Goal: Information Seeking & Learning: Learn about a topic

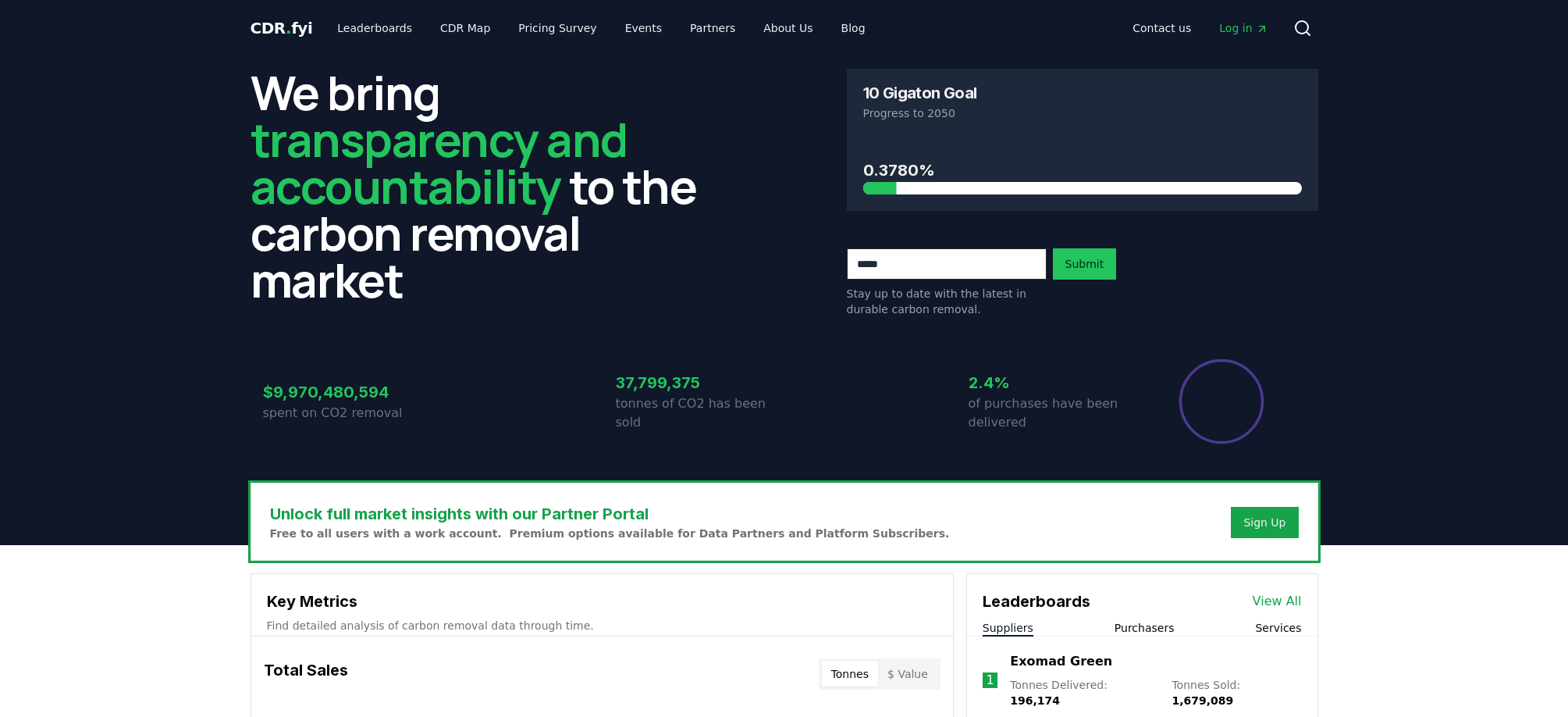
scroll to position [244, 0]
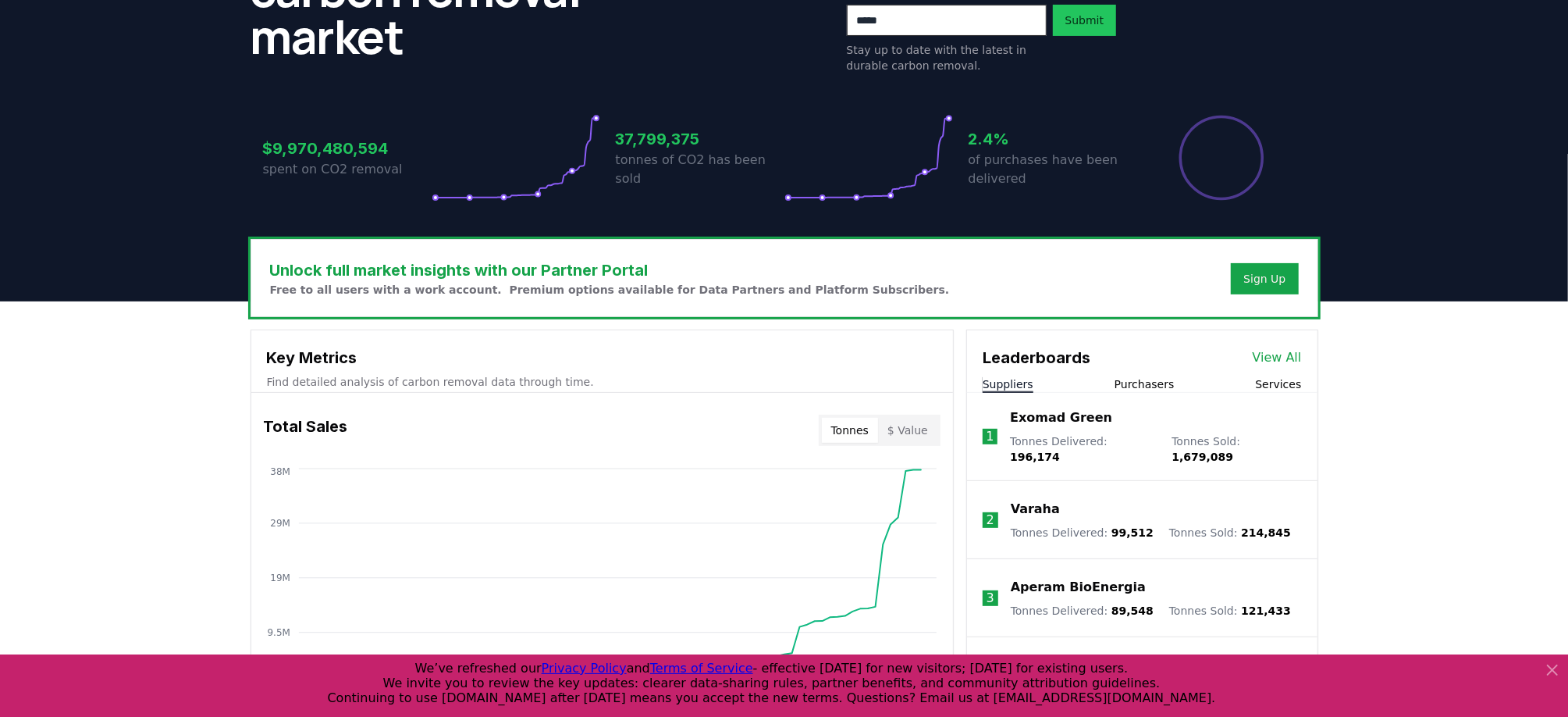
click at [1286, 355] on link "View All" at bounding box center [1277, 358] width 49 height 19
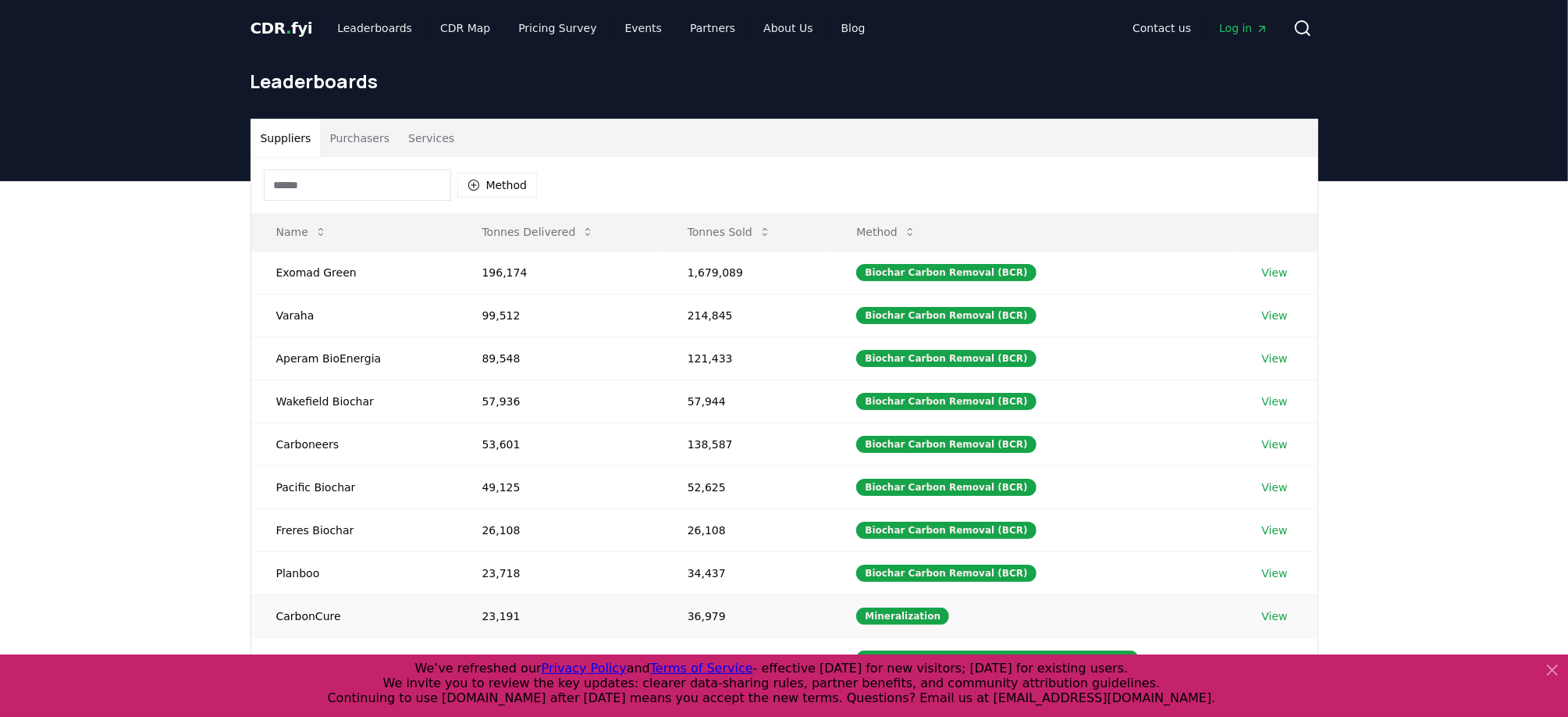
drag, startPoint x: 276, startPoint y: 270, endPoint x: 379, endPoint y: 624, distance: 368.7
click at [379, 624] on body "CDR . fyi Leaderboards CDR Map Pricing Survey Events Partners About Us Blog Con…" at bounding box center [784, 573] width 1568 height 1147
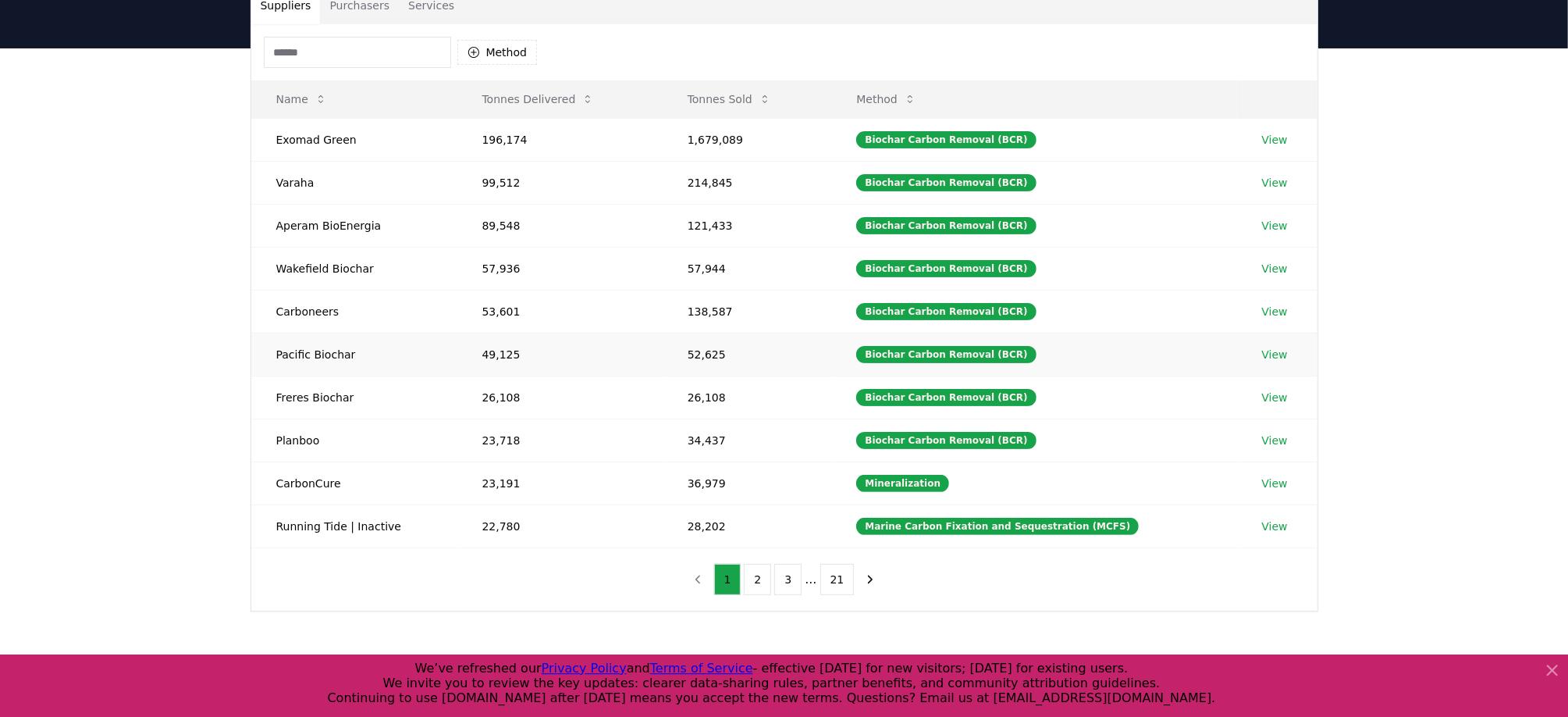
scroll to position [163, 0]
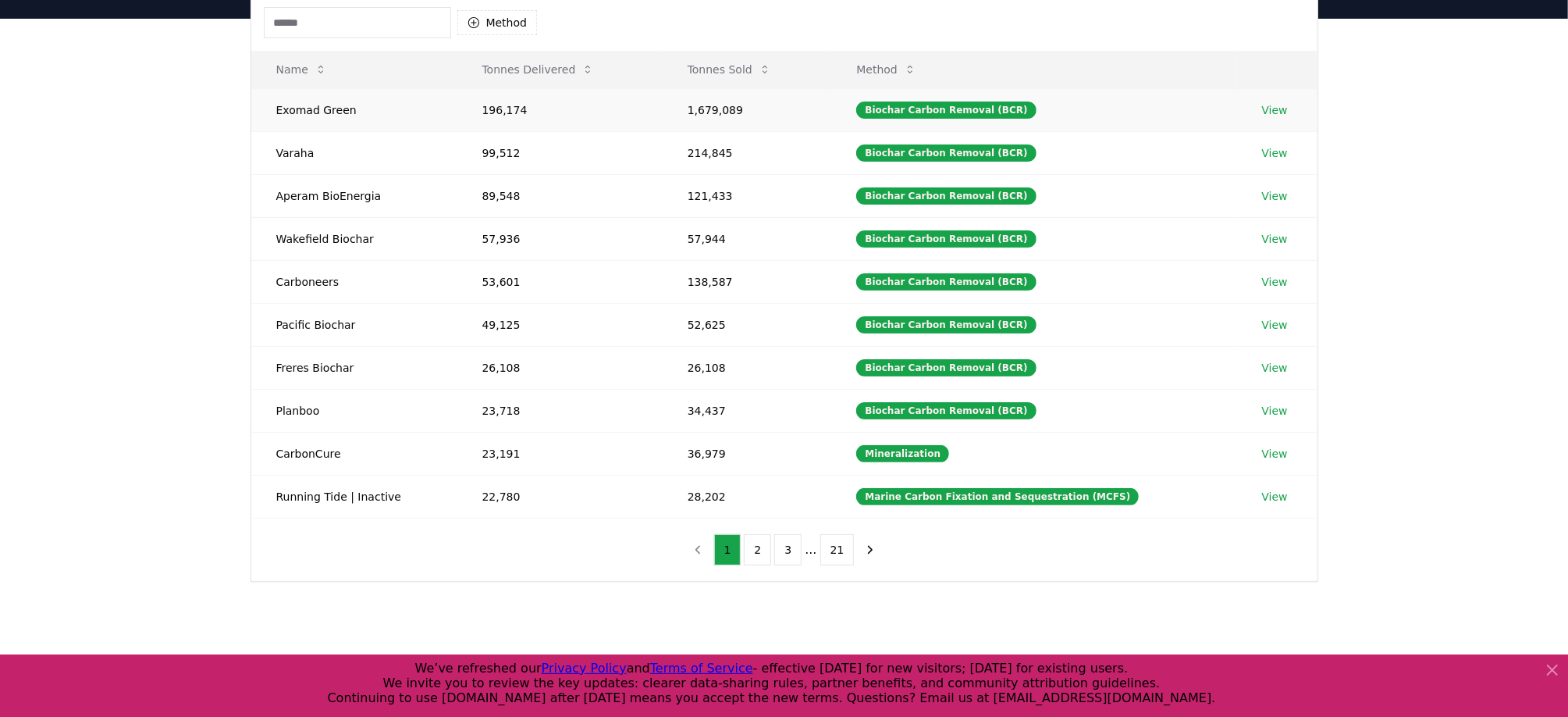
click at [276, 107] on td "Exomad Green" at bounding box center [354, 110] width 206 height 43
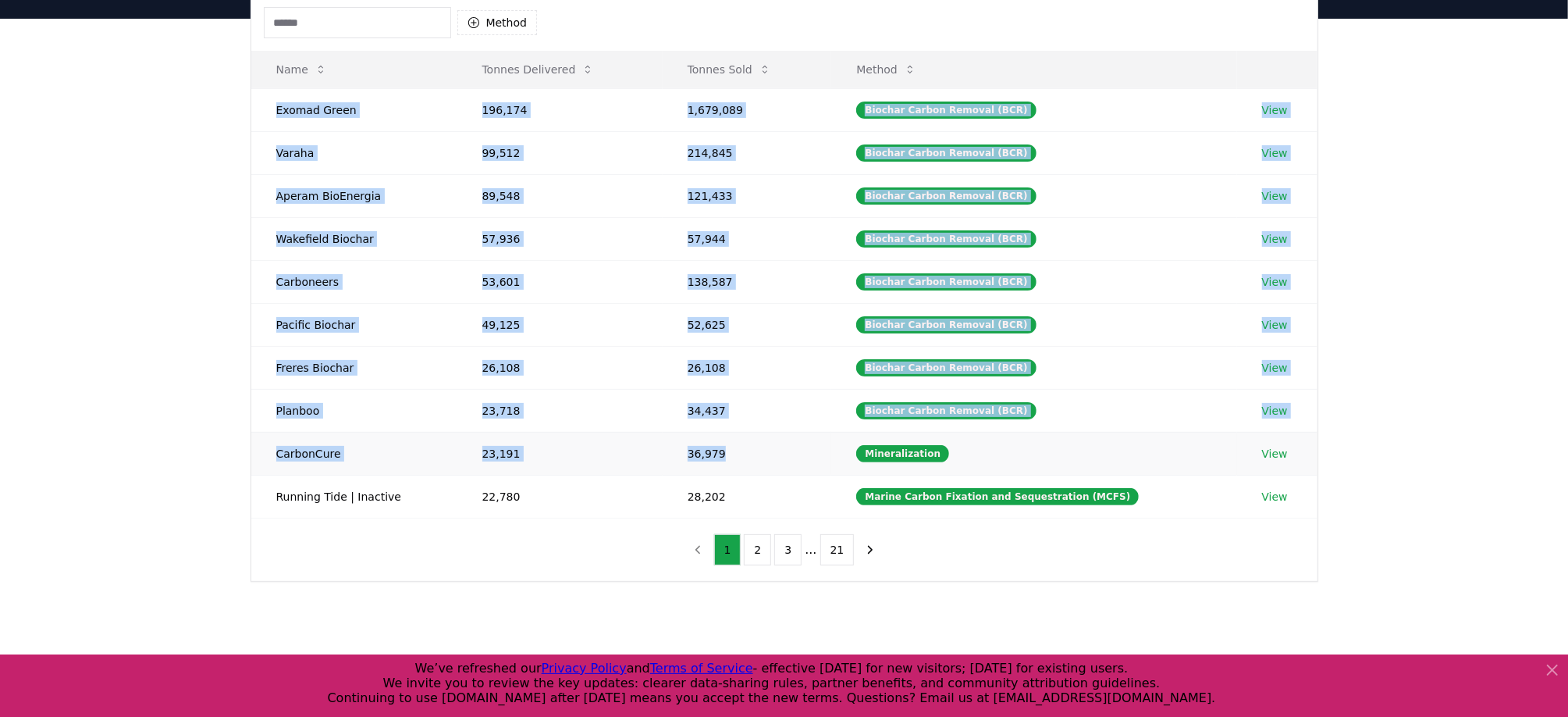
drag, startPoint x: 276, startPoint y: 107, endPoint x: 783, endPoint y: 447, distance: 610.4
click at [783, 447] on tbody "Exomad Green 196,174 1,679,089 Biochar Carbon Removal (BCR) View Varaha 99,512 …" at bounding box center [784, 303] width 1066 height 430
copy tbody "Exomad Green 196,174 1,679,089 Biochar Carbon Removal (BCR) View Varaha 99,512 …"
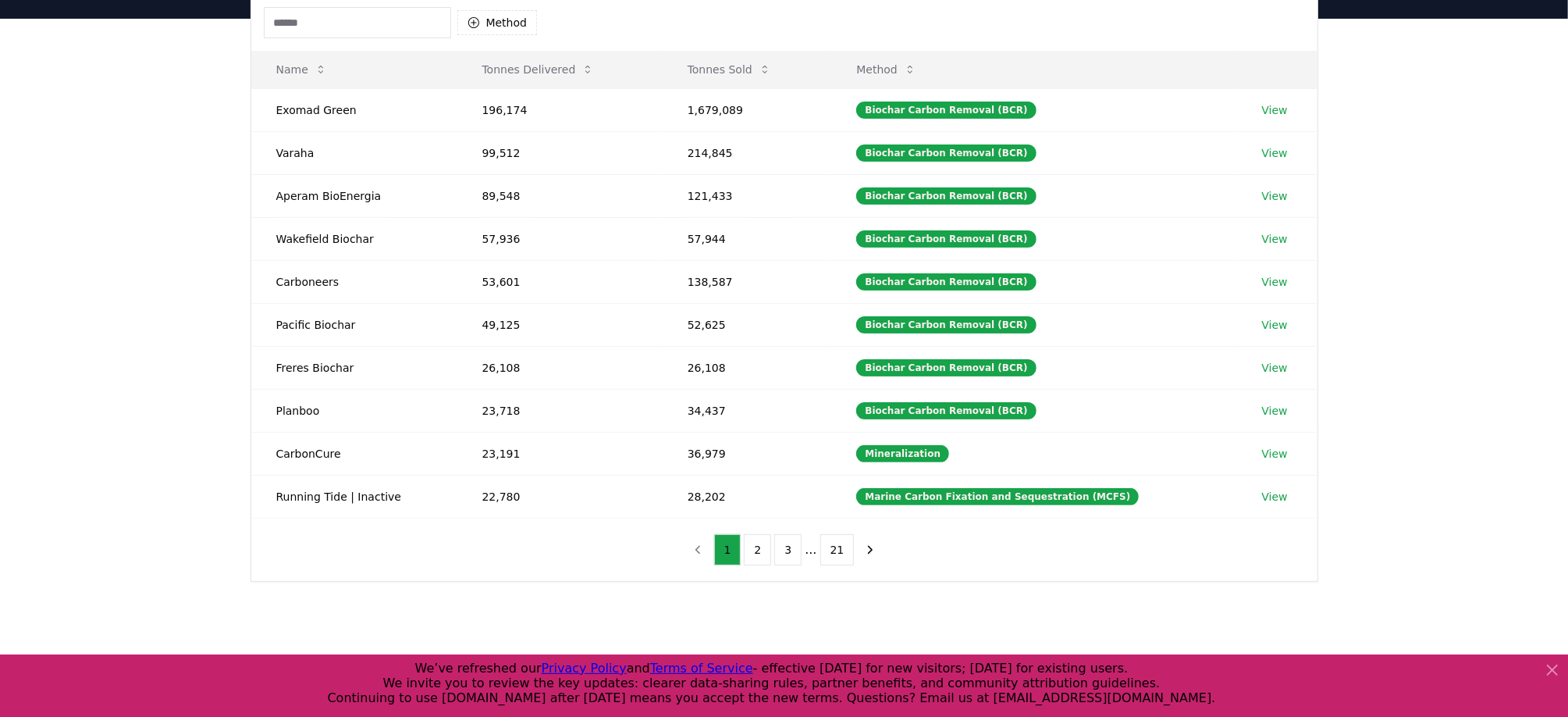
click at [503, 537] on div "Method Name Tonnes Delivered Tonnes Sold Method Exomad Green 196,174 1,679,089 …" at bounding box center [784, 287] width 1066 height 586
click at [764, 540] on button "2" at bounding box center [757, 549] width 28 height 31
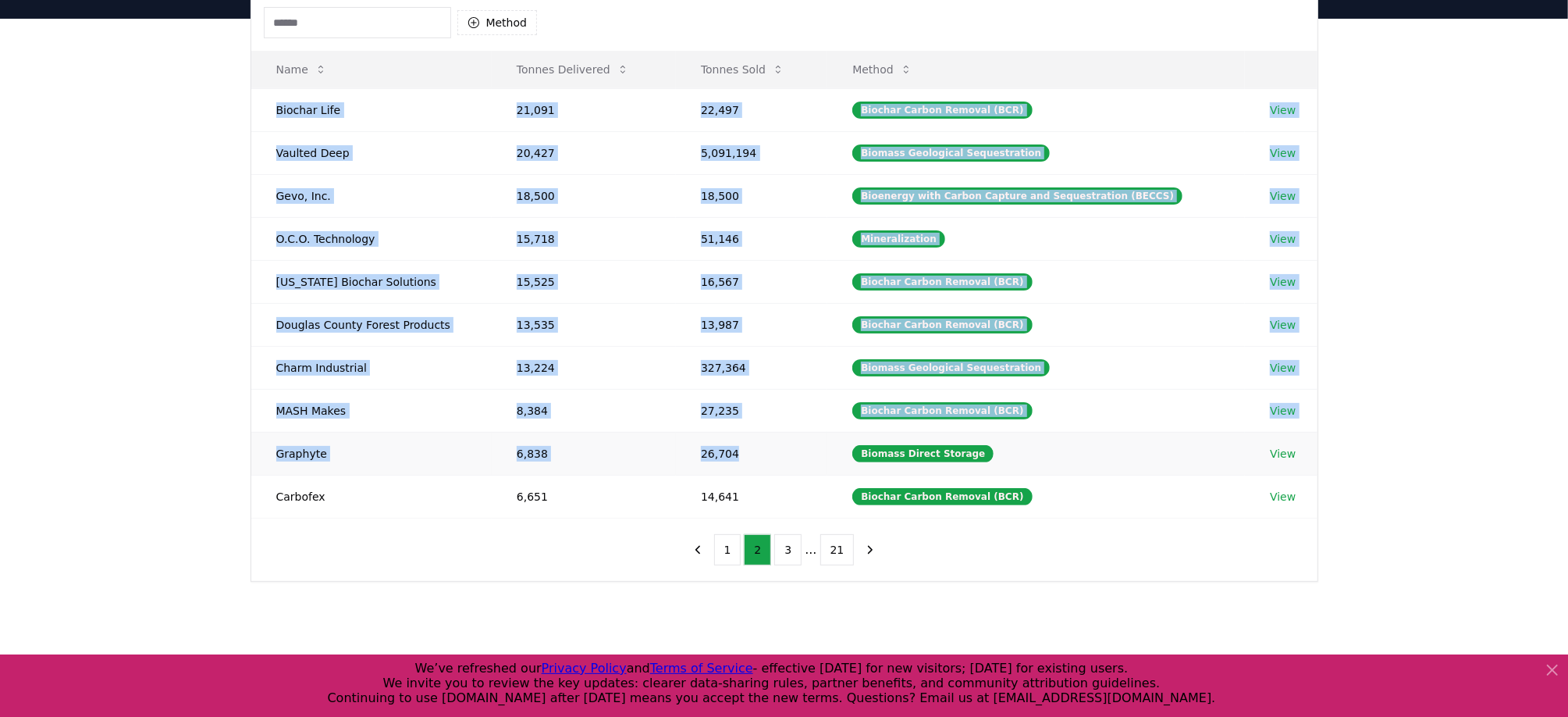
drag, startPoint x: 277, startPoint y: 107, endPoint x: 764, endPoint y: 447, distance: 593.9
click at [764, 447] on tbody "Biochar Life 21,091 22,497 Biochar Carbon Removal (BCR) View Vaulted Deep 20,42…" at bounding box center [784, 303] width 1066 height 430
click at [283, 109] on td "Biochar Life" at bounding box center [371, 110] width 240 height 43
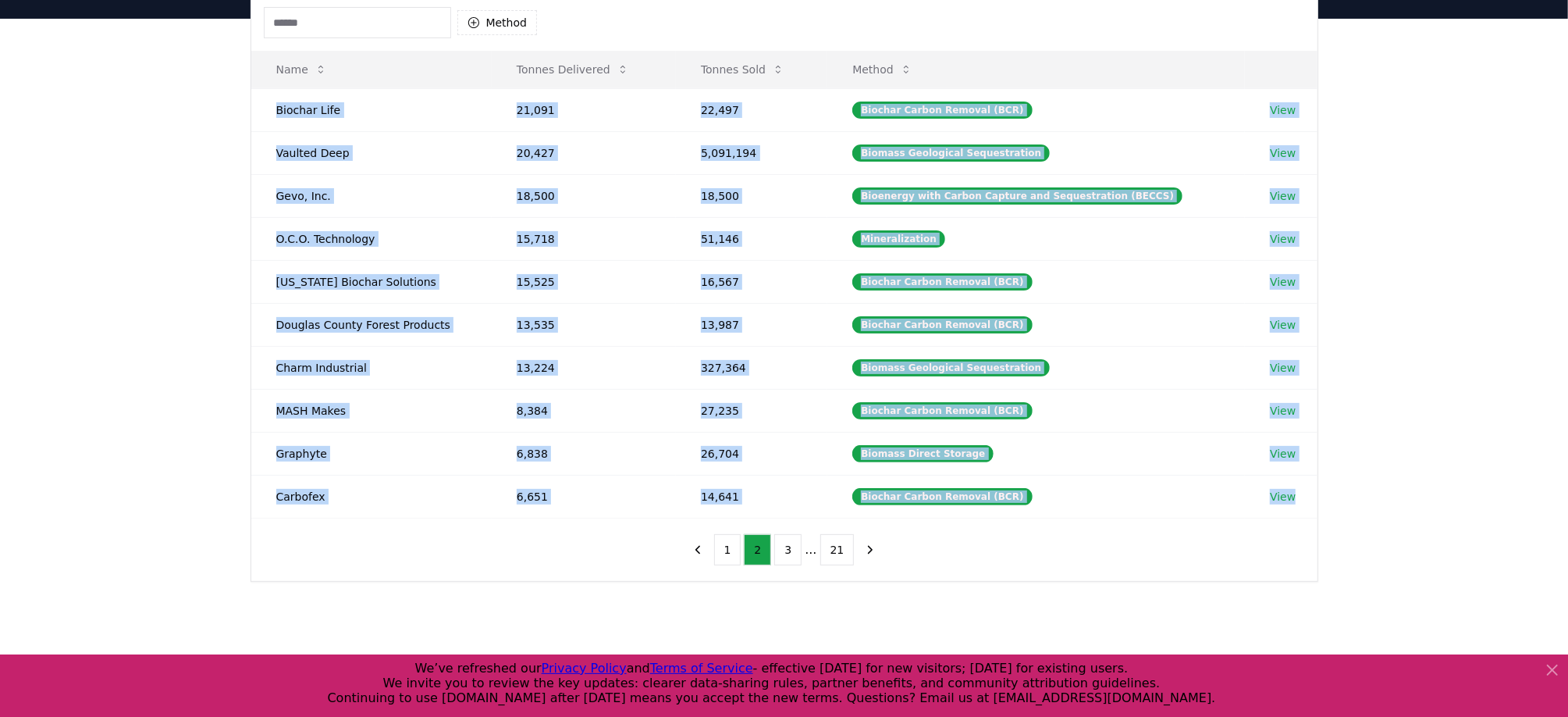
drag, startPoint x: 273, startPoint y: 105, endPoint x: 1324, endPoint y: 491, distance: 1119.6
click at [1318, 491] on div "Name Tonnes Delivered Tonnes Sold Method Biochar Life 21,091 22,497 Biochar Car…" at bounding box center [784, 284] width 1066 height 467
copy tbody "Biochar Life 21,091 22,497 Biochar Carbon Removal (BCR) View Vaulted Deep 20,42…"
click at [791, 538] on button "3" at bounding box center [788, 549] width 28 height 31
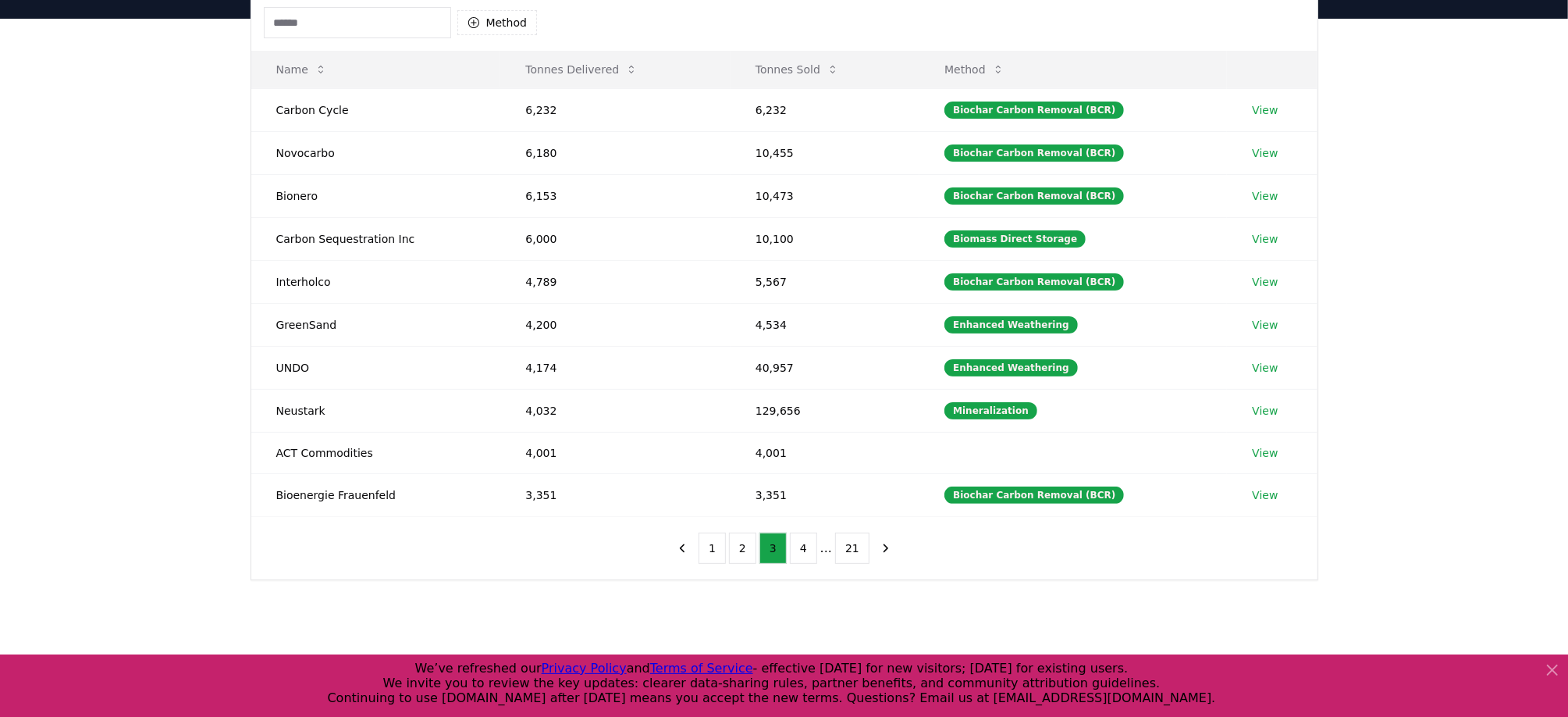
click at [676, 606] on div "Suppliers Purchasers Services Method Name Tonnes Delivered Tonnes Sold Method C…" at bounding box center [784, 331] width 1568 height 624
click at [750, 541] on button "2" at bounding box center [743, 548] width 28 height 31
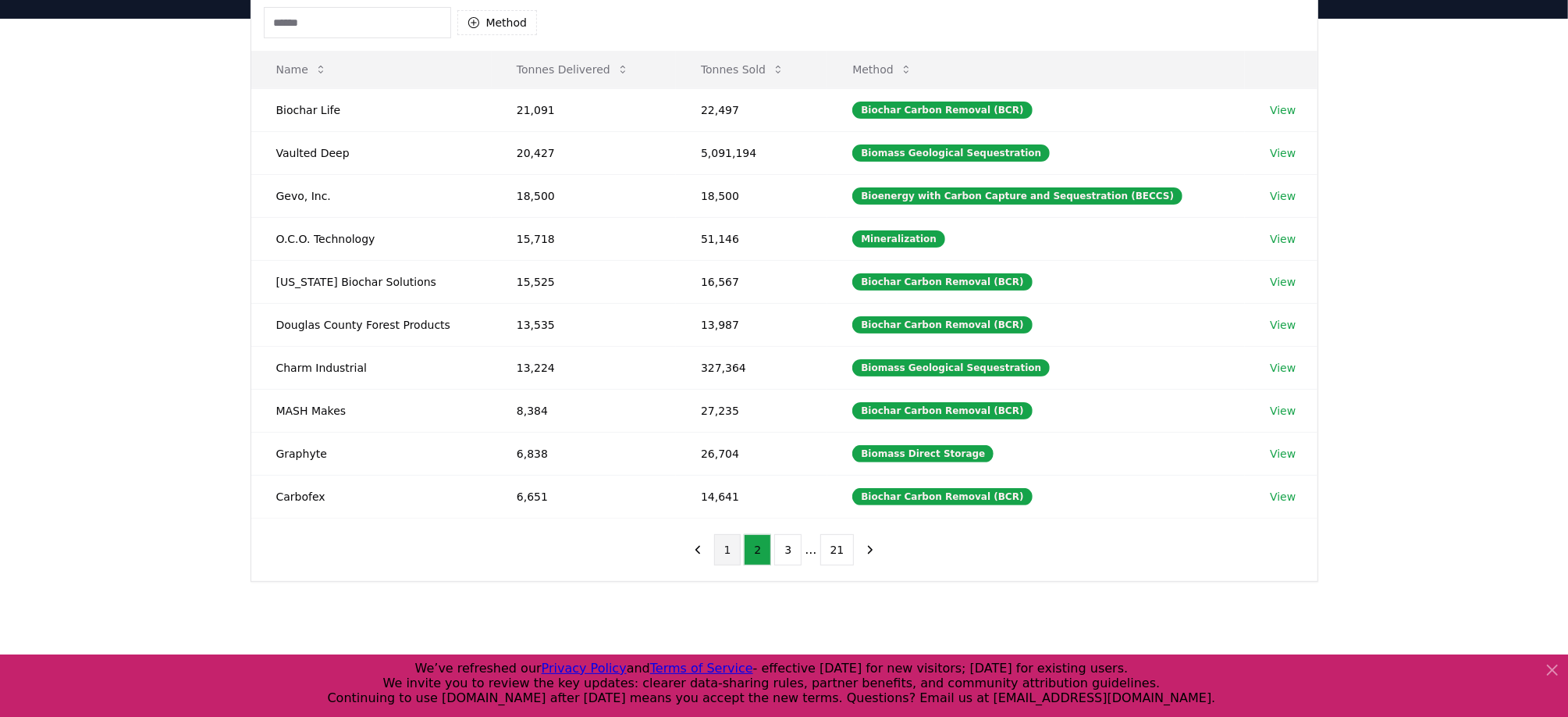
click at [733, 541] on button "1" at bounding box center [728, 549] width 28 height 31
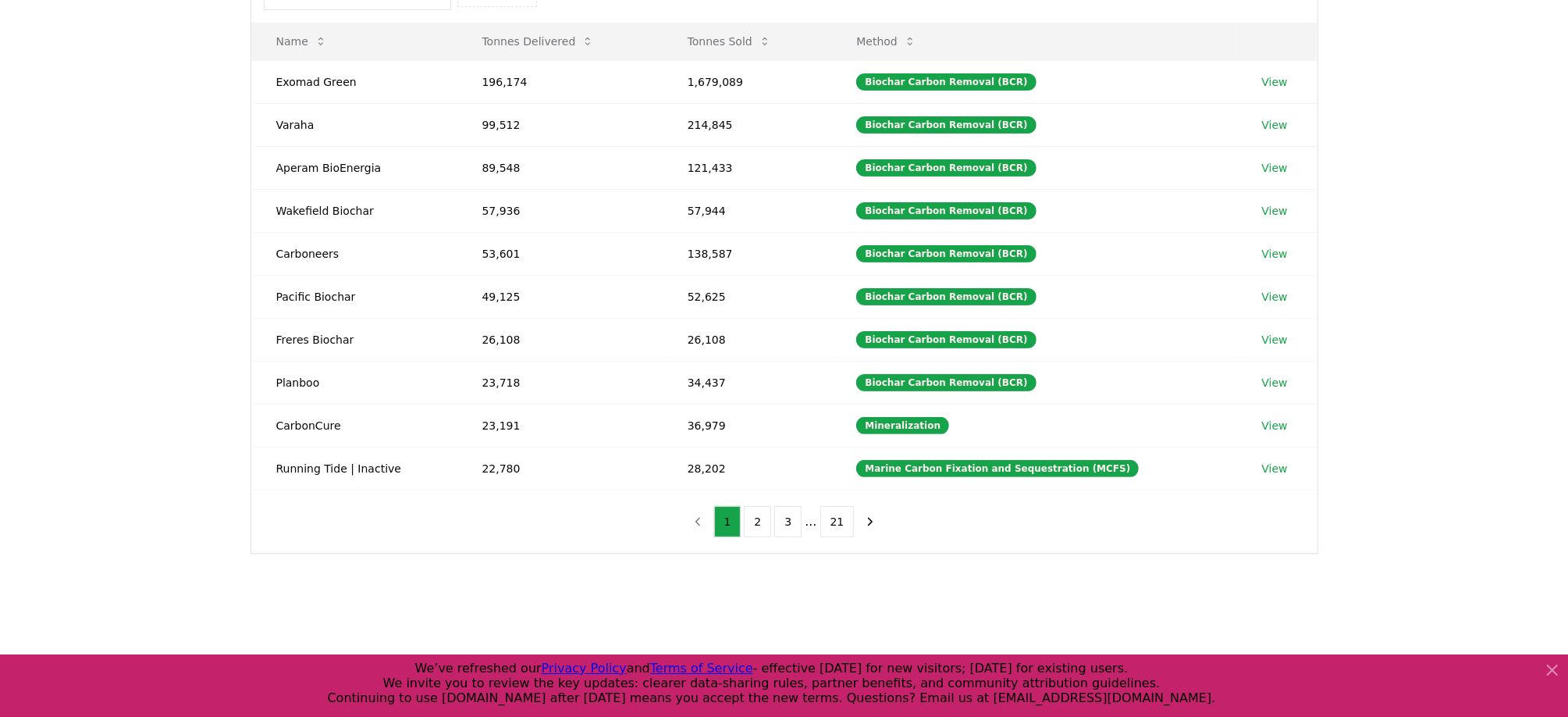
scroll to position [244, 0]
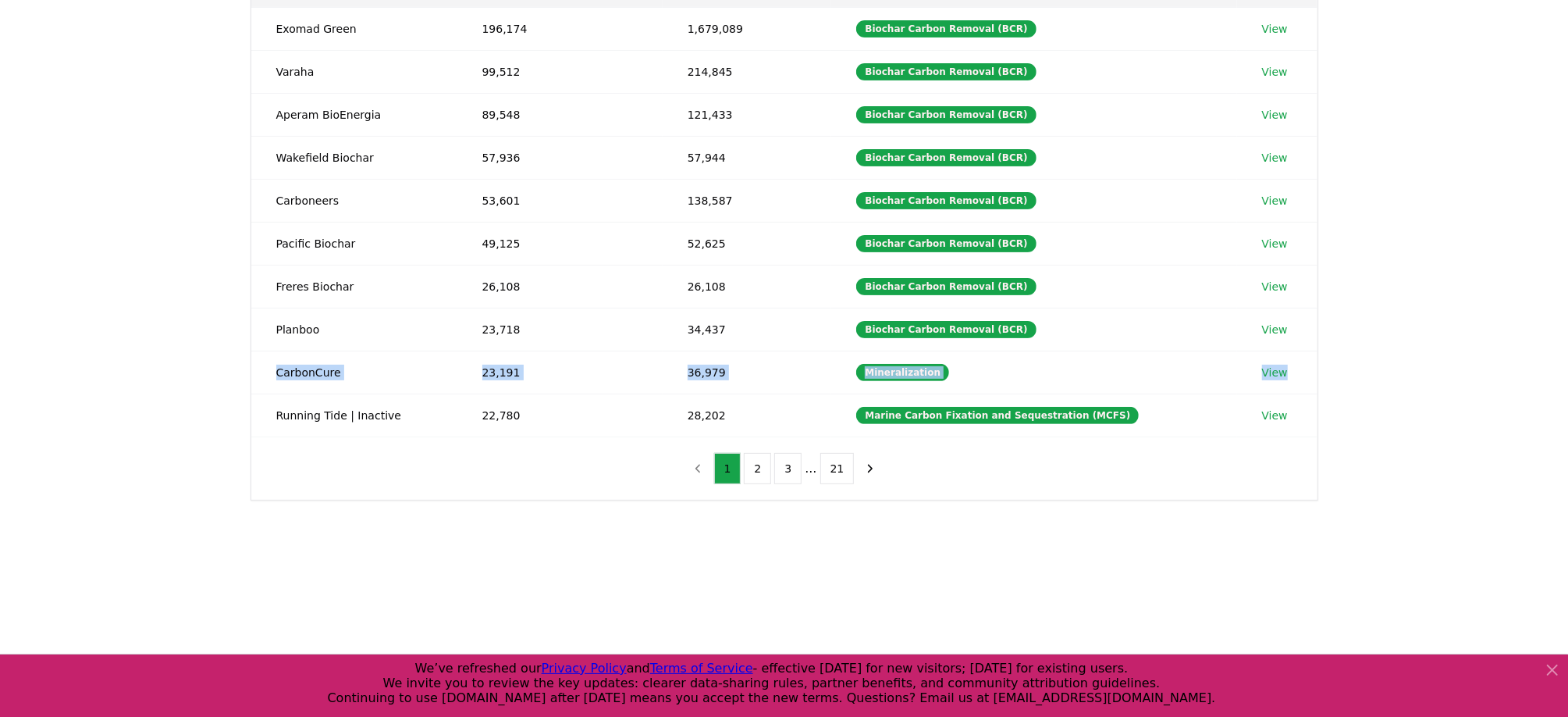
drag, startPoint x: 275, startPoint y: 362, endPoint x: 1343, endPoint y: 377, distance: 1068.1
click at [1318, 377] on div "Name Tonnes Delivered Tonnes Sold Method Exomad Green 196,174 1,679,089 Biochar…" at bounding box center [784, 203] width 1066 height 467
copy tr "CarbonCure 23,191 36,979 Mineralization View"
click at [636, 569] on main "Suppliers Purchasers Services Method Name Tonnes Delivered Tonnes Sold Method E…" at bounding box center [784, 295] width 1568 height 717
click at [766, 457] on button "2" at bounding box center [757, 468] width 28 height 31
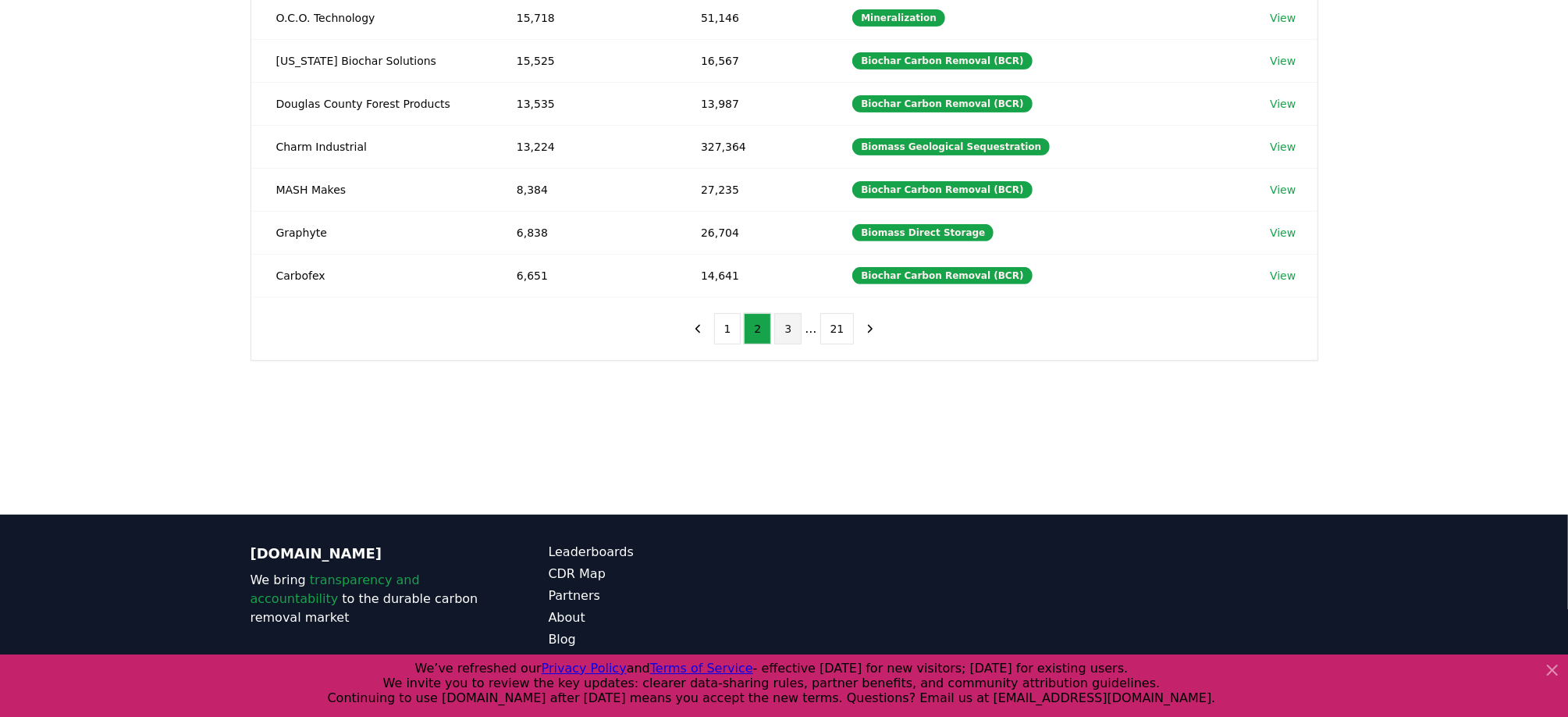
scroll to position [406, 0]
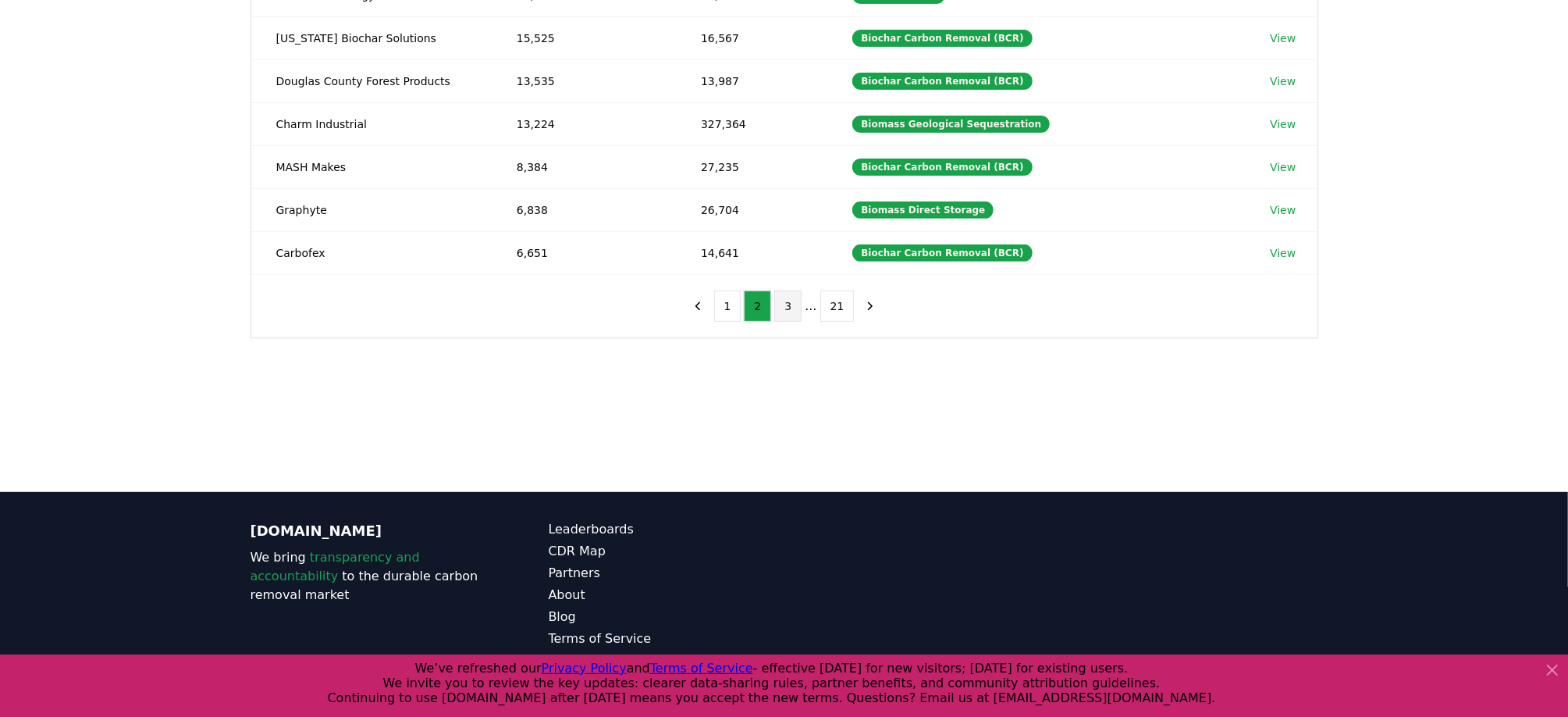
click at [793, 298] on button "3" at bounding box center [788, 306] width 28 height 31
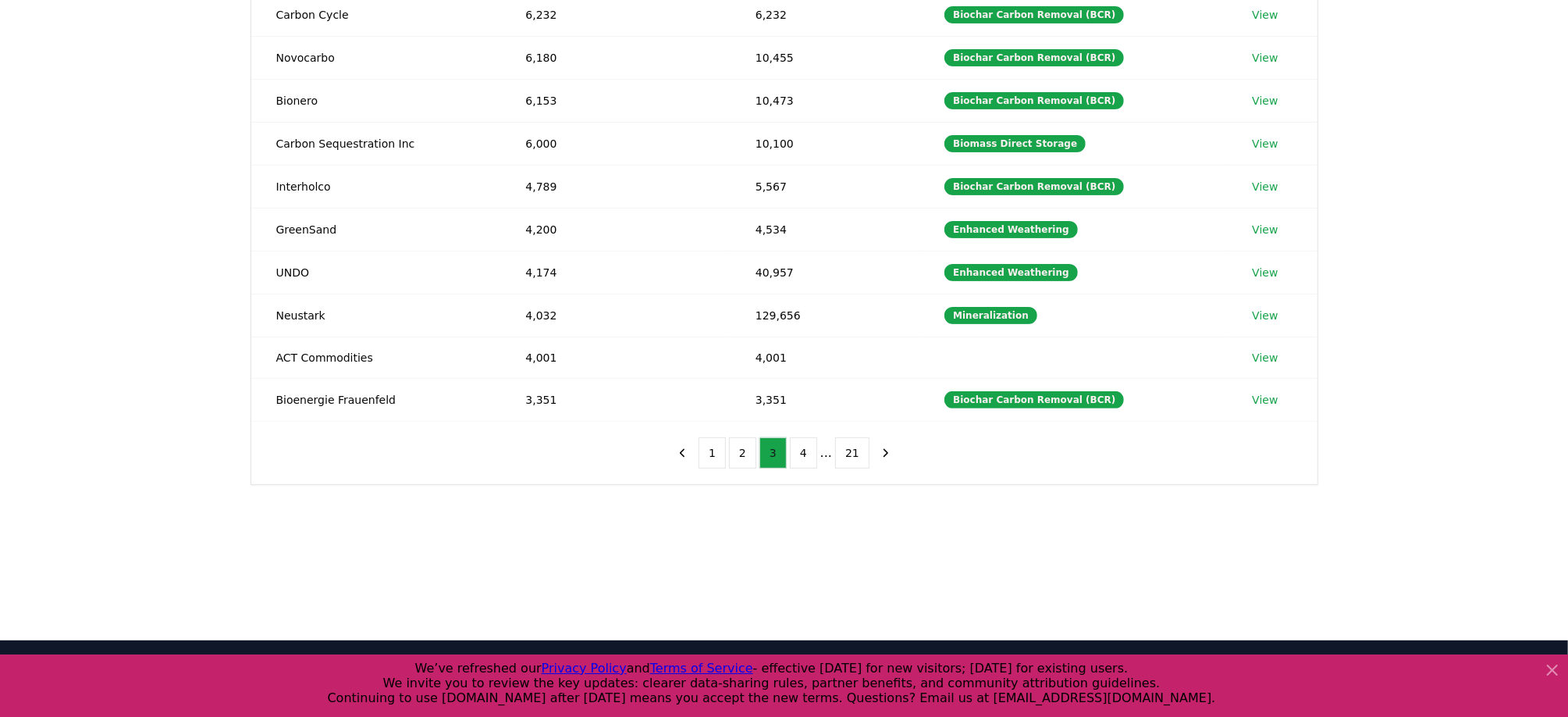
scroll to position [81, 0]
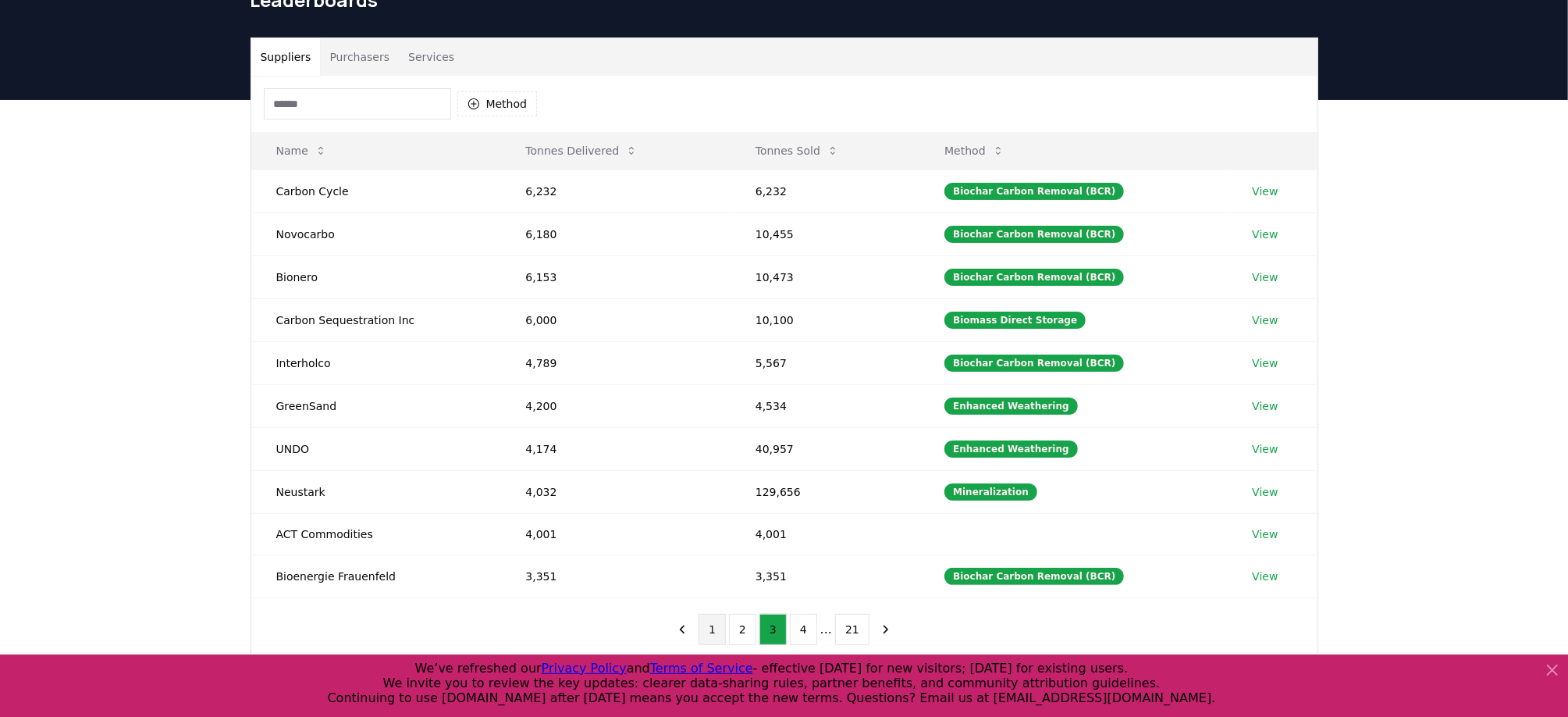
click at [717, 615] on button "1" at bounding box center [713, 629] width 28 height 31
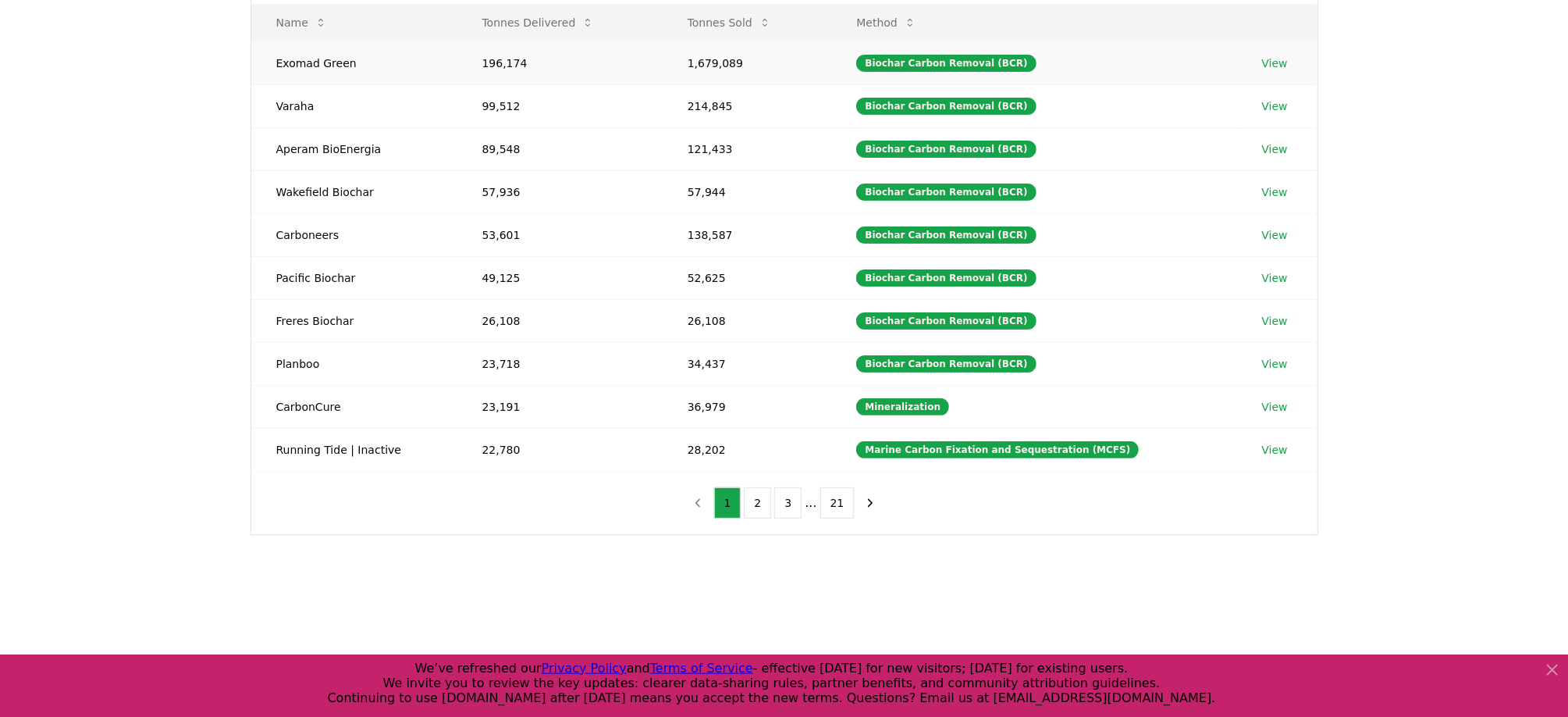
scroll to position [244, 0]
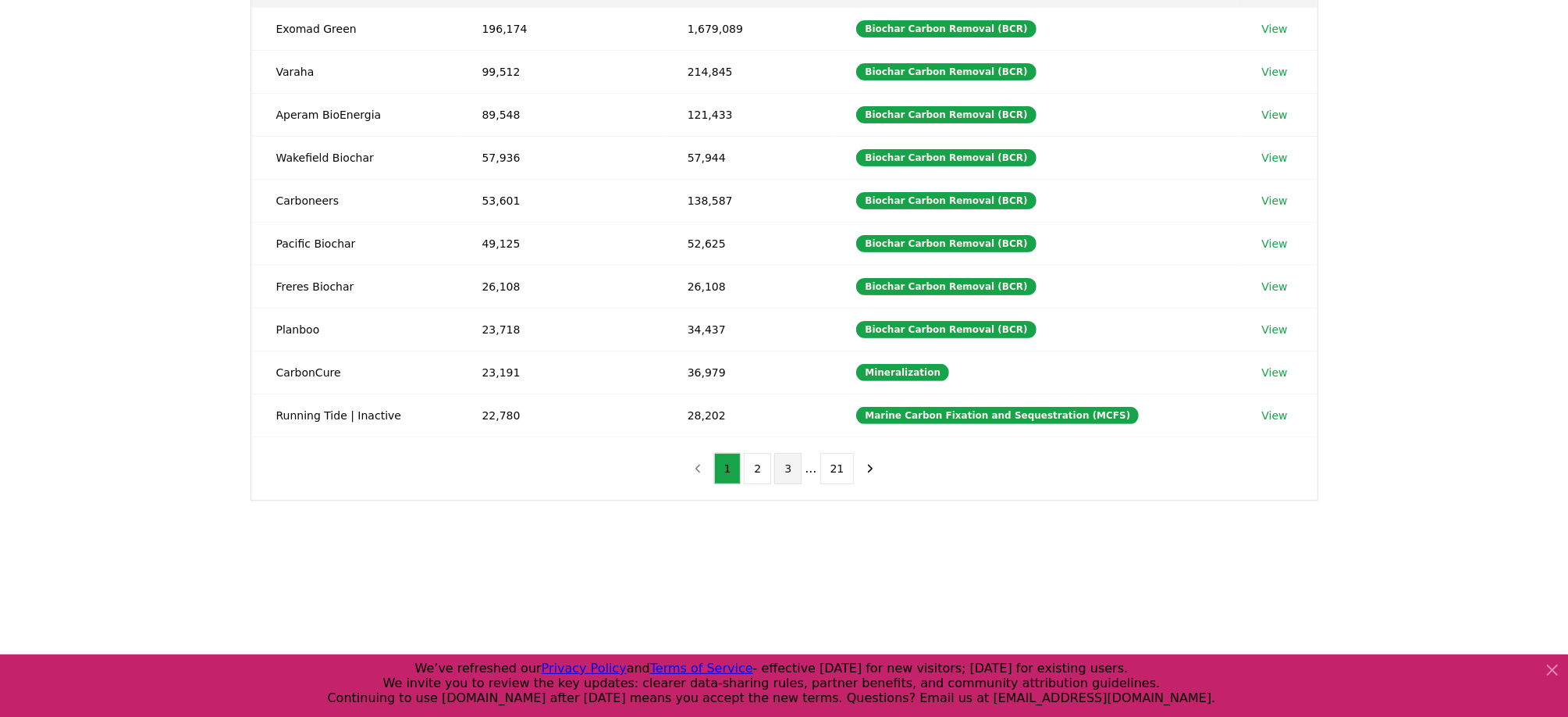
click at [790, 460] on button "3" at bounding box center [788, 468] width 28 height 31
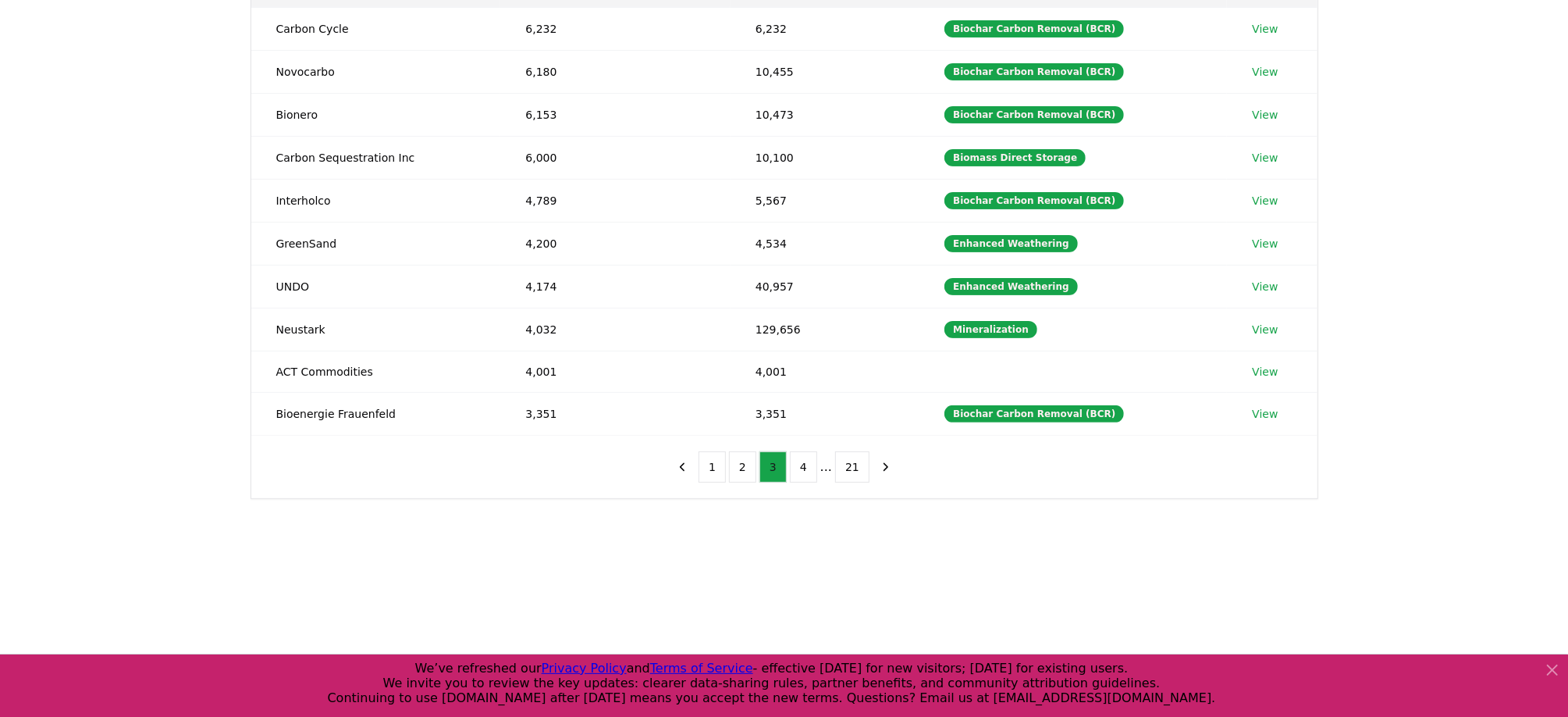
scroll to position [0, 0]
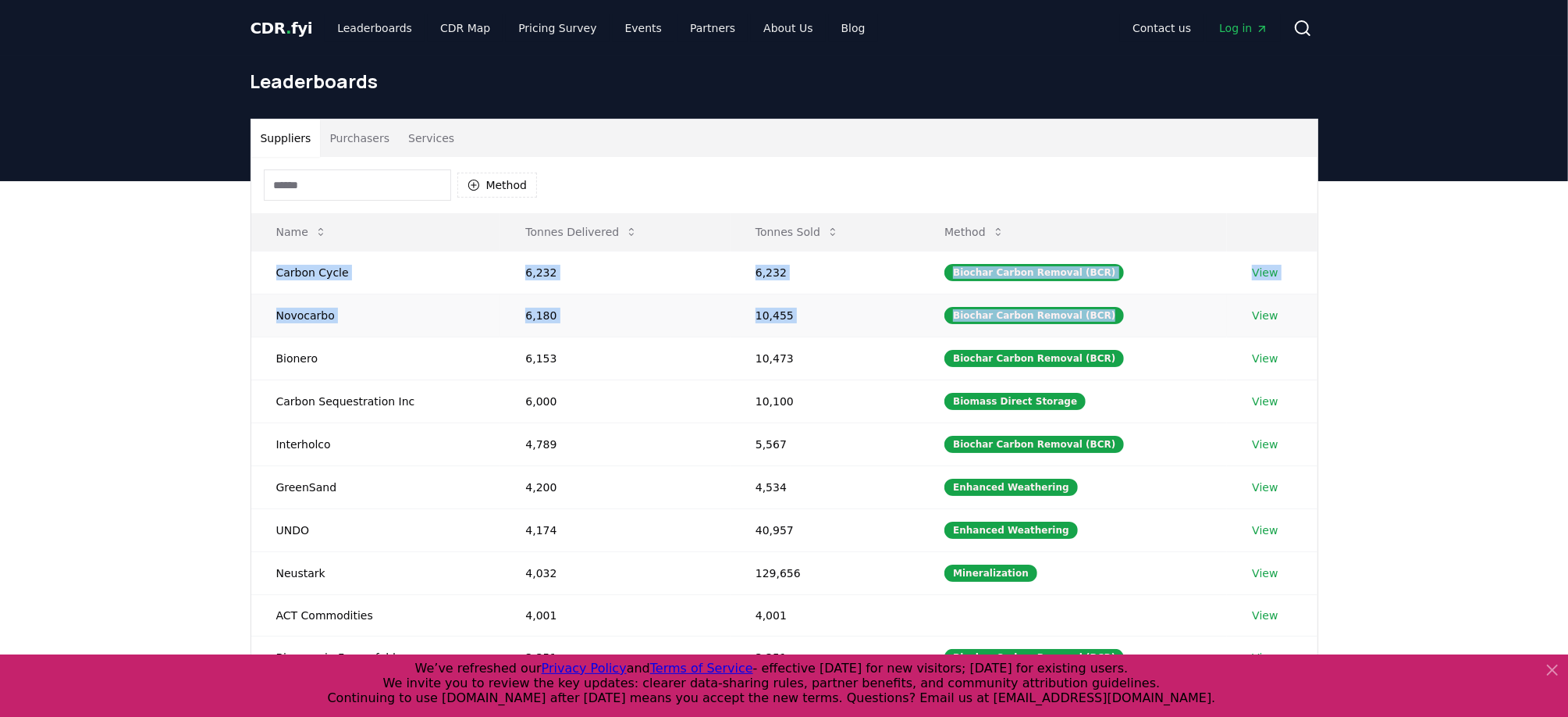
drag, startPoint x: 274, startPoint y: 266, endPoint x: 1170, endPoint y: 326, distance: 898.0
click at [1170, 326] on tbody "Carbon Cycle 6,232 6,232 Biochar Carbon Removal (BCR) View Novocarbo 6,180 10,4…" at bounding box center [784, 464] width 1066 height 428
copy tbody "Carbon Cycle 6,232 6,232 Biochar Carbon Removal (BCR) View Novocarbo 6,180 10,4…"
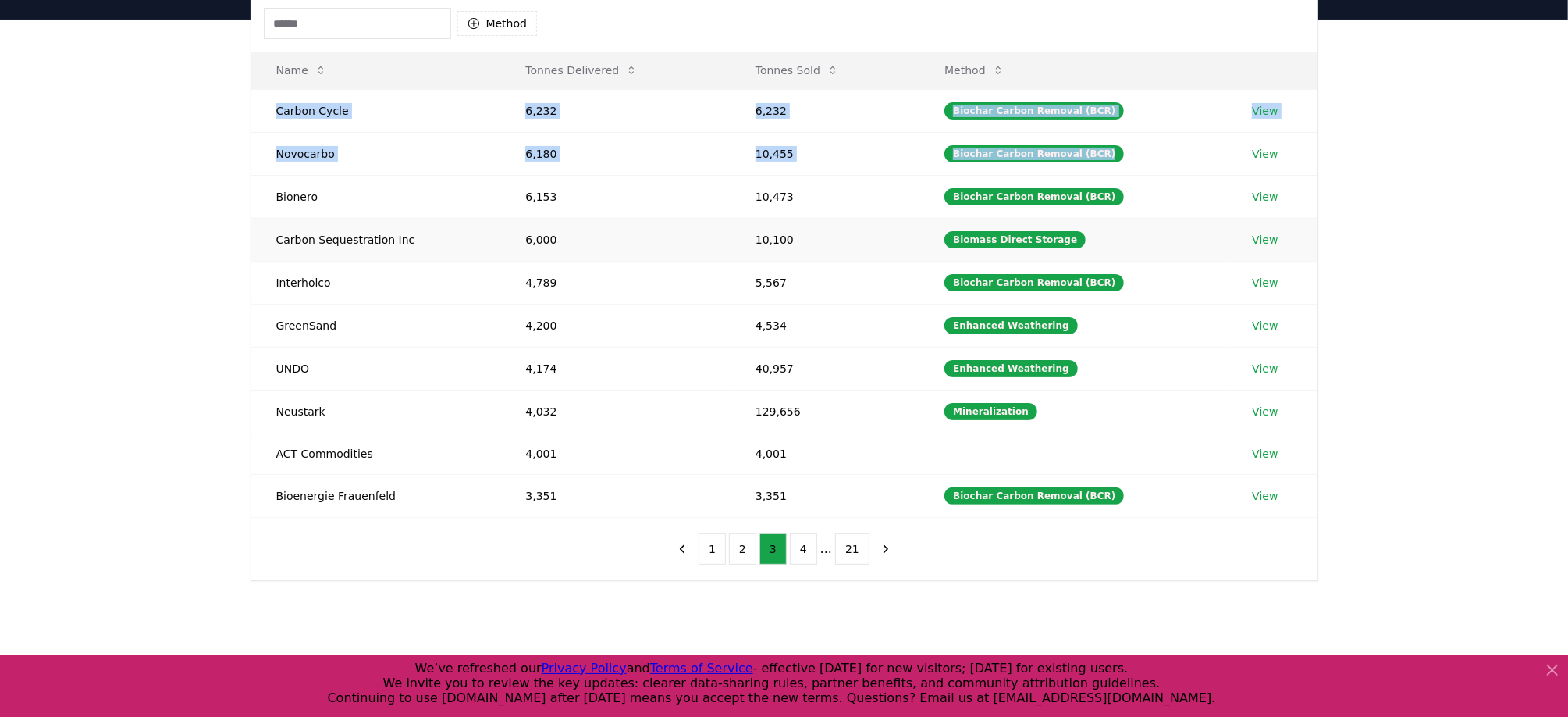
scroll to position [163, 0]
click at [723, 542] on button "1" at bounding box center [713, 548] width 28 height 31
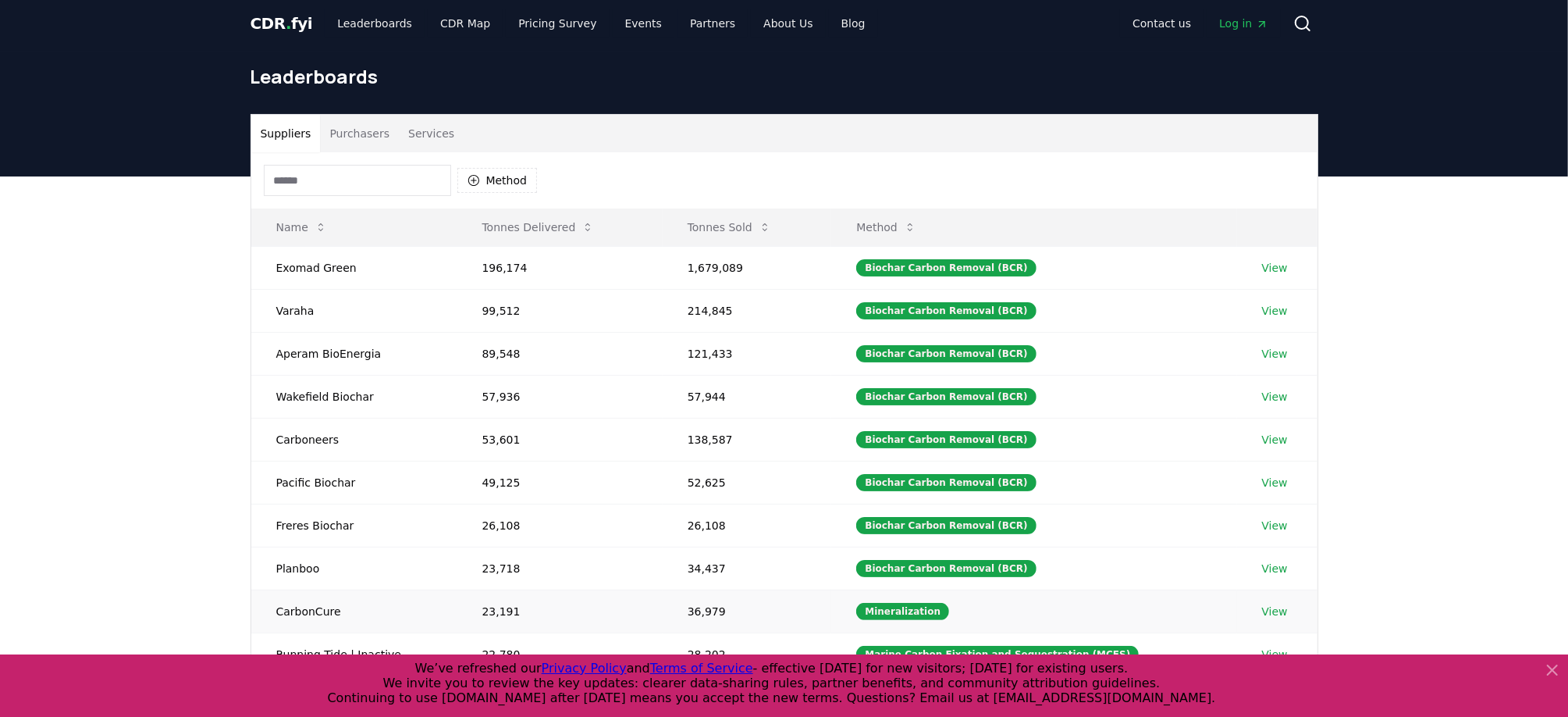
scroll to position [0, 0]
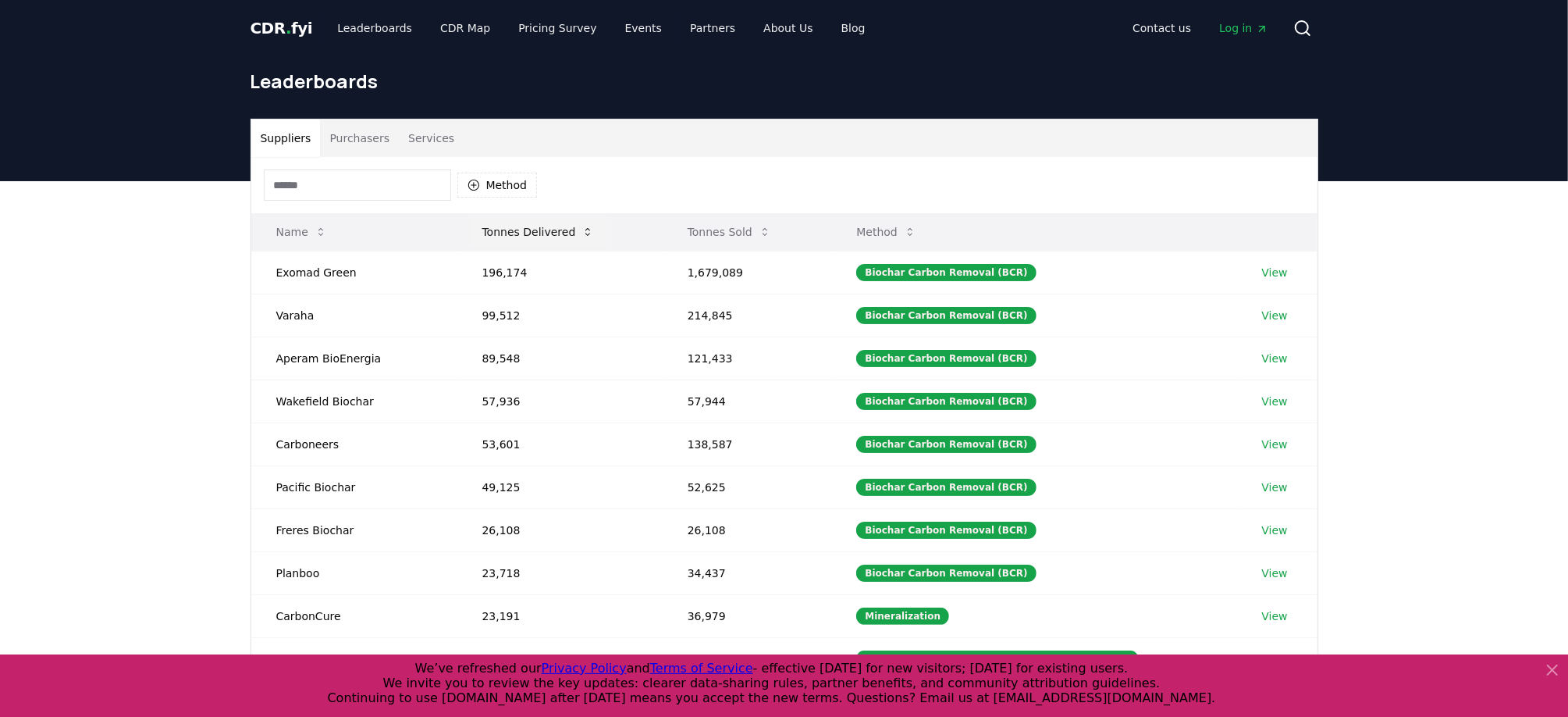
click at [546, 229] on button "Tonnes Delivered" at bounding box center [539, 232] width 138 height 31
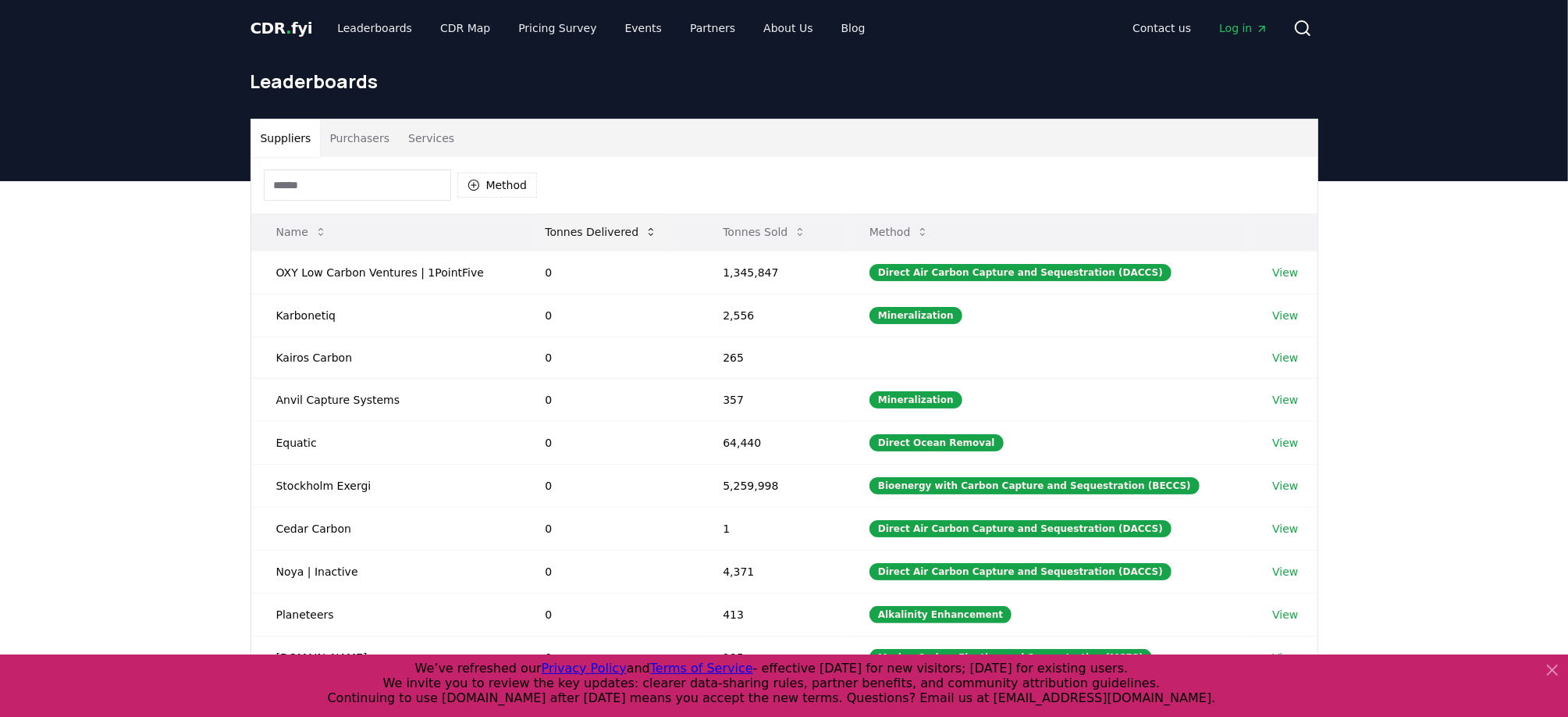
click at [567, 224] on button "Tonnes Delivered" at bounding box center [602, 232] width 138 height 31
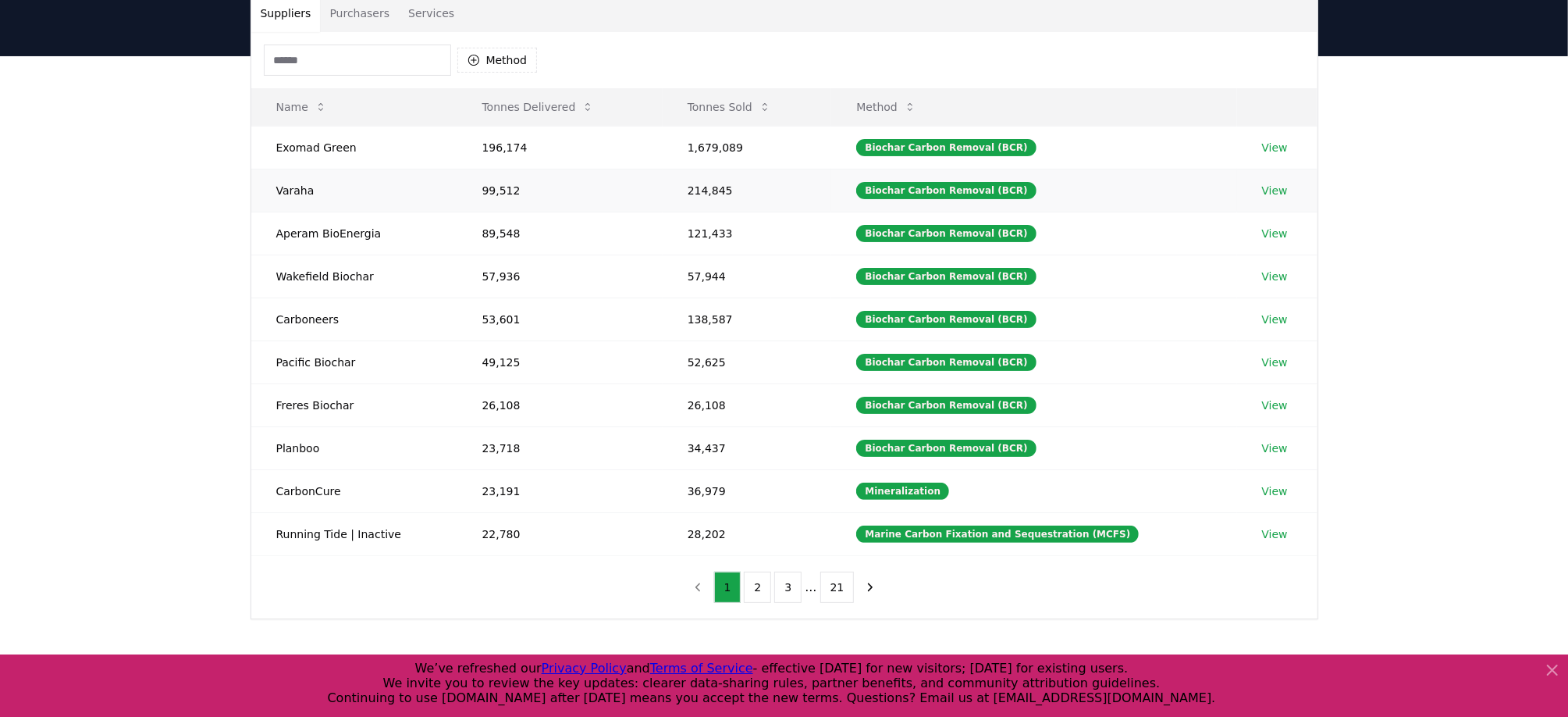
scroll to position [244, 0]
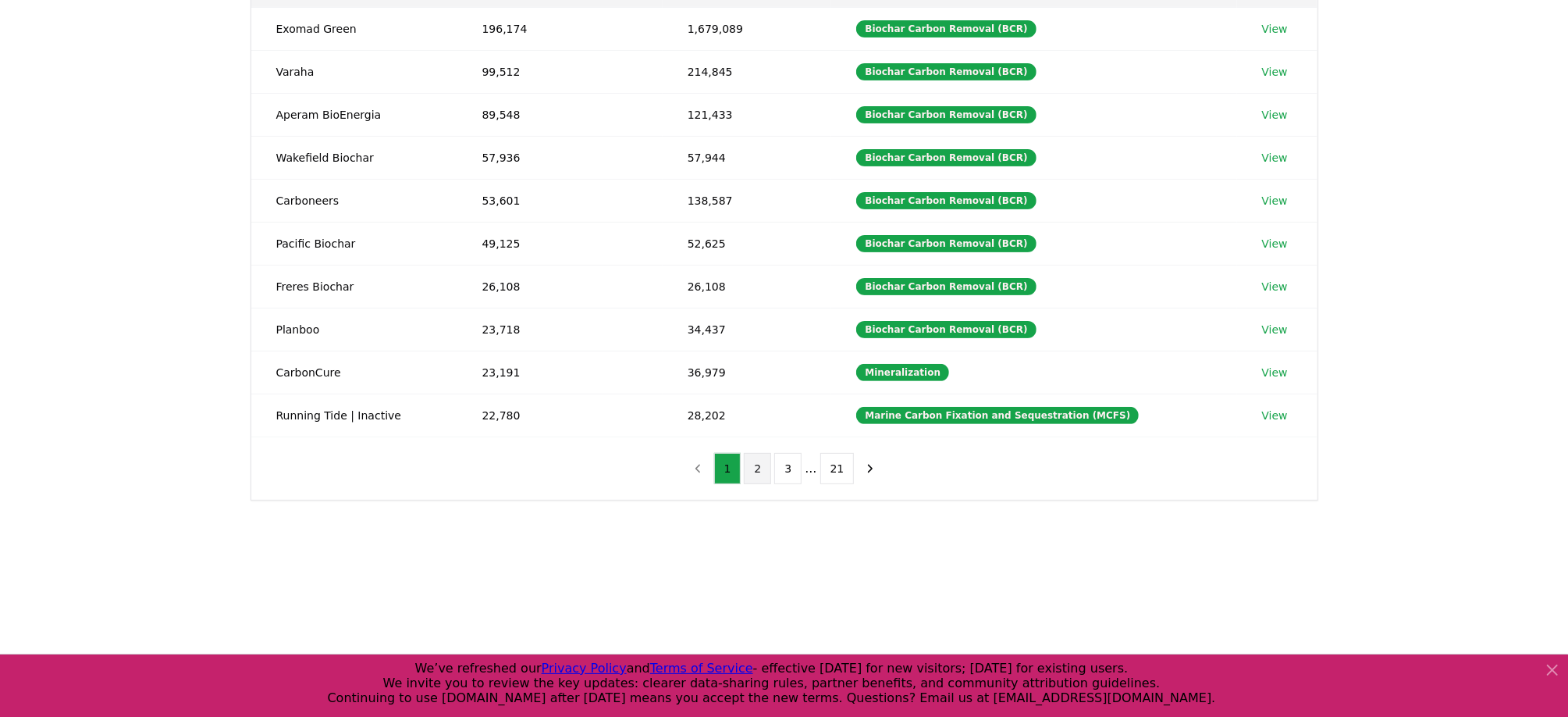
click at [758, 458] on button "2" at bounding box center [757, 468] width 28 height 31
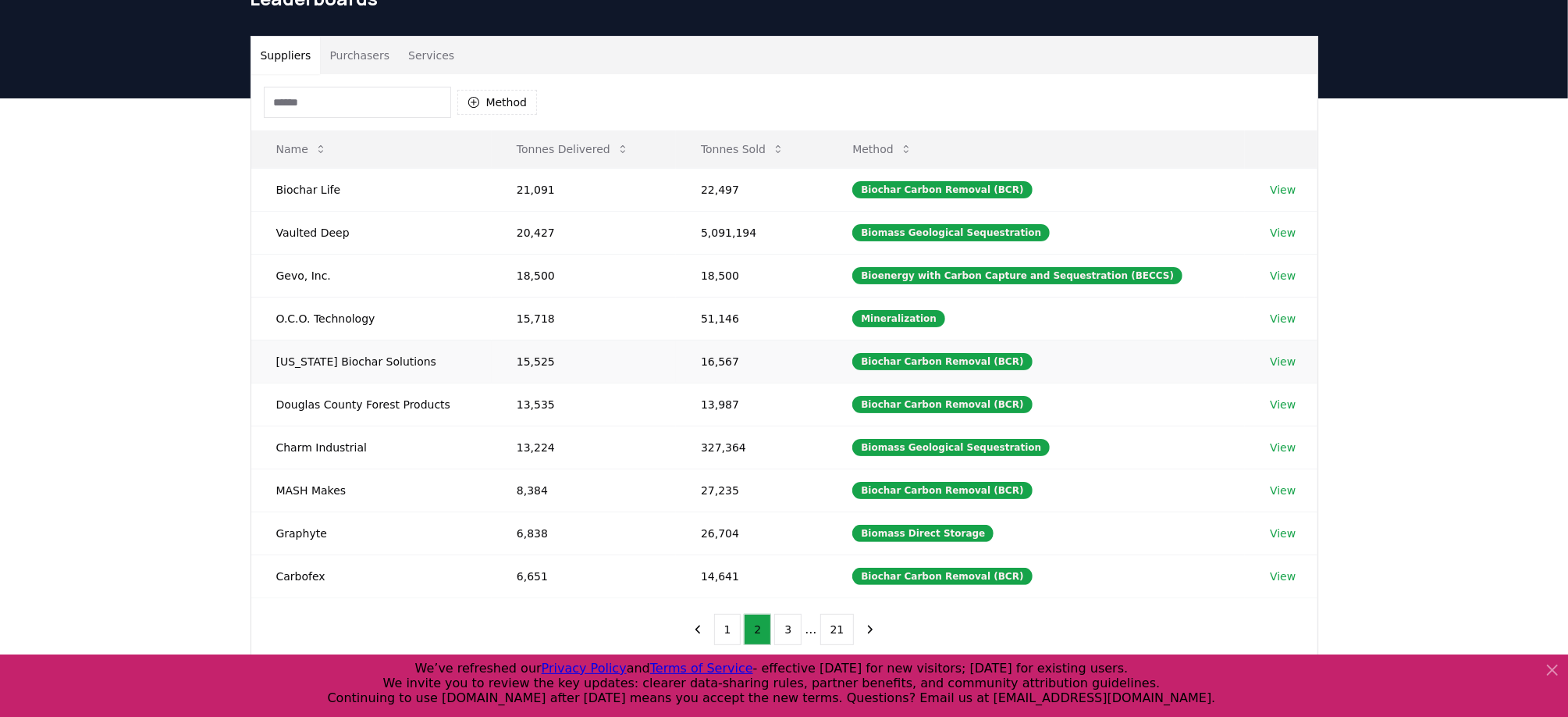
scroll to position [81, 0]
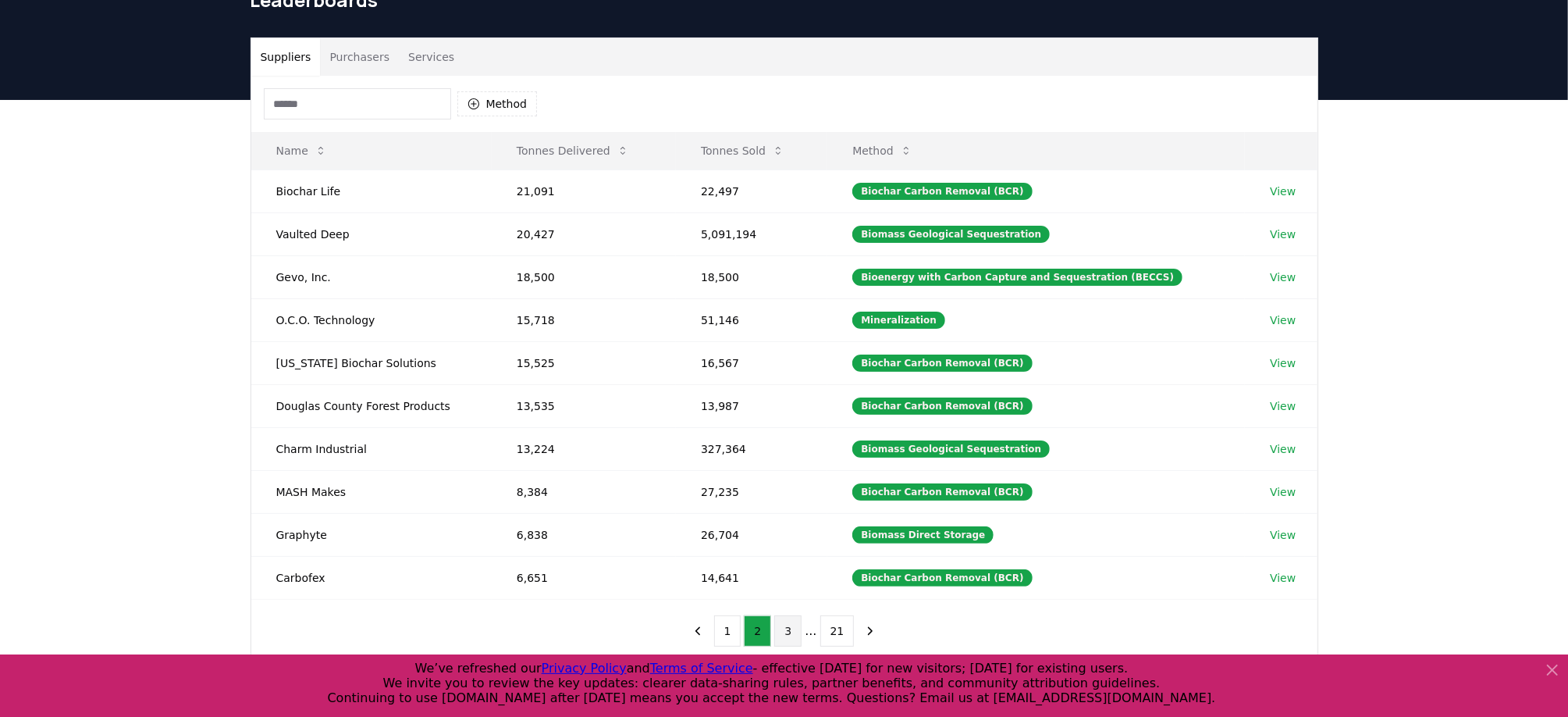
click at [795, 618] on button "3" at bounding box center [788, 631] width 28 height 31
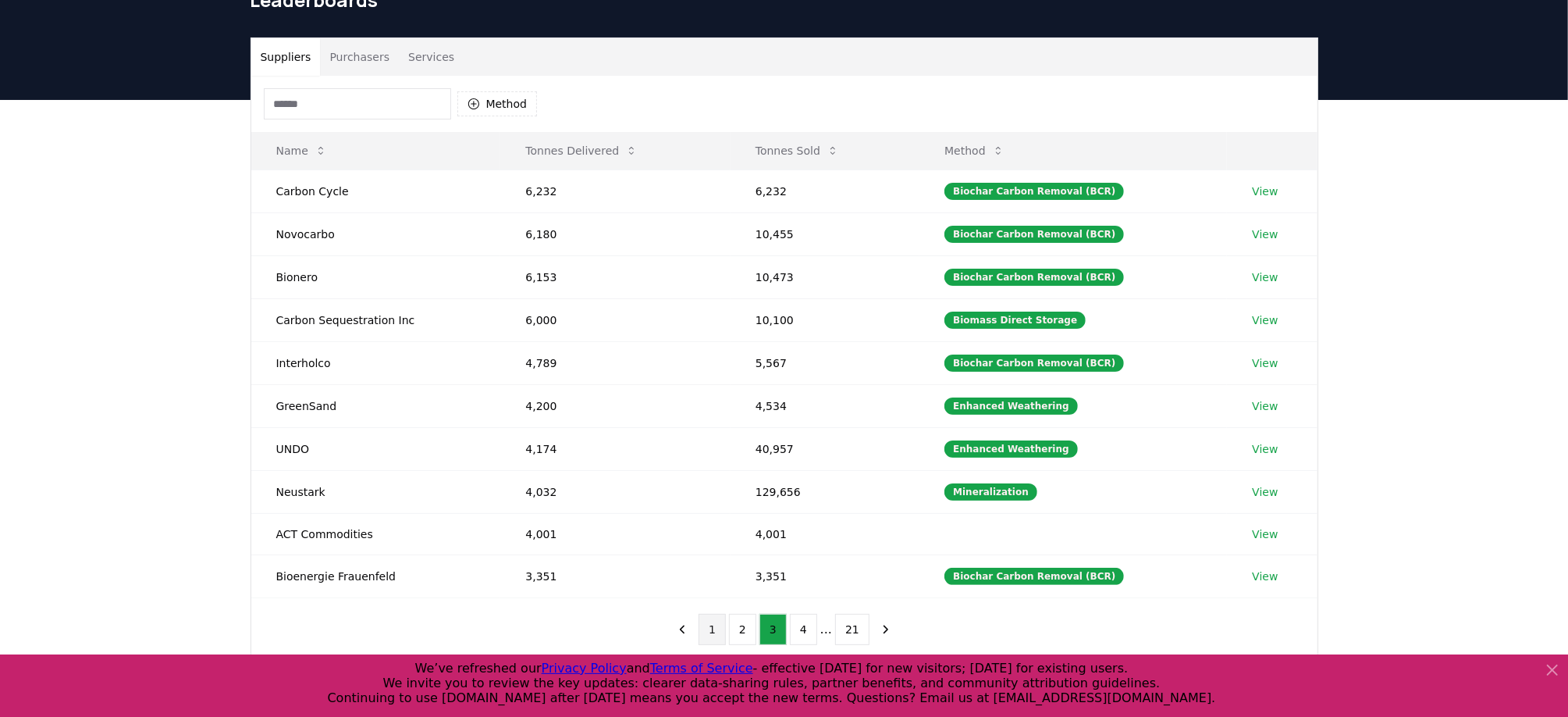
click at [724, 622] on button "1" at bounding box center [713, 629] width 28 height 31
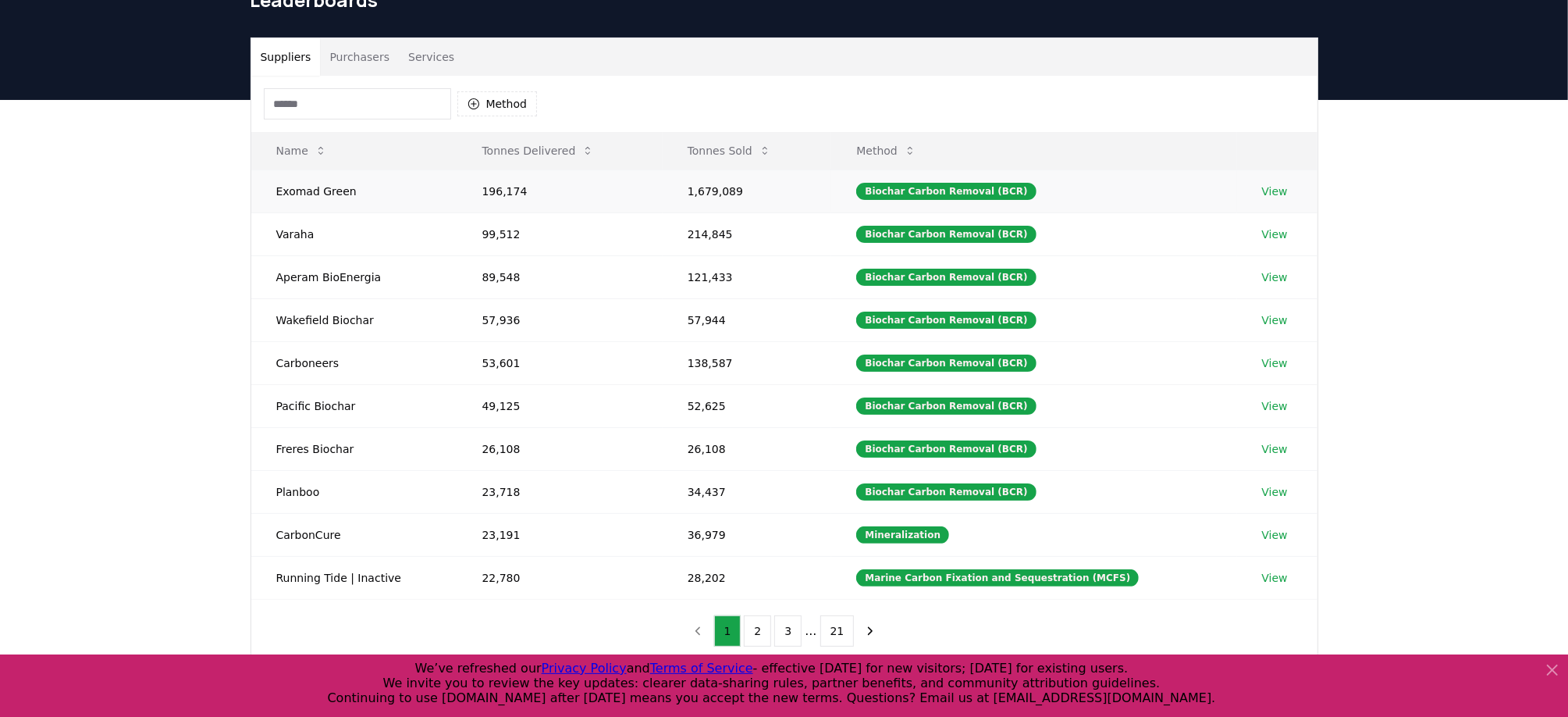
click at [1278, 189] on link "View" at bounding box center [1275, 191] width 26 height 15
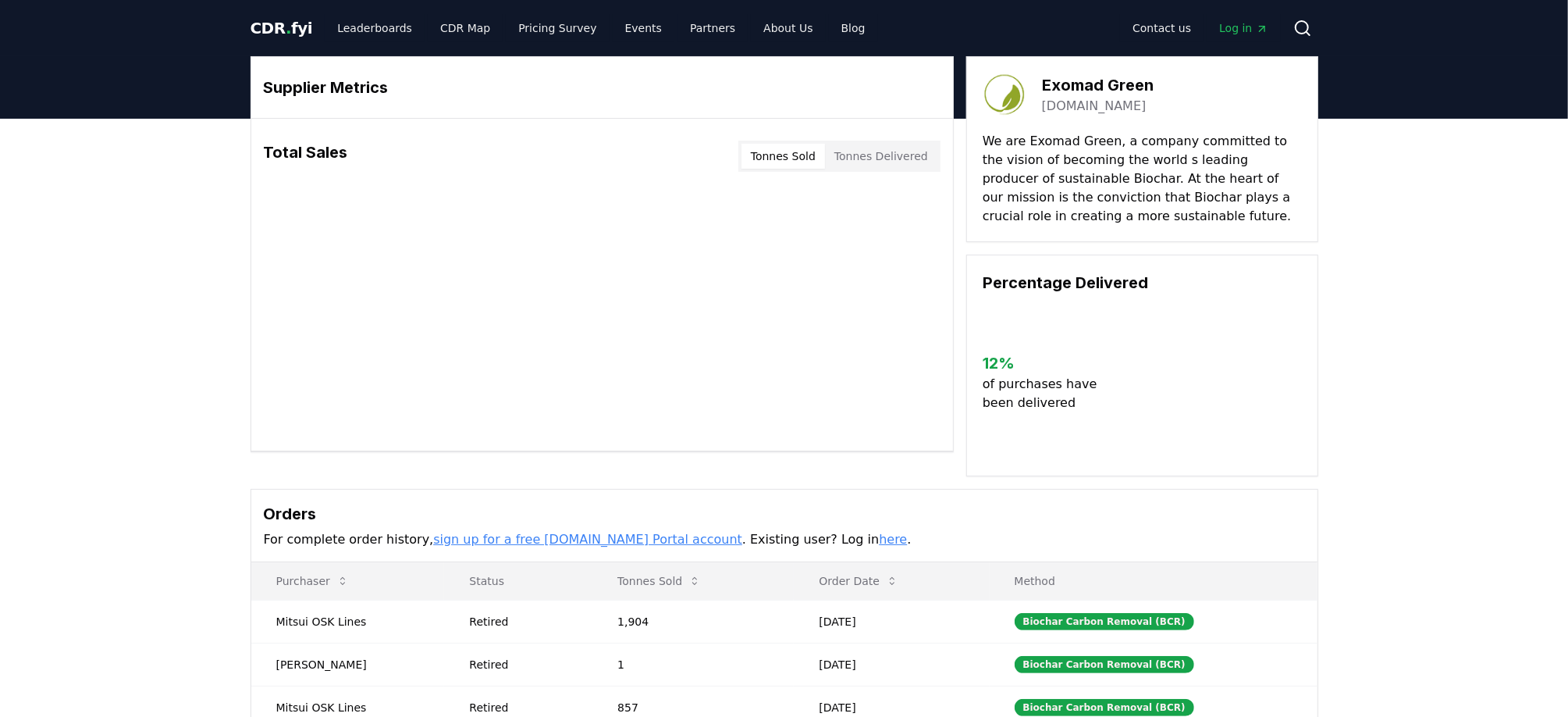
click at [894, 148] on body "CDR . fyi Leaderboards CDR Map Pricing Survey Events Partners About Us Blog Con…" at bounding box center [784, 564] width 1568 height 1128
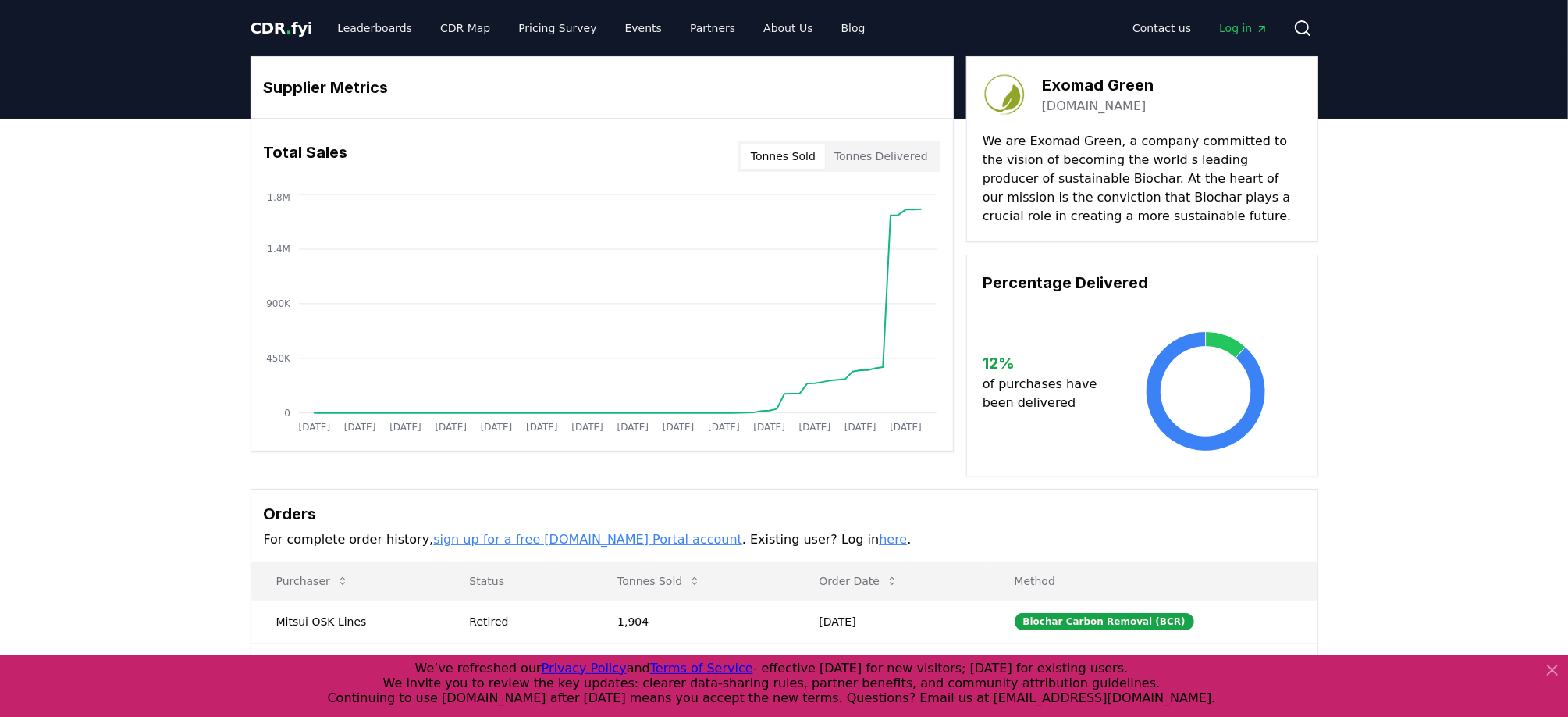
click at [787, 158] on button "Tonnes Sold" at bounding box center [783, 156] width 83 height 25
click at [875, 147] on button "Tonnes Delivered" at bounding box center [881, 156] width 113 height 25
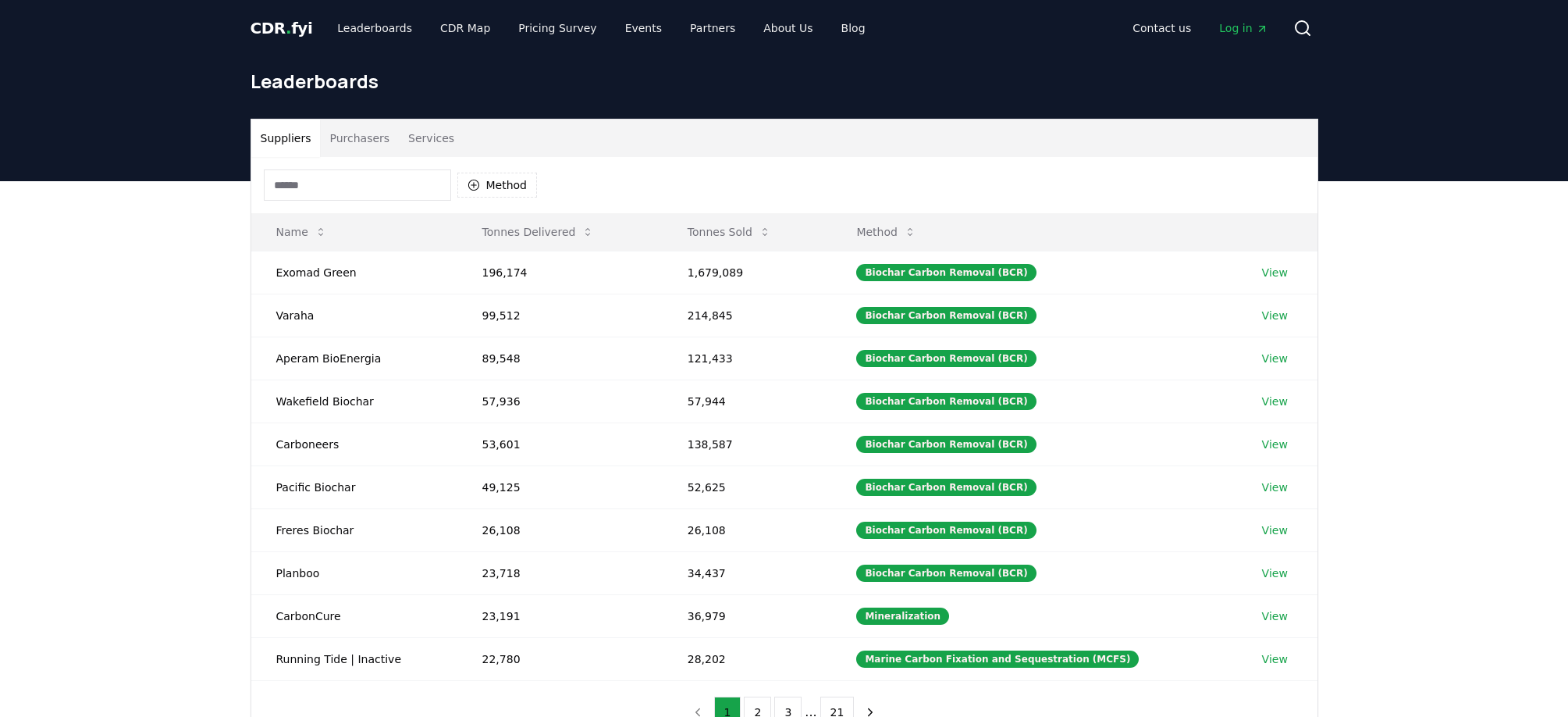
scroll to position [81, 0]
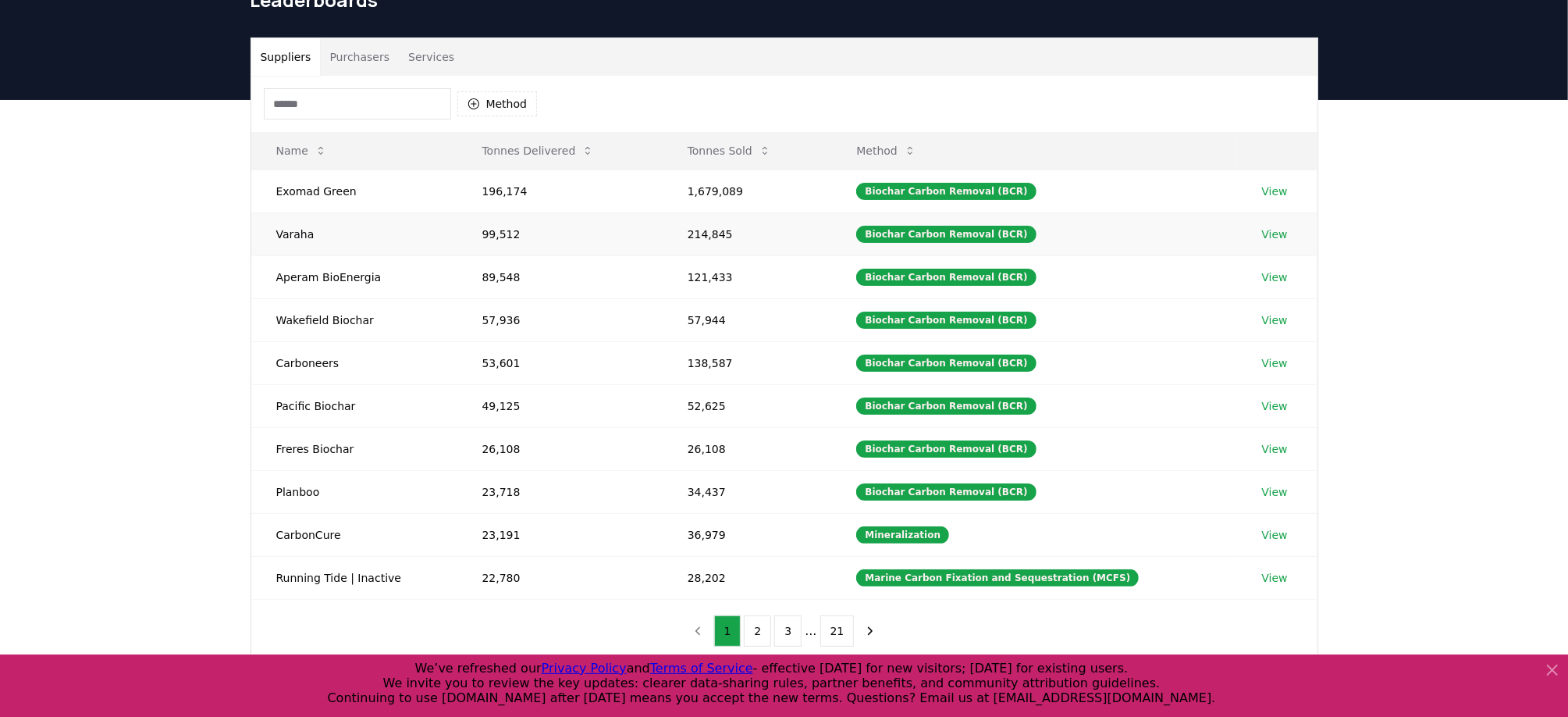
click at [422, 226] on td "Varaha" at bounding box center [354, 234] width 206 height 43
click at [1278, 232] on link "View" at bounding box center [1275, 234] width 26 height 15
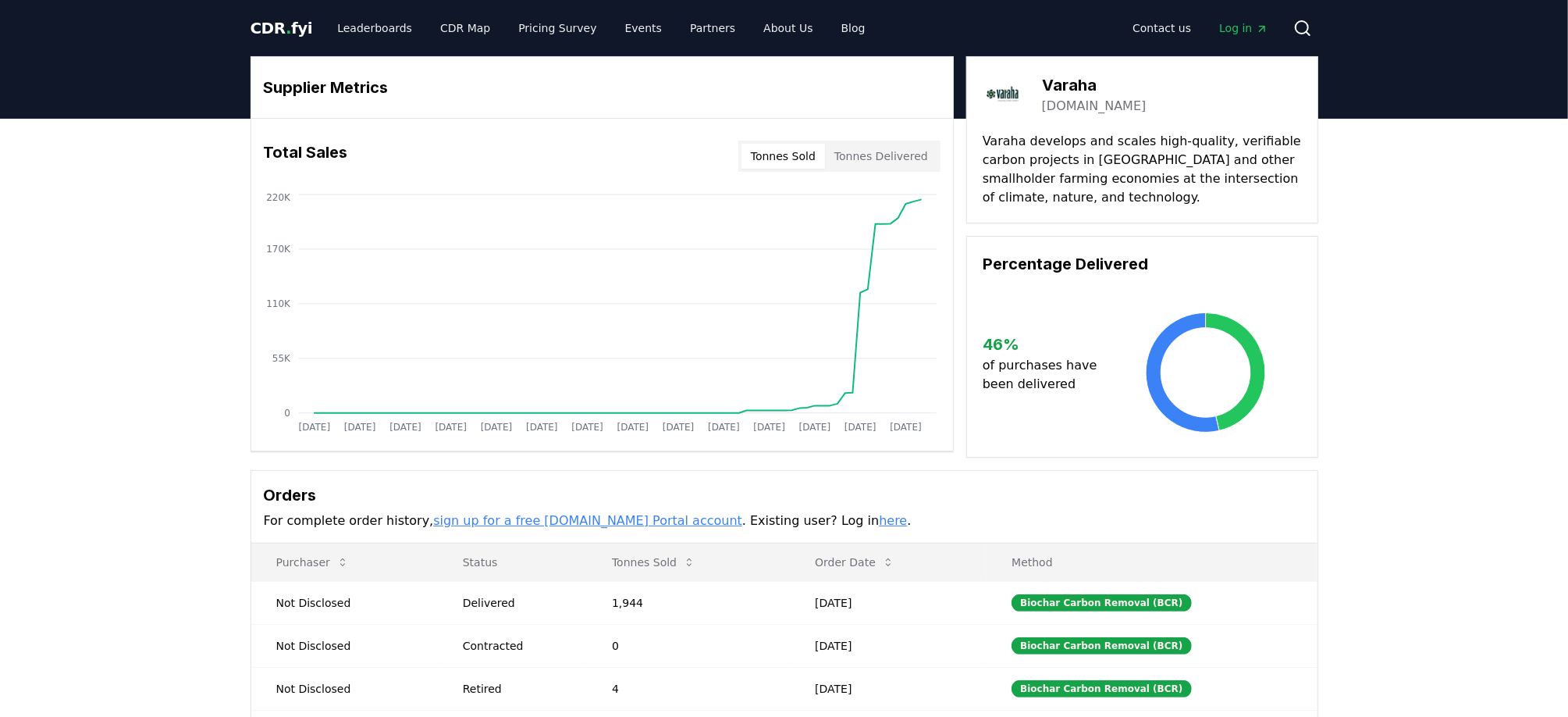
click at [906, 158] on body "CDR . fyi Leaderboards CDR Map Pricing Survey Events Partners About Us Blog Con…" at bounding box center [784, 554] width 1568 height 1109
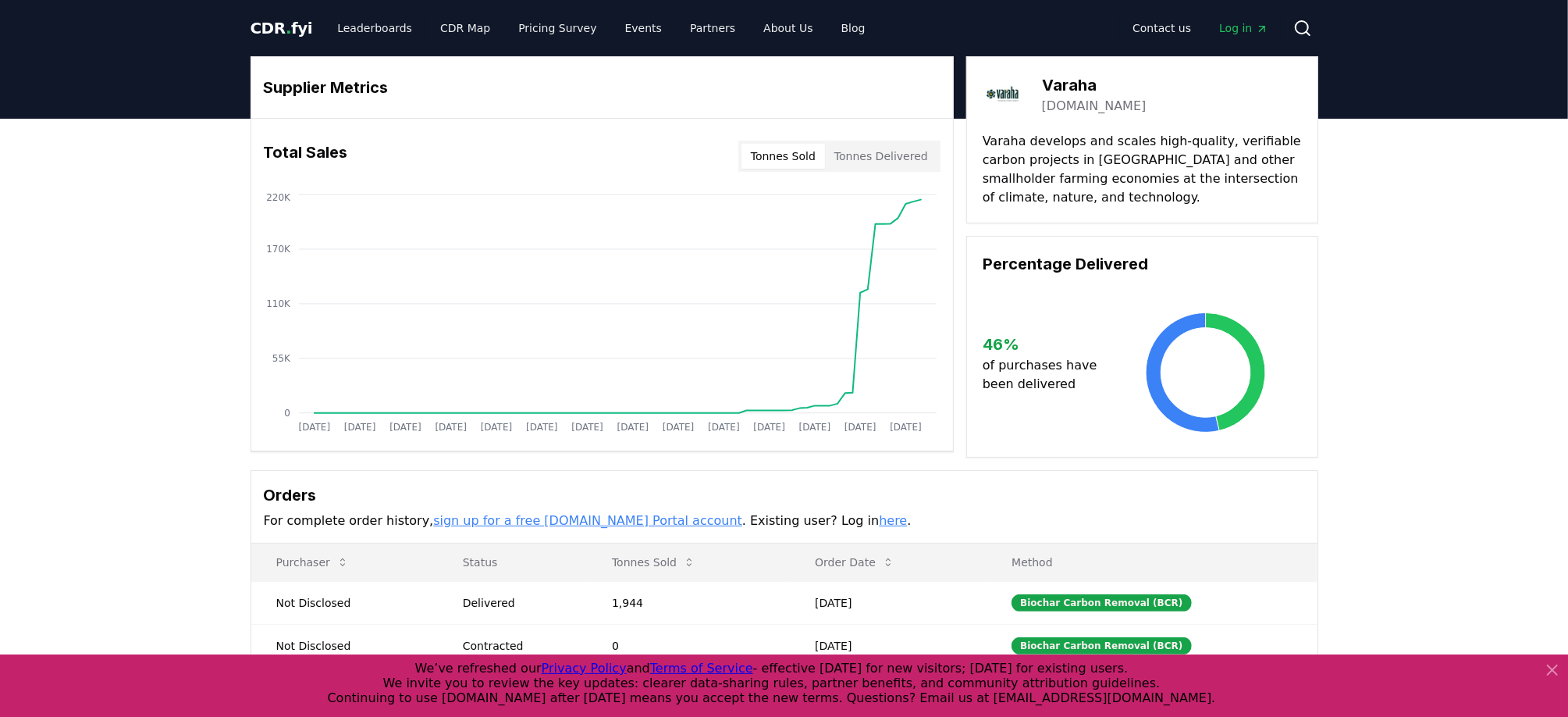
click at [879, 156] on button "Tonnes Delivered" at bounding box center [881, 156] width 113 height 25
click at [239, 483] on div "Supplier Metrics Total Sales Tonnes Sold Tonnes Delivered Jan 2019 Jul 2019 Jan…" at bounding box center [785, 426] width 1093 height 741
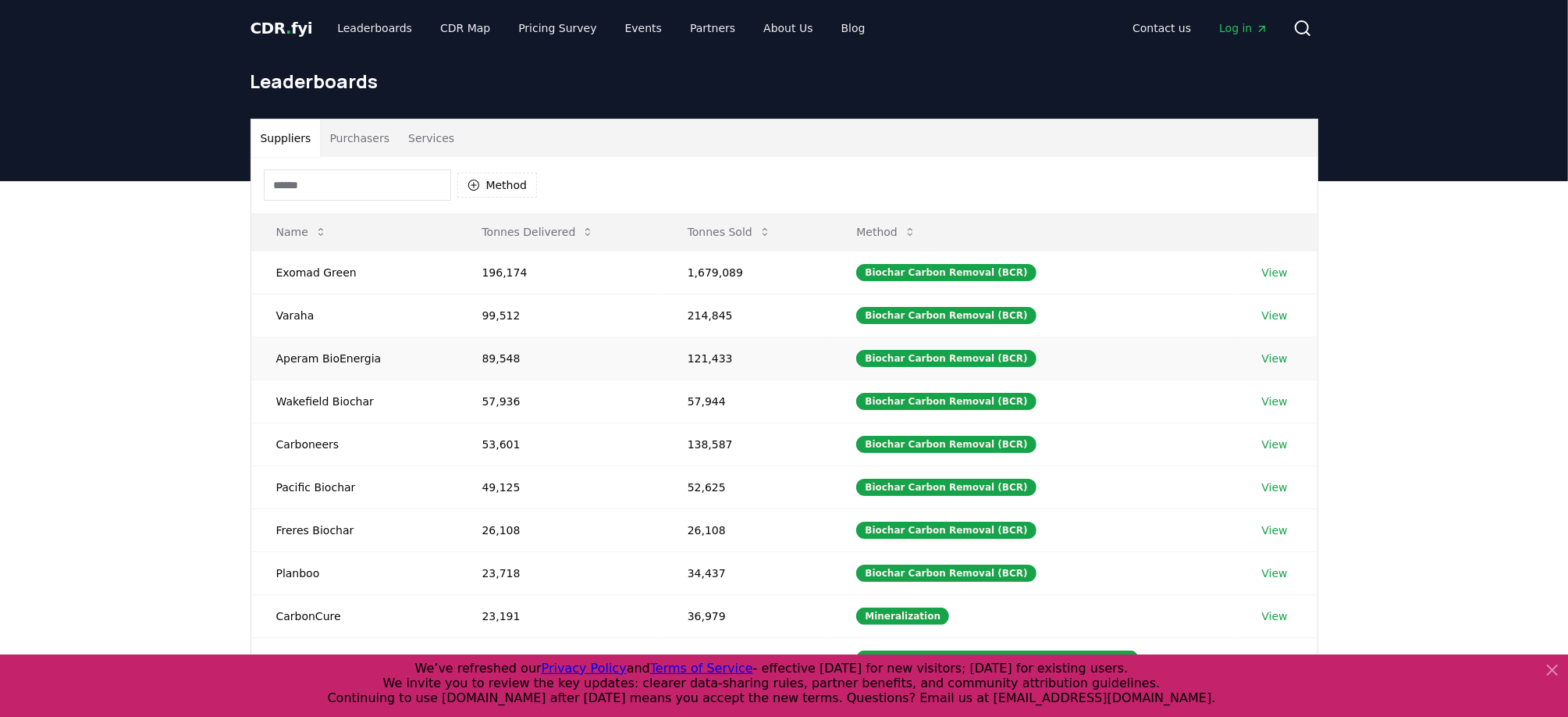
click at [1275, 355] on link "View" at bounding box center [1275, 358] width 26 height 15
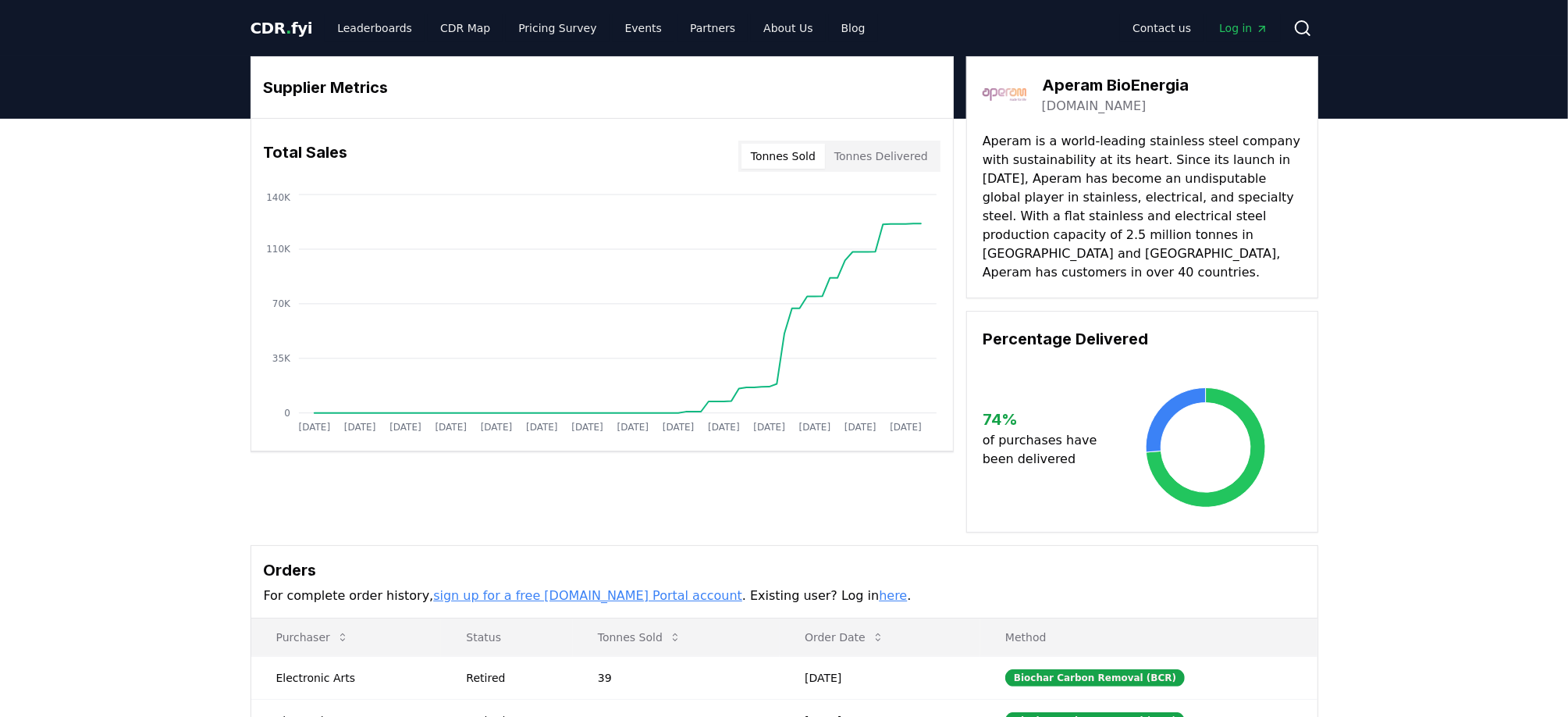
click at [892, 149] on body "CDR . fyi Leaderboards CDR Map Pricing Survey Events Partners About Us Blog Con…" at bounding box center [784, 592] width 1568 height 1184
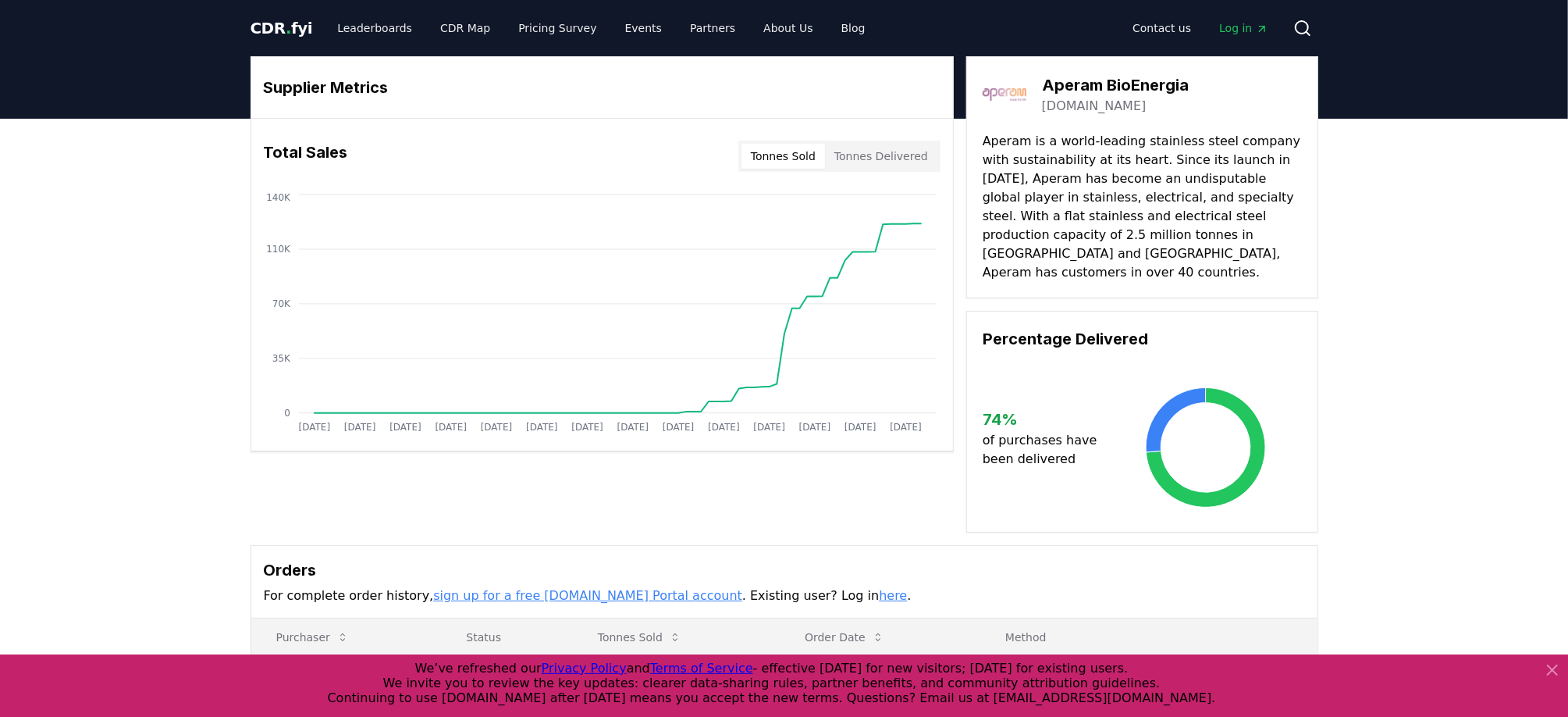
click at [898, 145] on button "Tonnes Delivered" at bounding box center [881, 156] width 113 height 25
click at [171, 393] on div "Supplier Metrics Total Sales Tonnes Sold Tonnes Delivered Jan 2019 Jul 2019 Jan…" at bounding box center [784, 527] width 1568 height 816
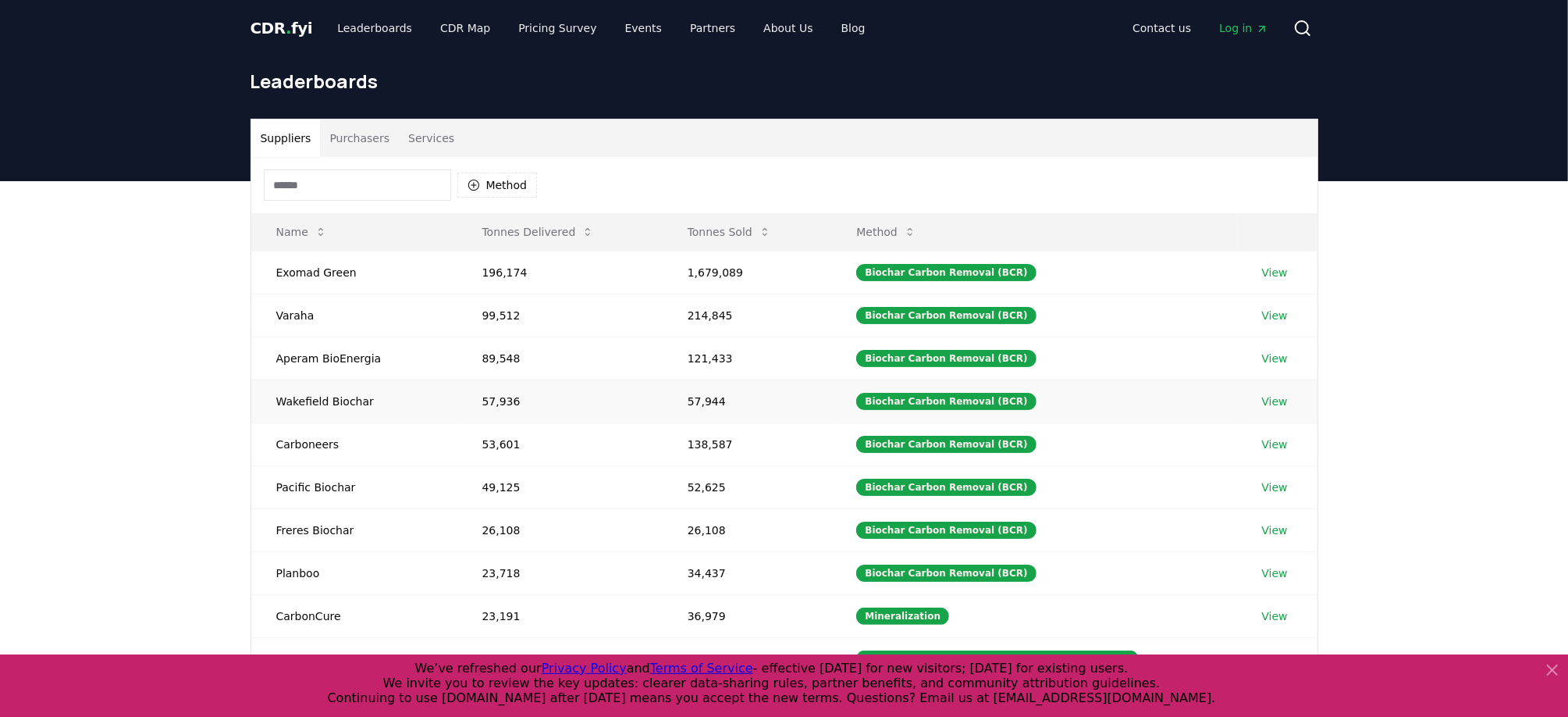
click at [1270, 398] on link "View" at bounding box center [1275, 401] width 26 height 15
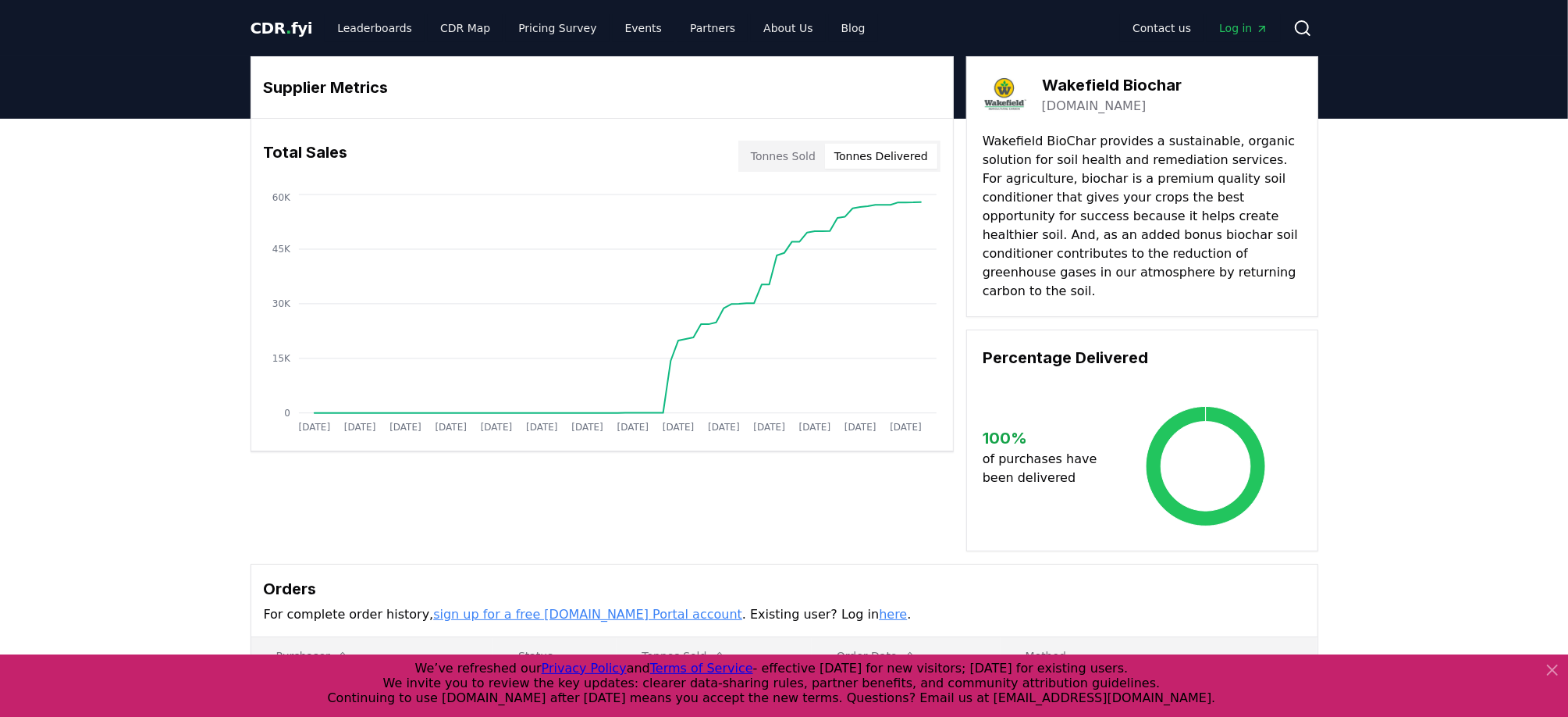
click at [872, 156] on button "Tonnes Delivered" at bounding box center [881, 156] width 113 height 25
click at [892, 151] on button "Tonnes Delivered" at bounding box center [881, 156] width 113 height 25
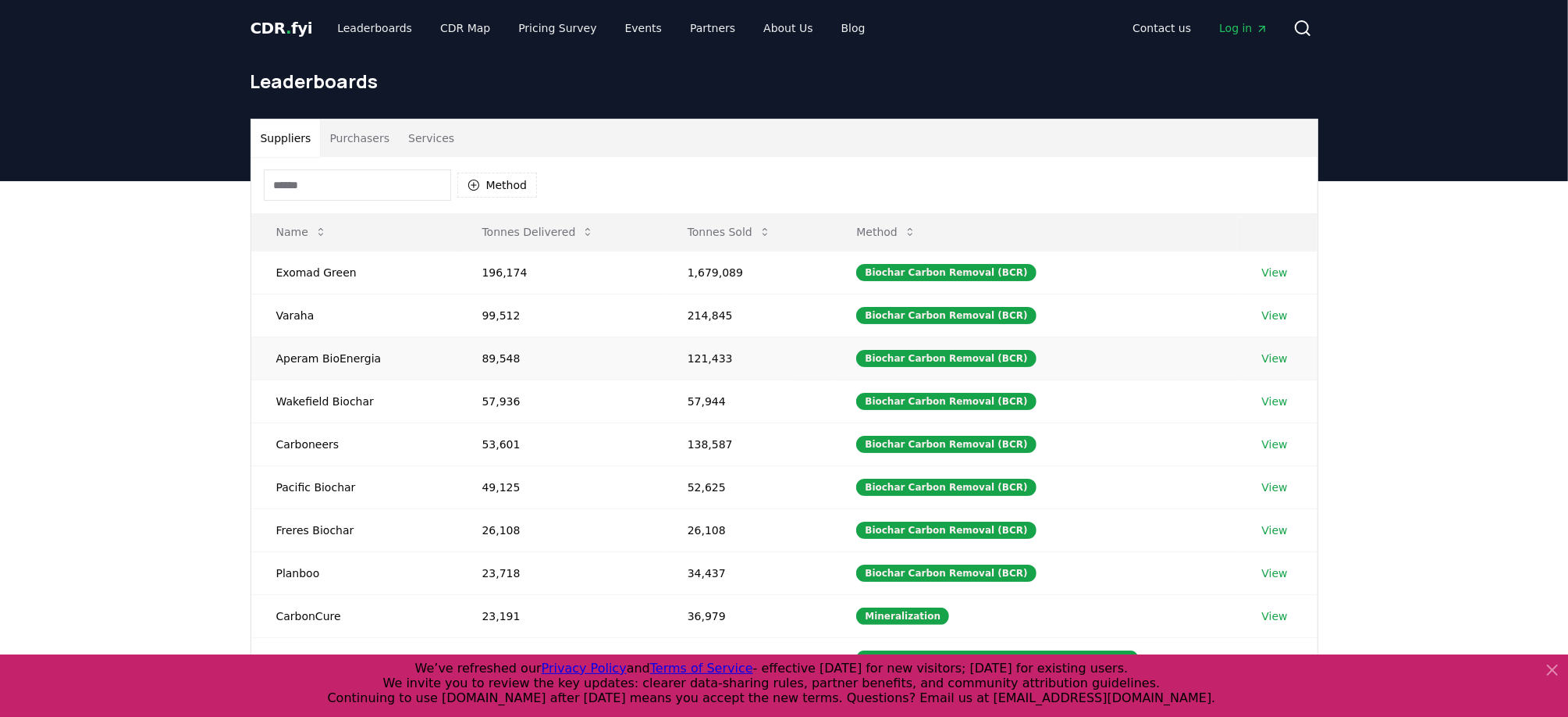
click at [1271, 356] on link "View" at bounding box center [1275, 358] width 26 height 15
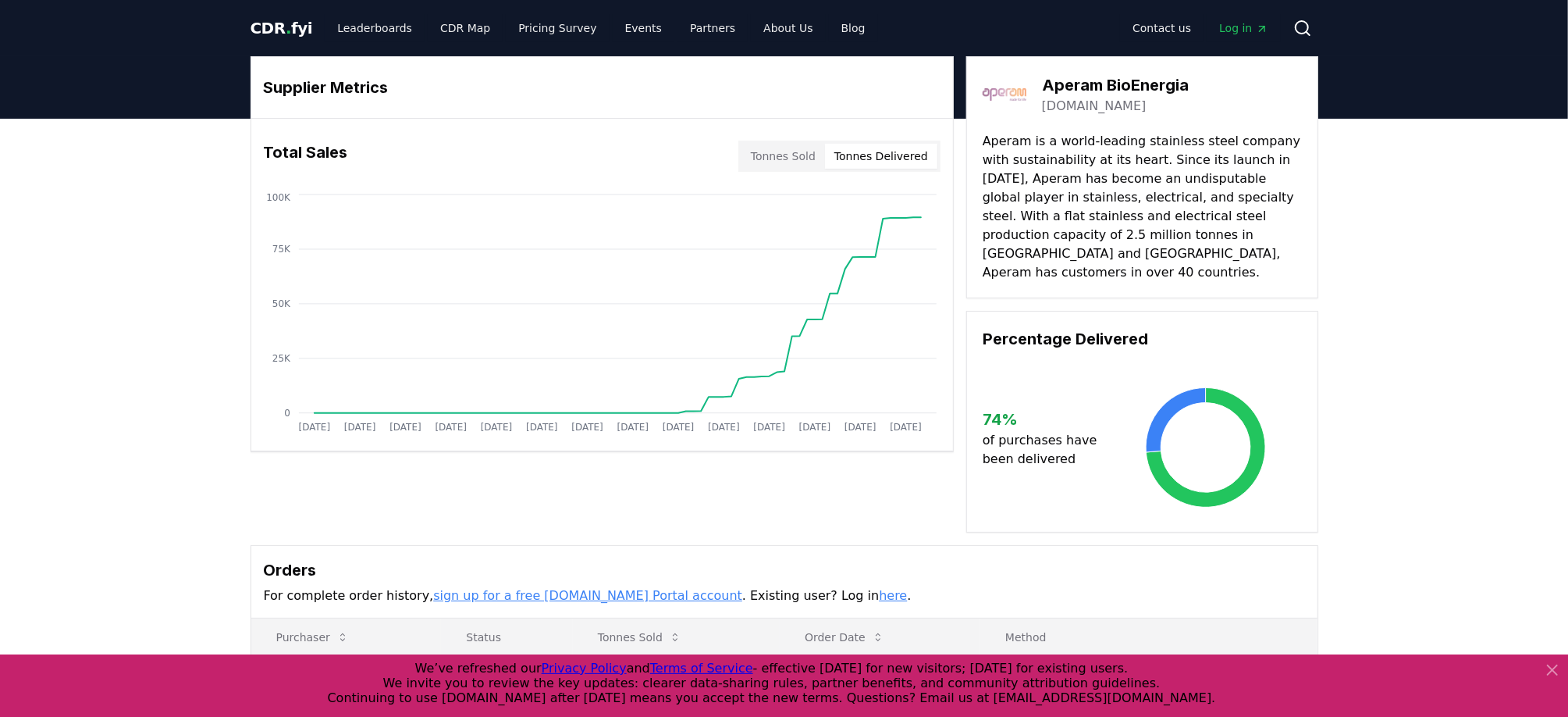
click at [897, 160] on button "Tonnes Delivered" at bounding box center [881, 156] width 113 height 25
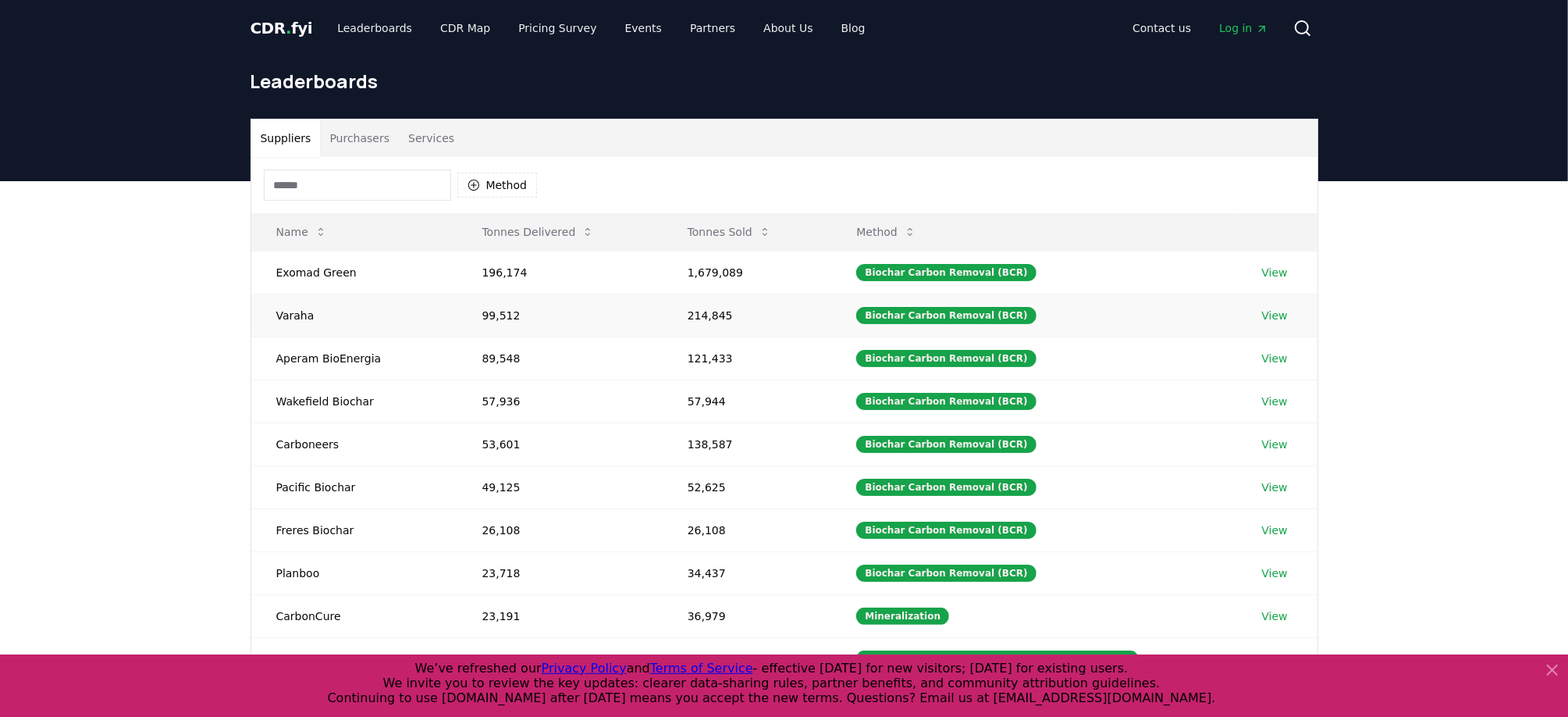
click at [1265, 312] on link "View" at bounding box center [1275, 315] width 26 height 15
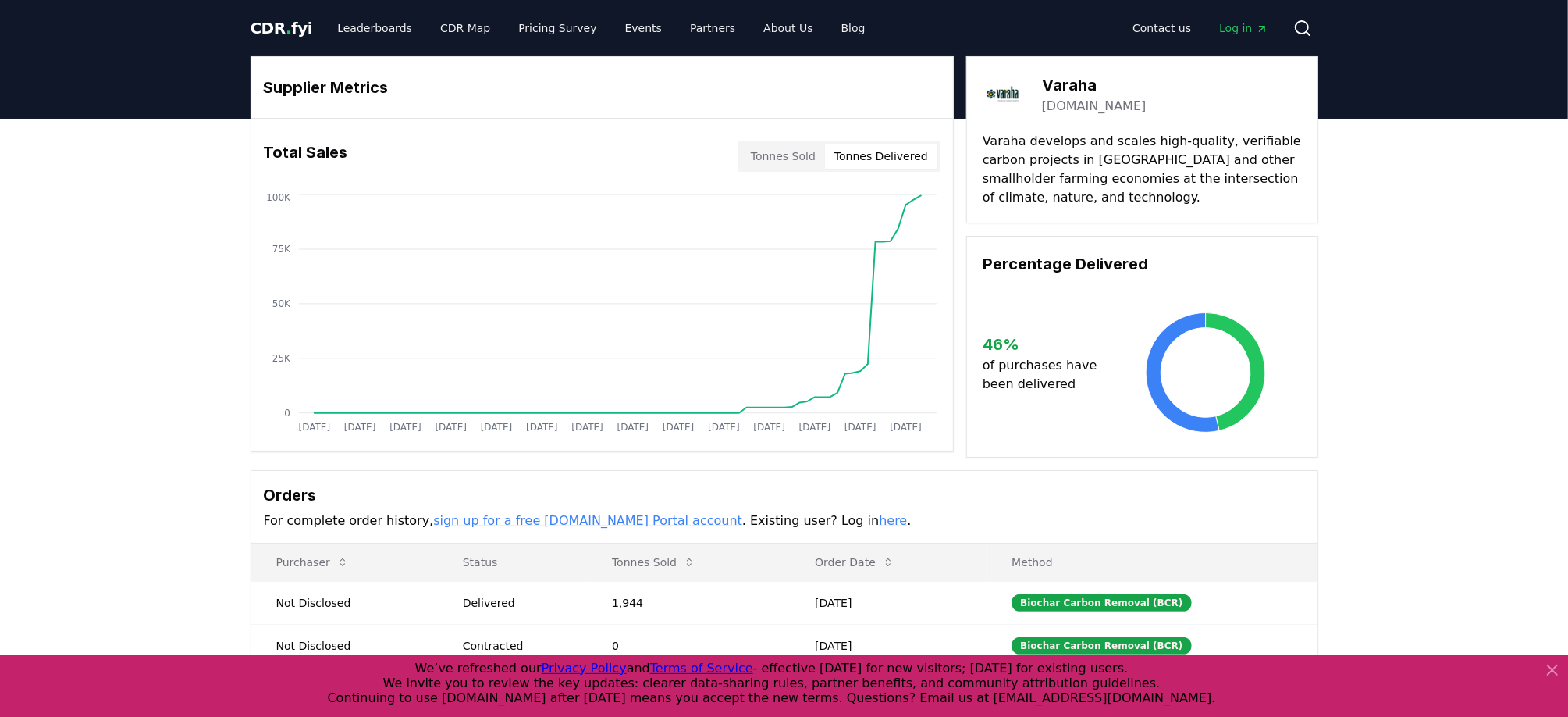
click at [913, 151] on button "Tonnes Delivered" at bounding box center [881, 156] width 113 height 25
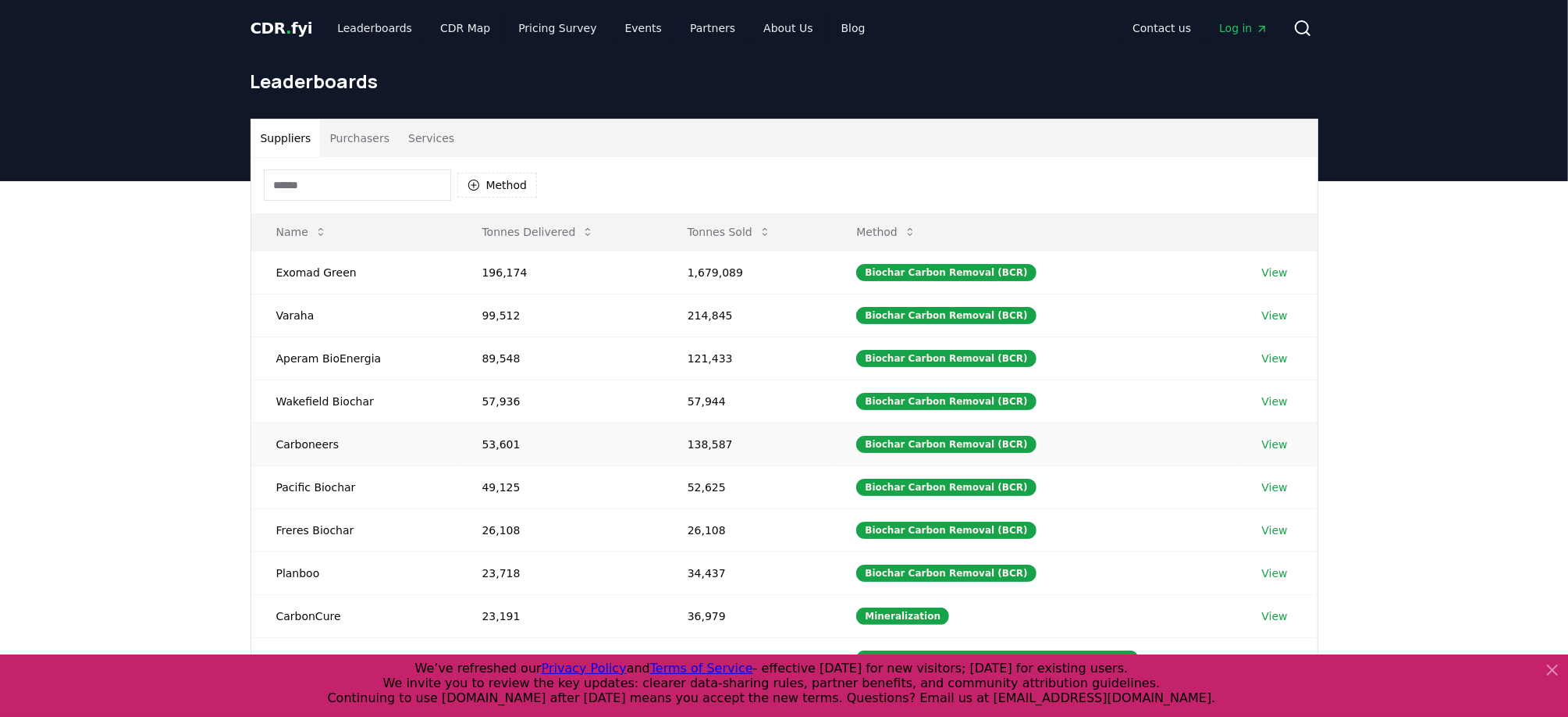
click at [1269, 436] on link "View" at bounding box center [1275, 444] width 26 height 15
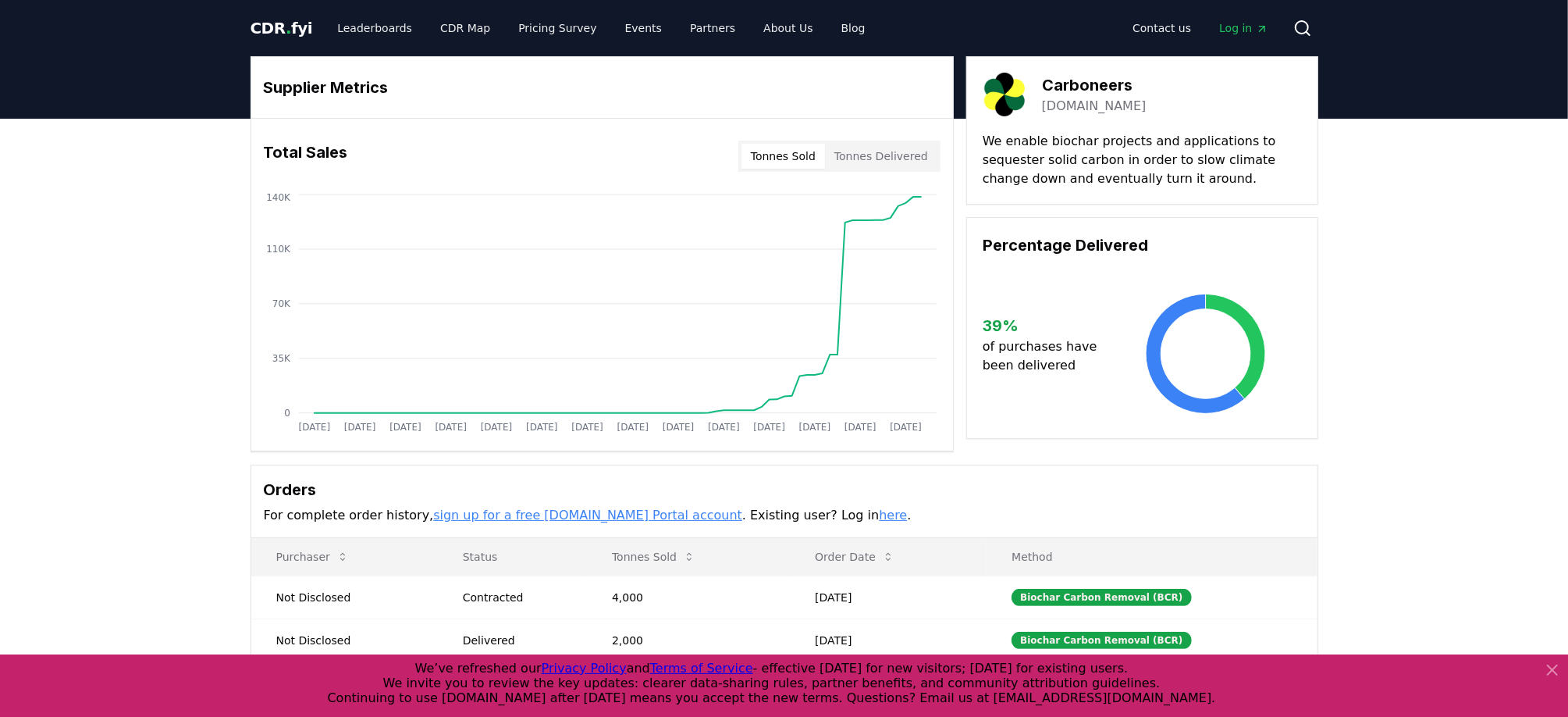
click at [889, 156] on button "Tonnes Delivered" at bounding box center [881, 156] width 113 height 25
click at [879, 151] on button "Tonnes Delivered" at bounding box center [881, 156] width 113 height 25
click at [149, 238] on div "Supplier Metrics Total Sales Tonnes Sold Tonnes Delivered [DATE] [DATE] [DATE] …" at bounding box center [784, 486] width 1568 height 736
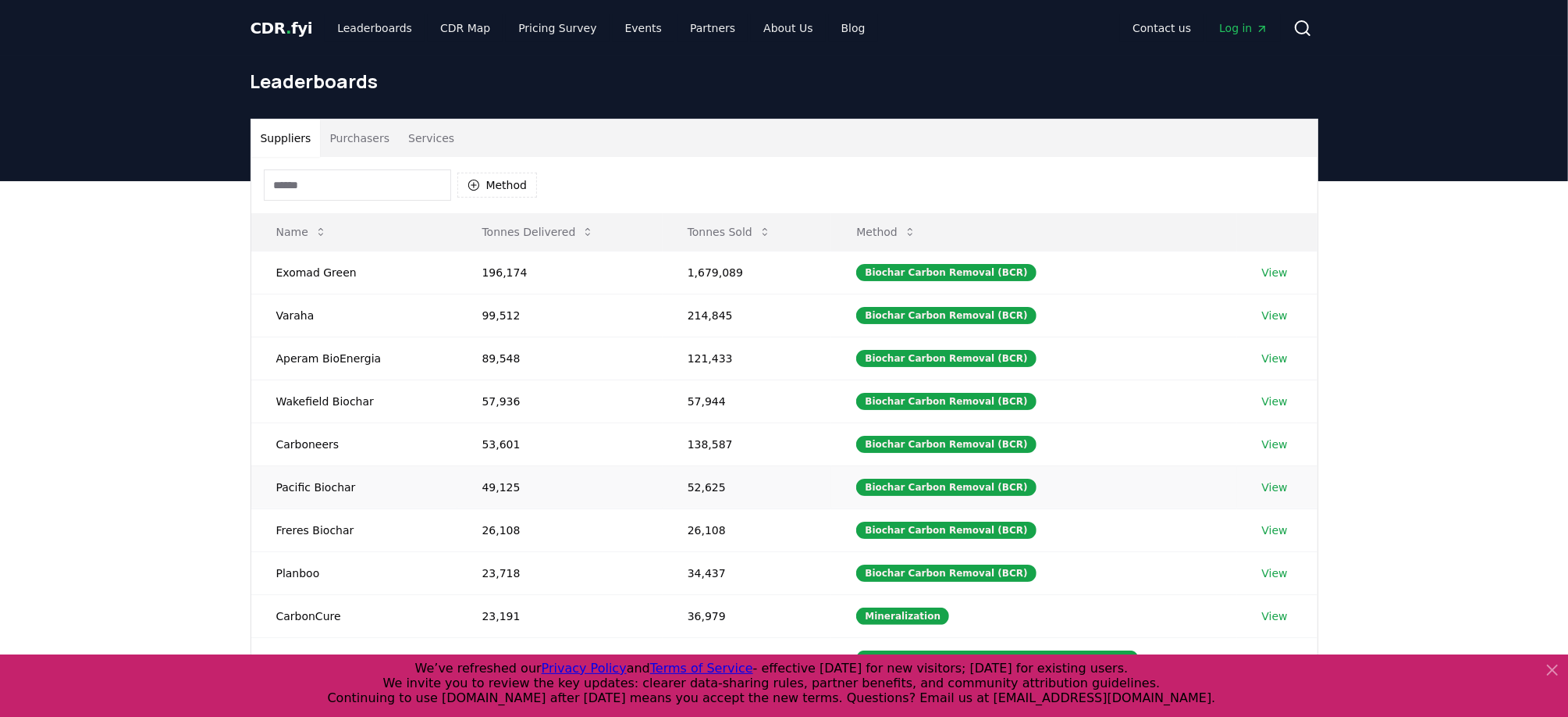
click at [1275, 482] on link "View" at bounding box center [1275, 487] width 26 height 15
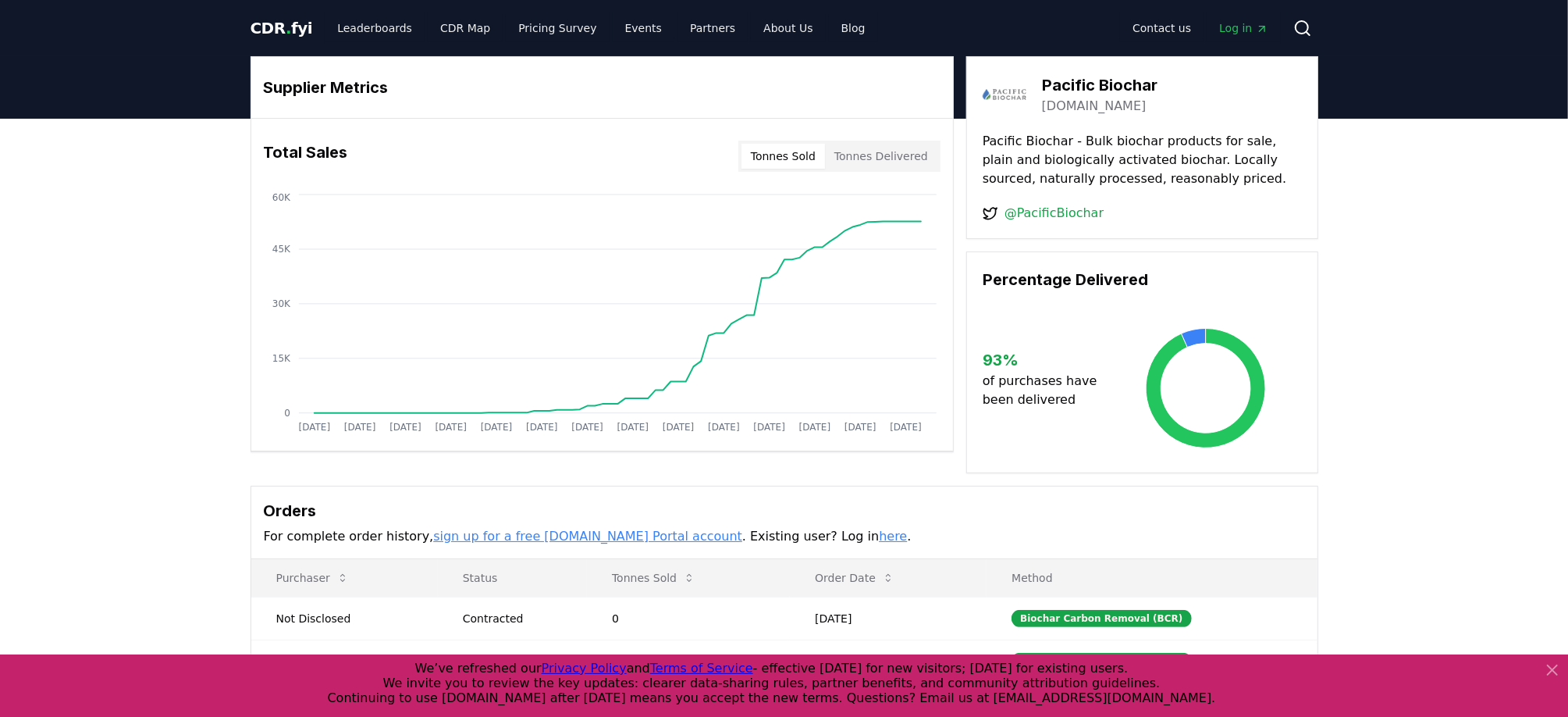
click at [884, 156] on button "Tonnes Delivered" at bounding box center [881, 156] width 113 height 25
click at [885, 158] on button "Tonnes Delivered" at bounding box center [881, 156] width 113 height 25
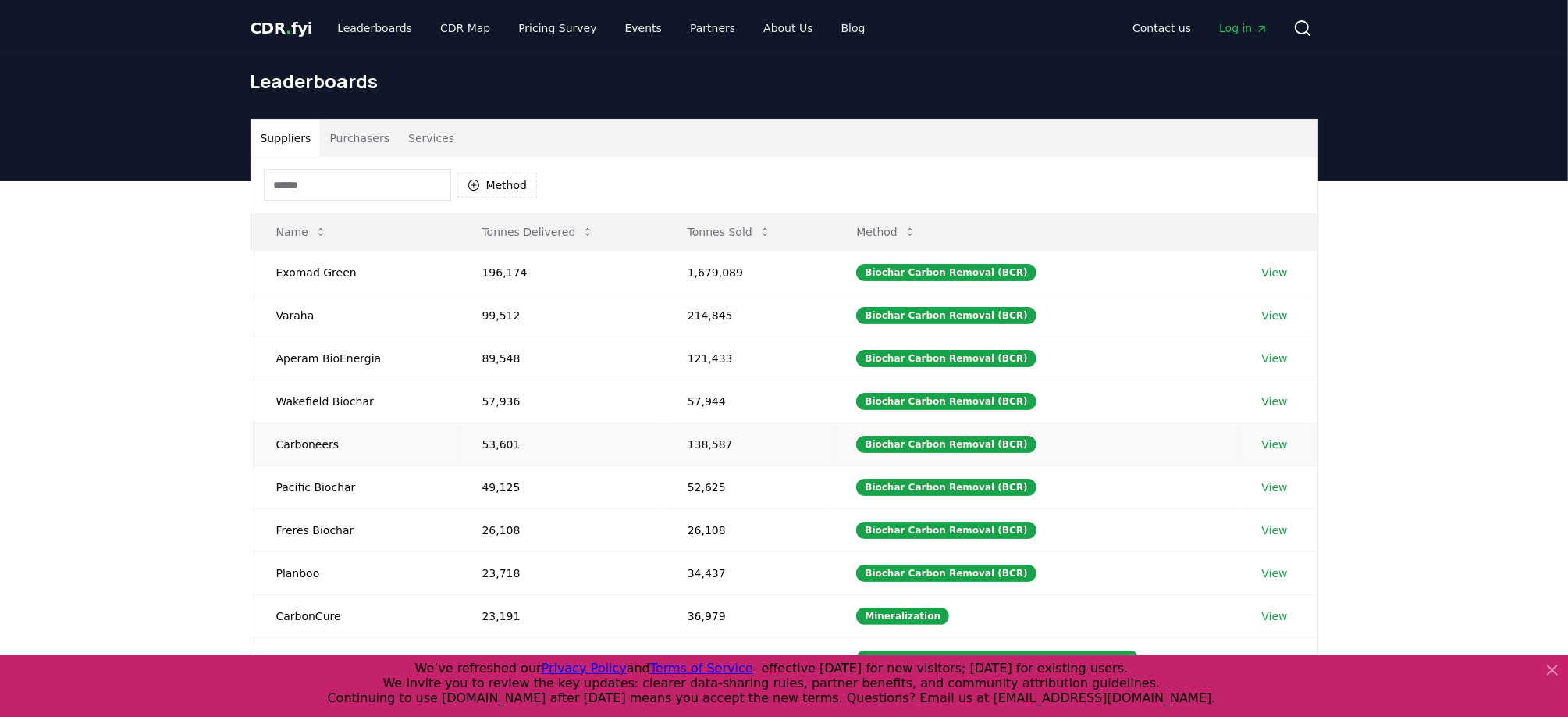
click at [1264, 440] on link "View" at bounding box center [1275, 444] width 26 height 15
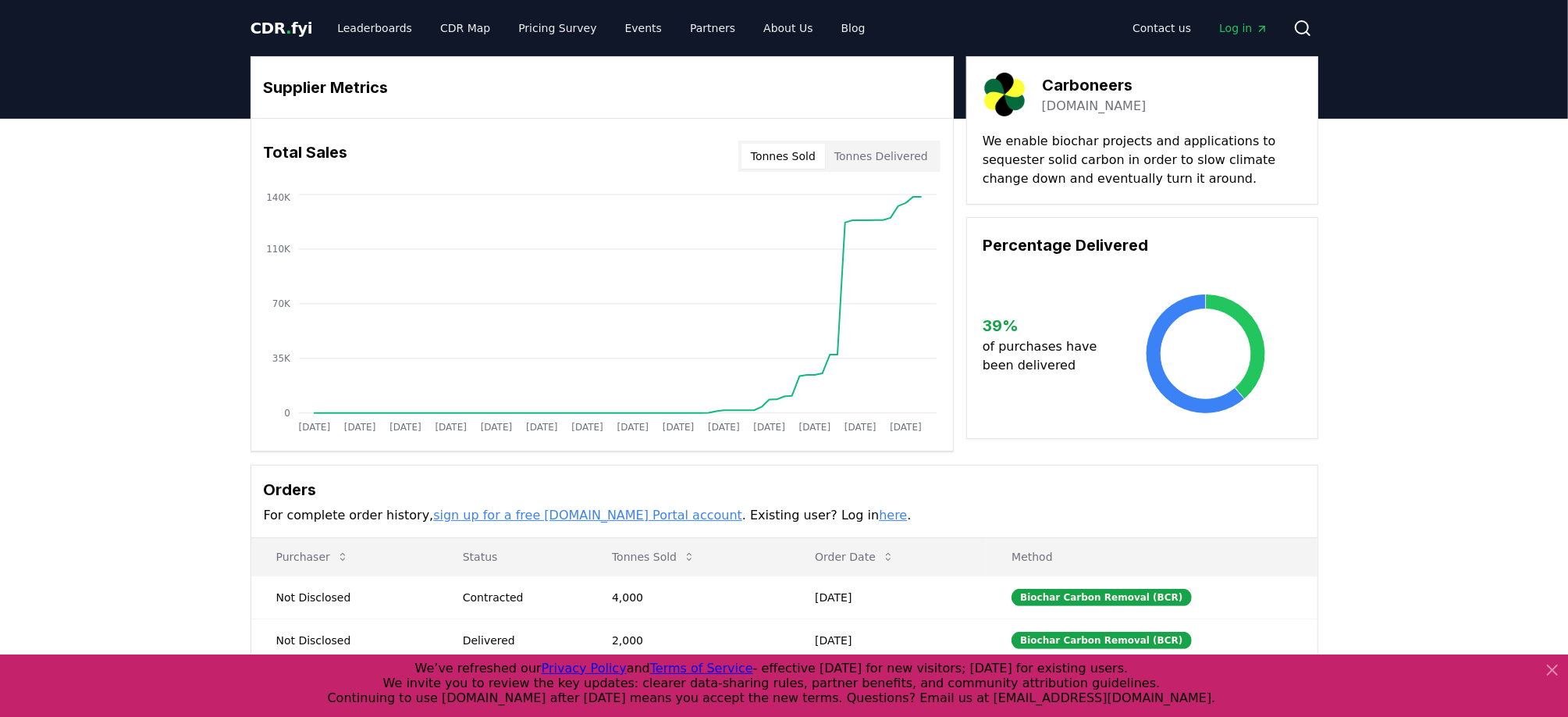
click at [908, 157] on button "Tonnes Delivered" at bounding box center [881, 156] width 113 height 25
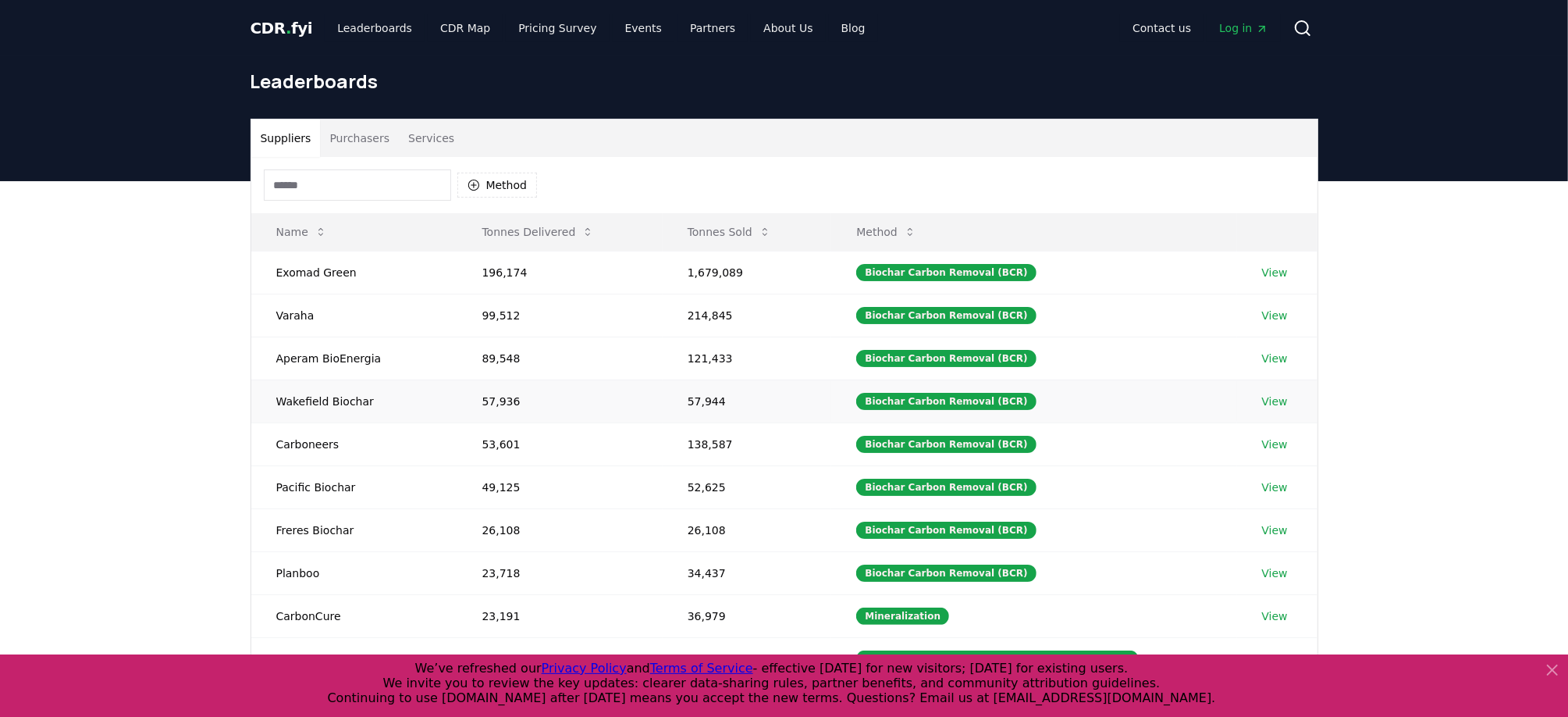
click at [1266, 399] on link "View" at bounding box center [1275, 401] width 26 height 15
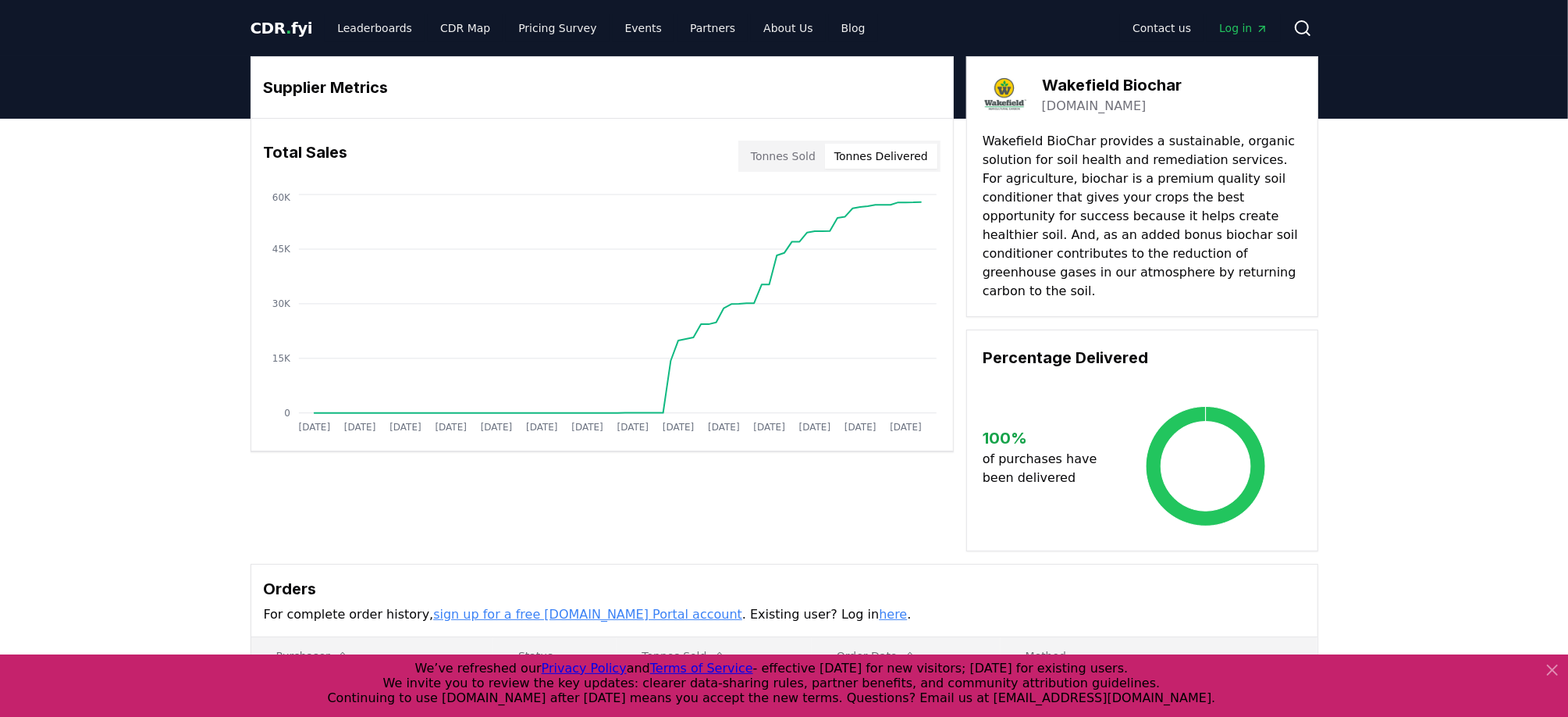
click at [889, 158] on button "Tonnes Delivered" at bounding box center [881, 156] width 113 height 25
click at [894, 153] on button "Tonnes Delivered" at bounding box center [881, 156] width 113 height 25
click at [793, 148] on button "Tonnes Sold" at bounding box center [783, 156] width 83 height 25
click at [896, 156] on button "Tonnes Delivered" at bounding box center [881, 156] width 113 height 25
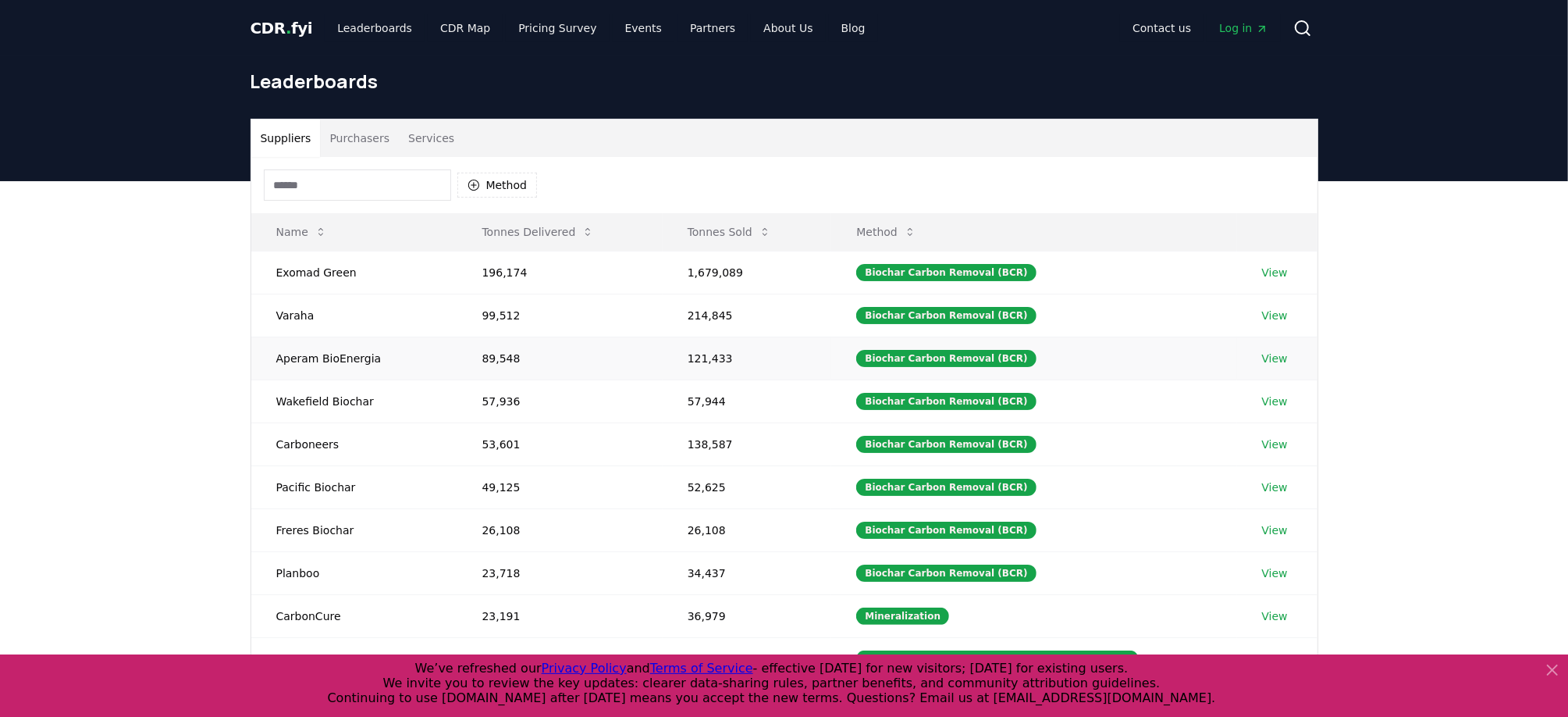
click at [1269, 355] on link "View" at bounding box center [1275, 358] width 26 height 15
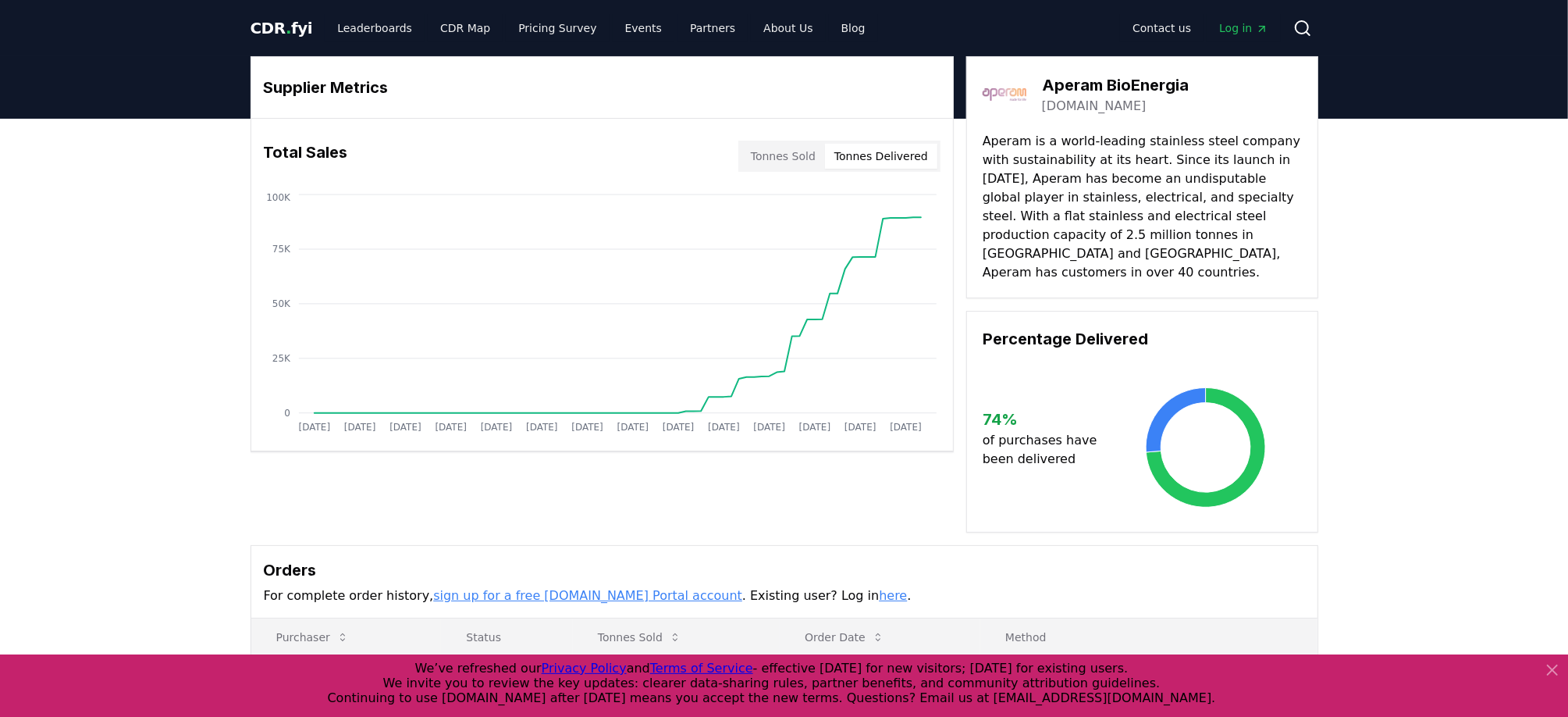
click at [894, 154] on button "Tonnes Delivered" at bounding box center [881, 156] width 113 height 25
click at [880, 154] on button "Tonnes Delivered" at bounding box center [881, 156] width 113 height 25
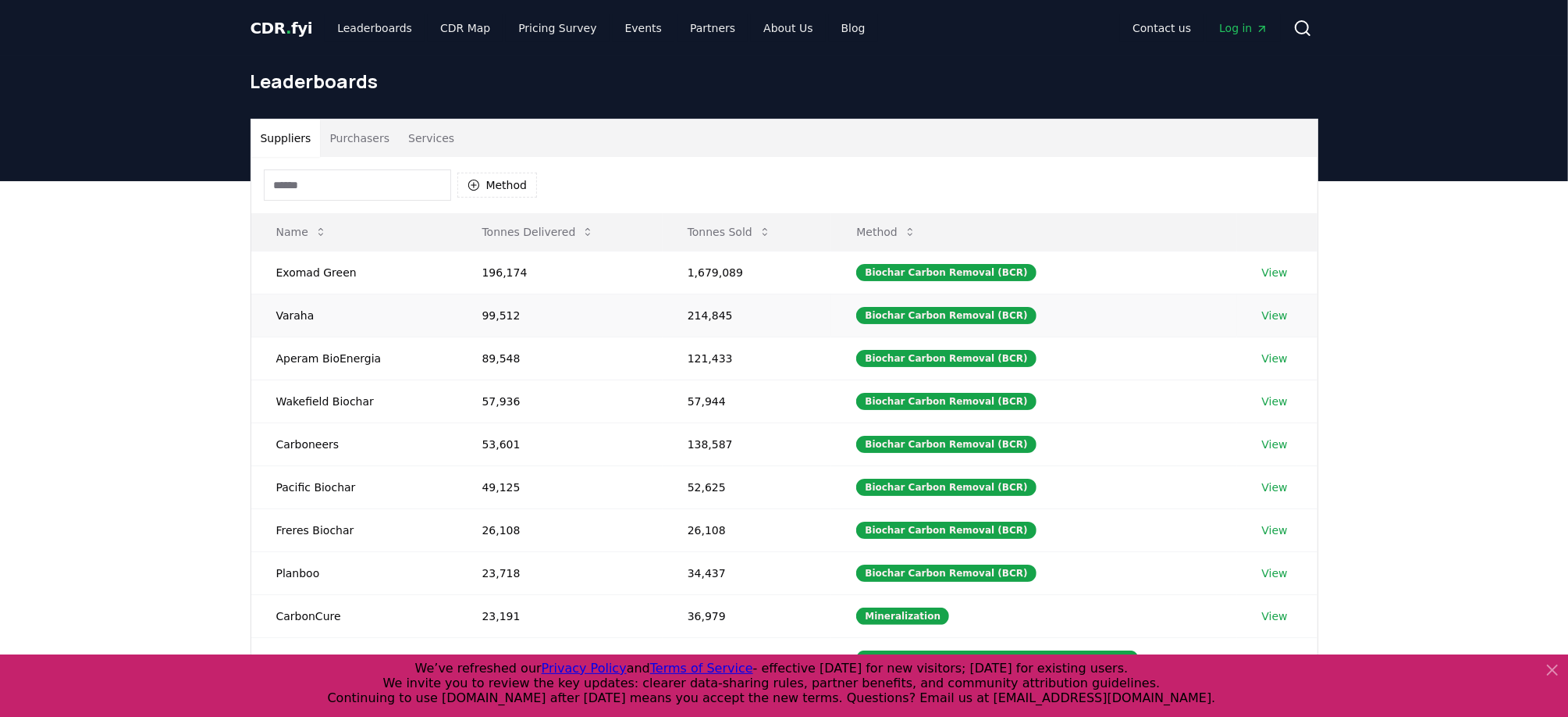
click at [1273, 315] on link "View" at bounding box center [1275, 315] width 26 height 15
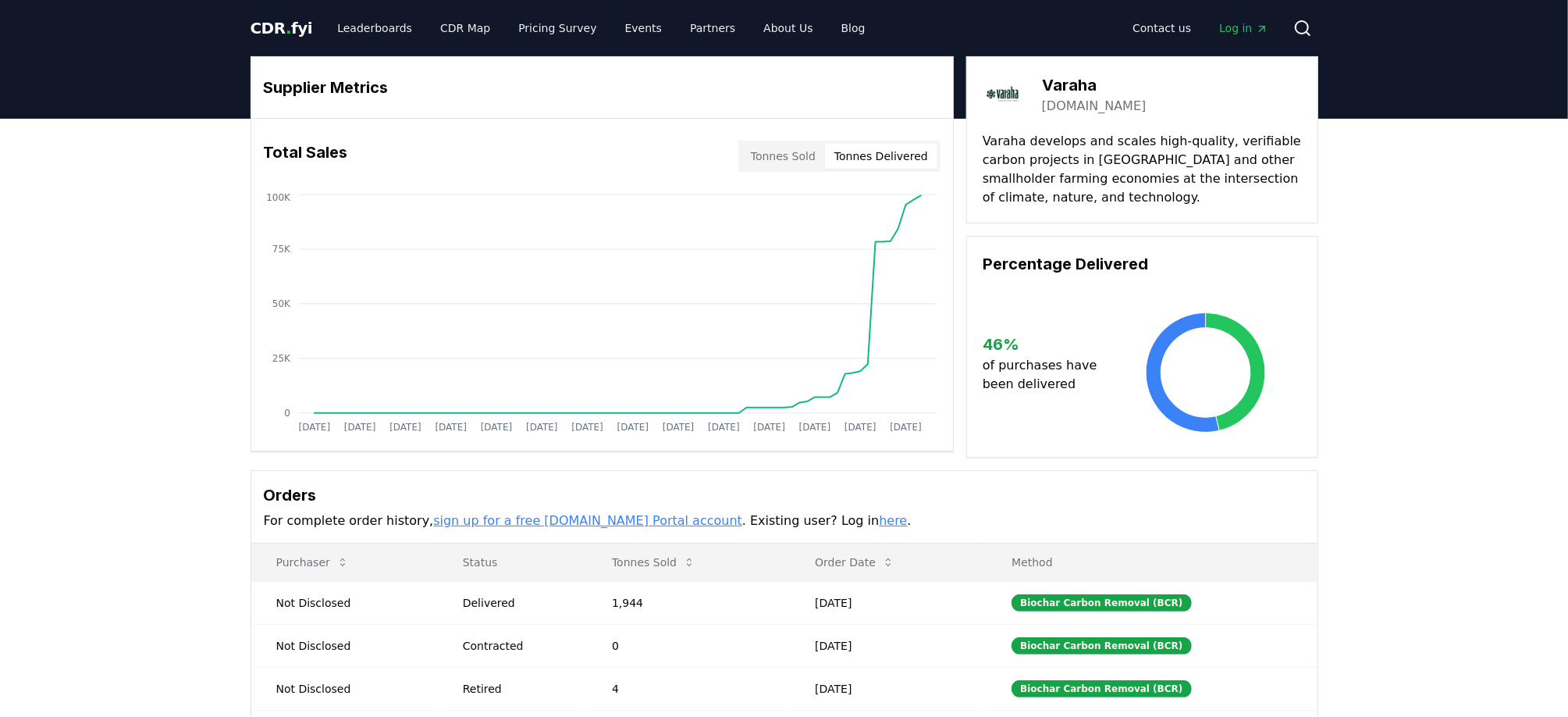
click at [892, 156] on button "Tonnes Delivered" at bounding box center [881, 156] width 113 height 25
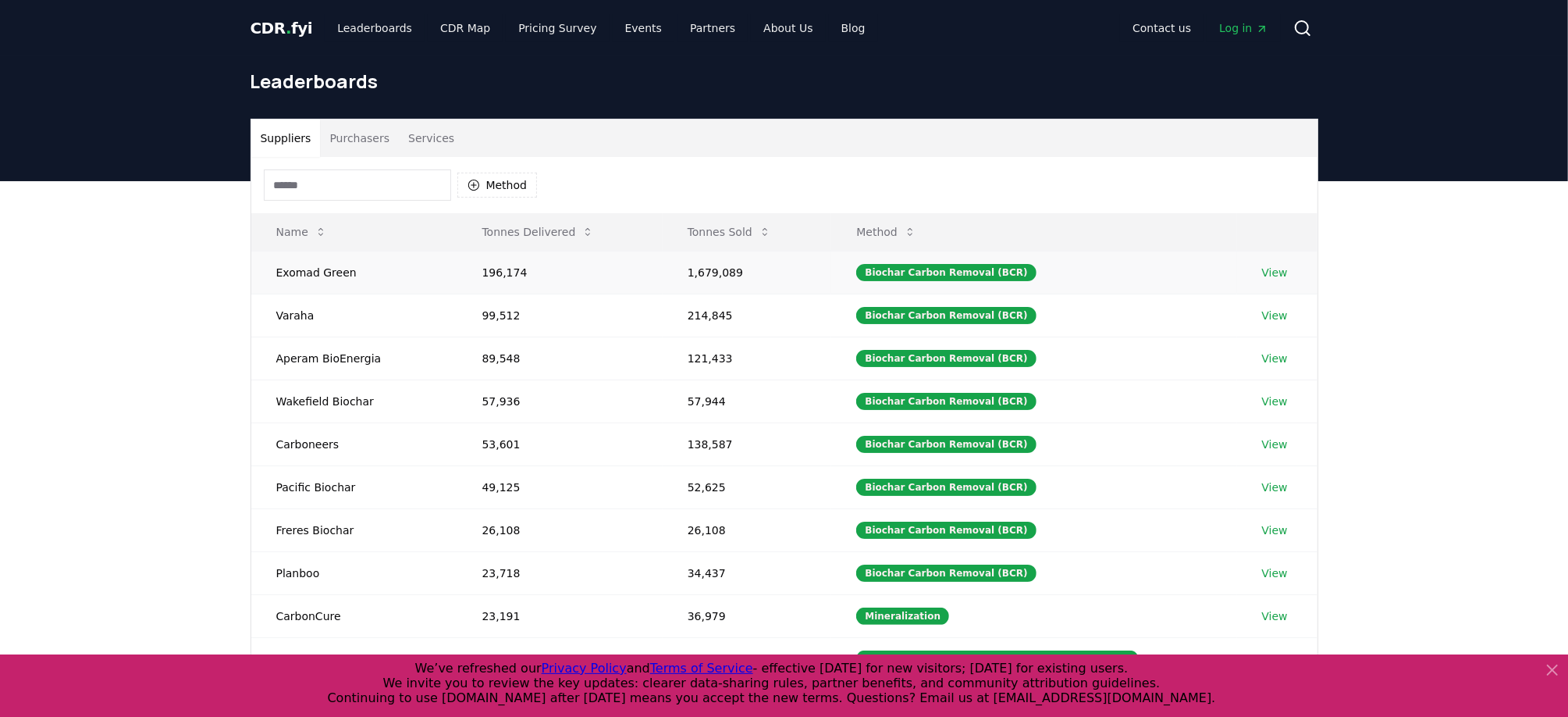
click at [1273, 270] on link "View" at bounding box center [1275, 273] width 26 height 15
click at [1275, 528] on link "View" at bounding box center [1275, 530] width 26 height 15
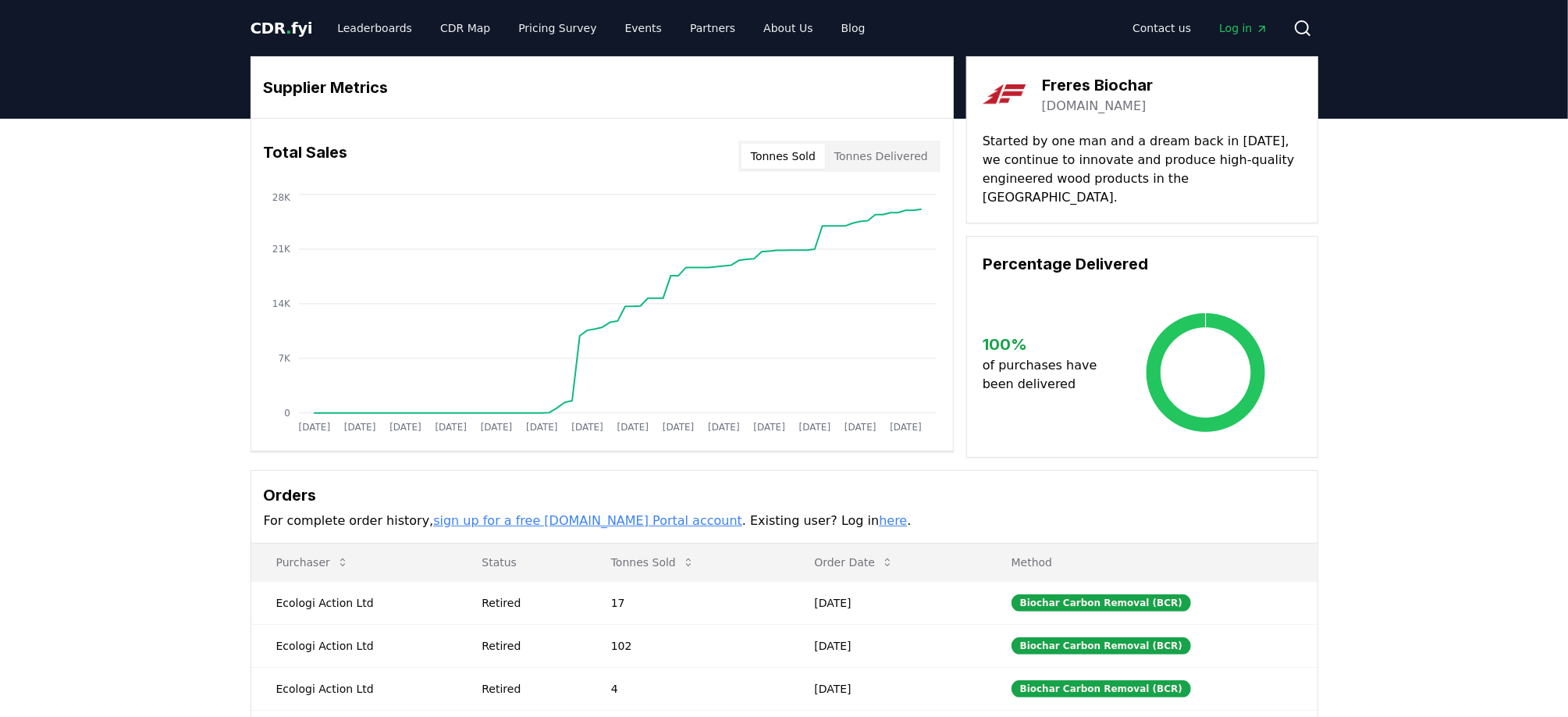
click at [882, 161] on button "Tonnes Delivered" at bounding box center [881, 156] width 113 height 25
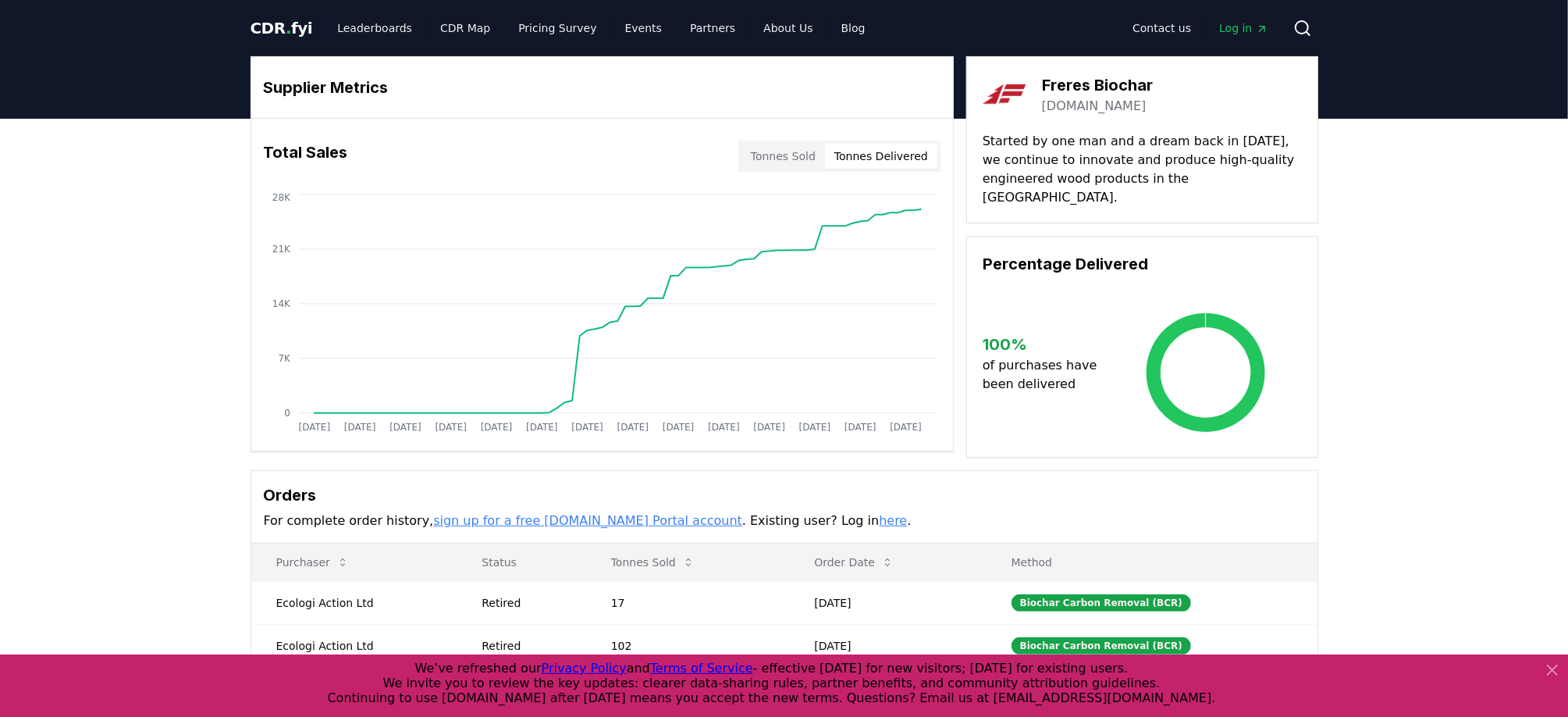
click at [884, 153] on button "Tonnes Delivered" at bounding box center [881, 156] width 113 height 25
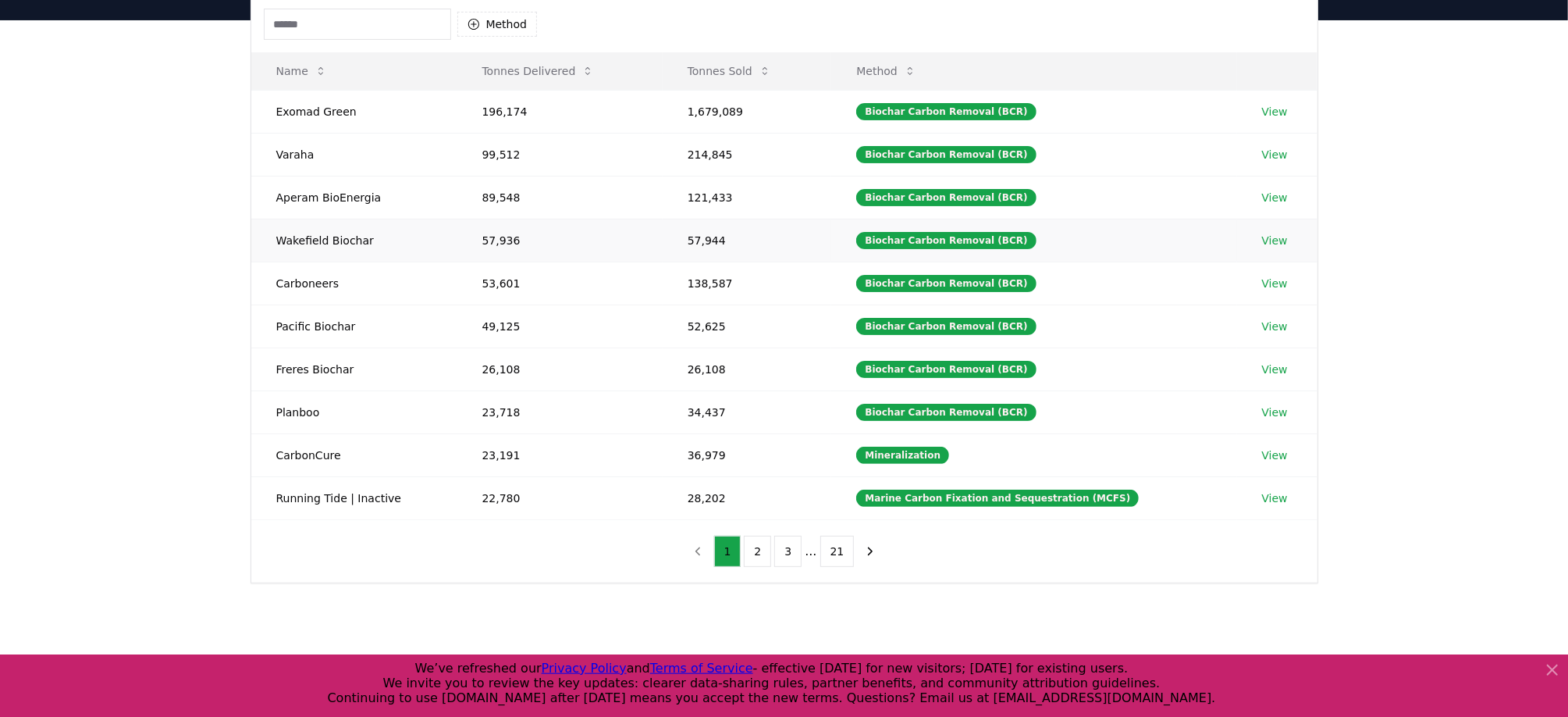
scroll to position [163, 0]
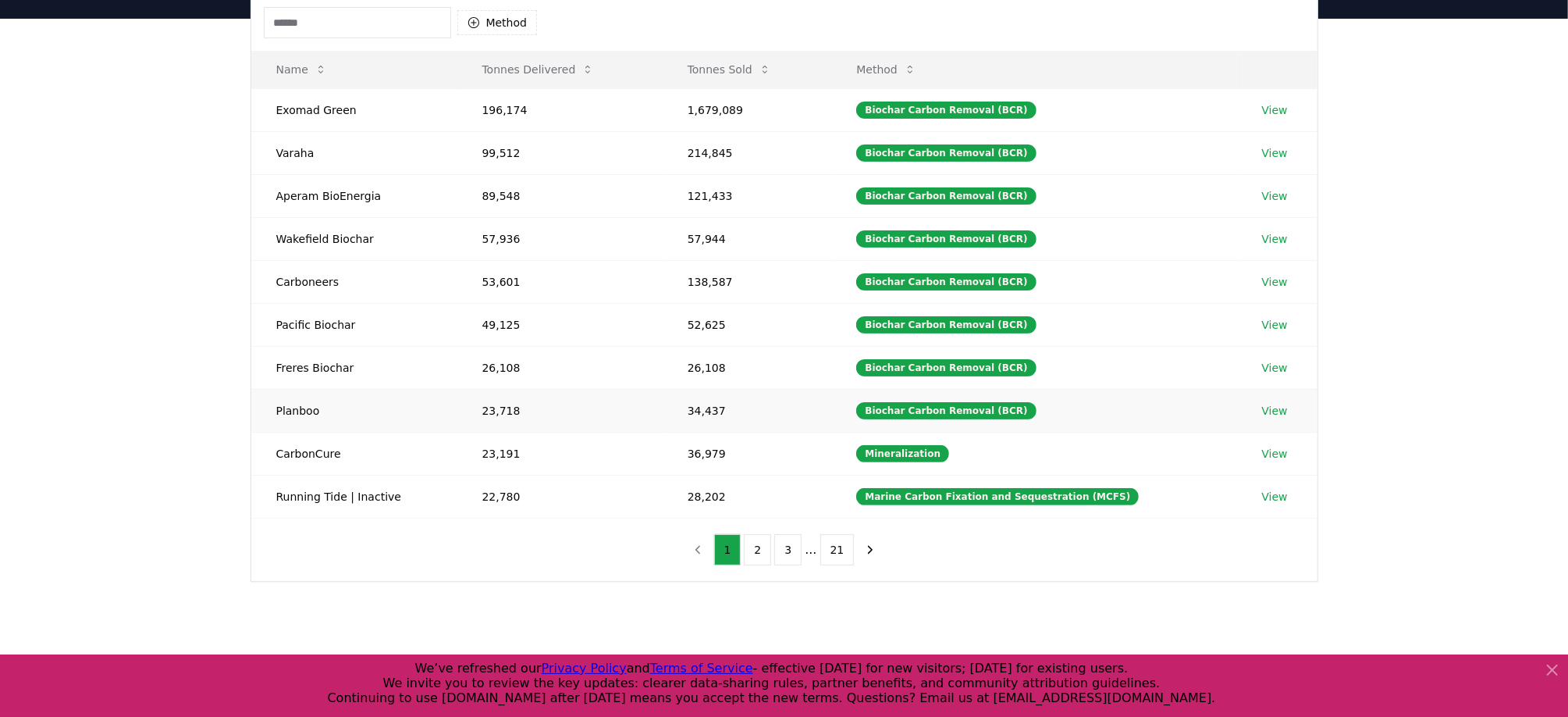
click at [1272, 403] on link "View" at bounding box center [1275, 411] width 26 height 15
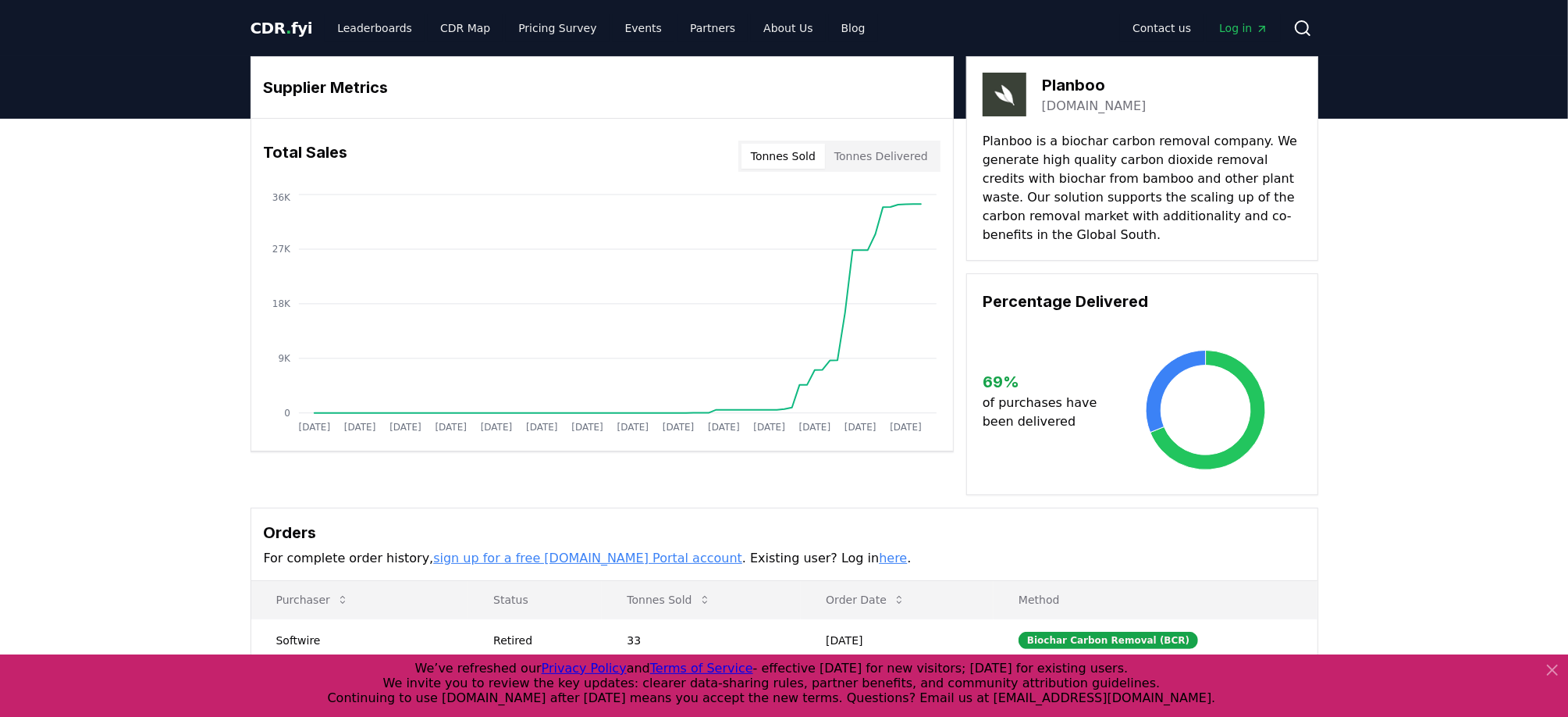
click at [904, 149] on button "Tonnes Delivered" at bounding box center [881, 156] width 113 height 25
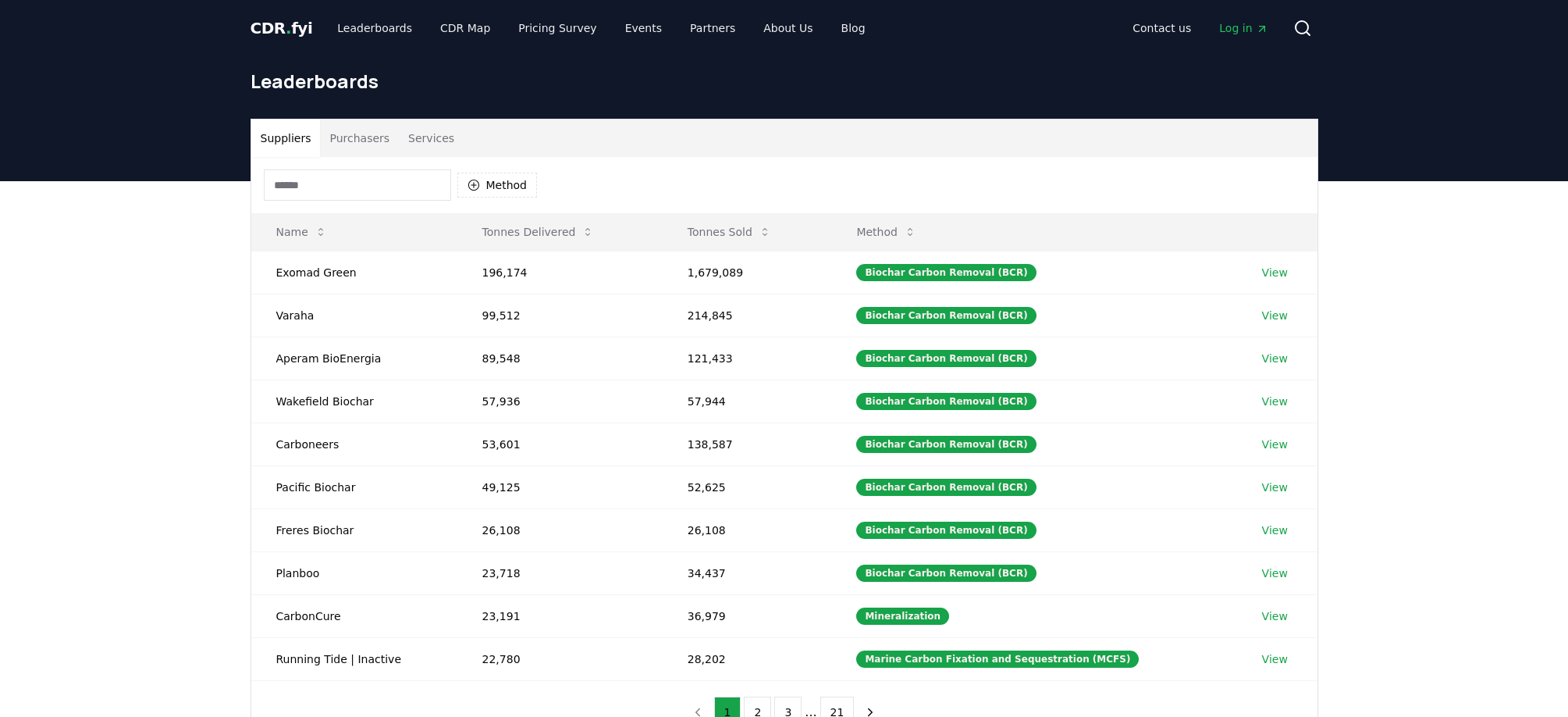
scroll to position [163, 0]
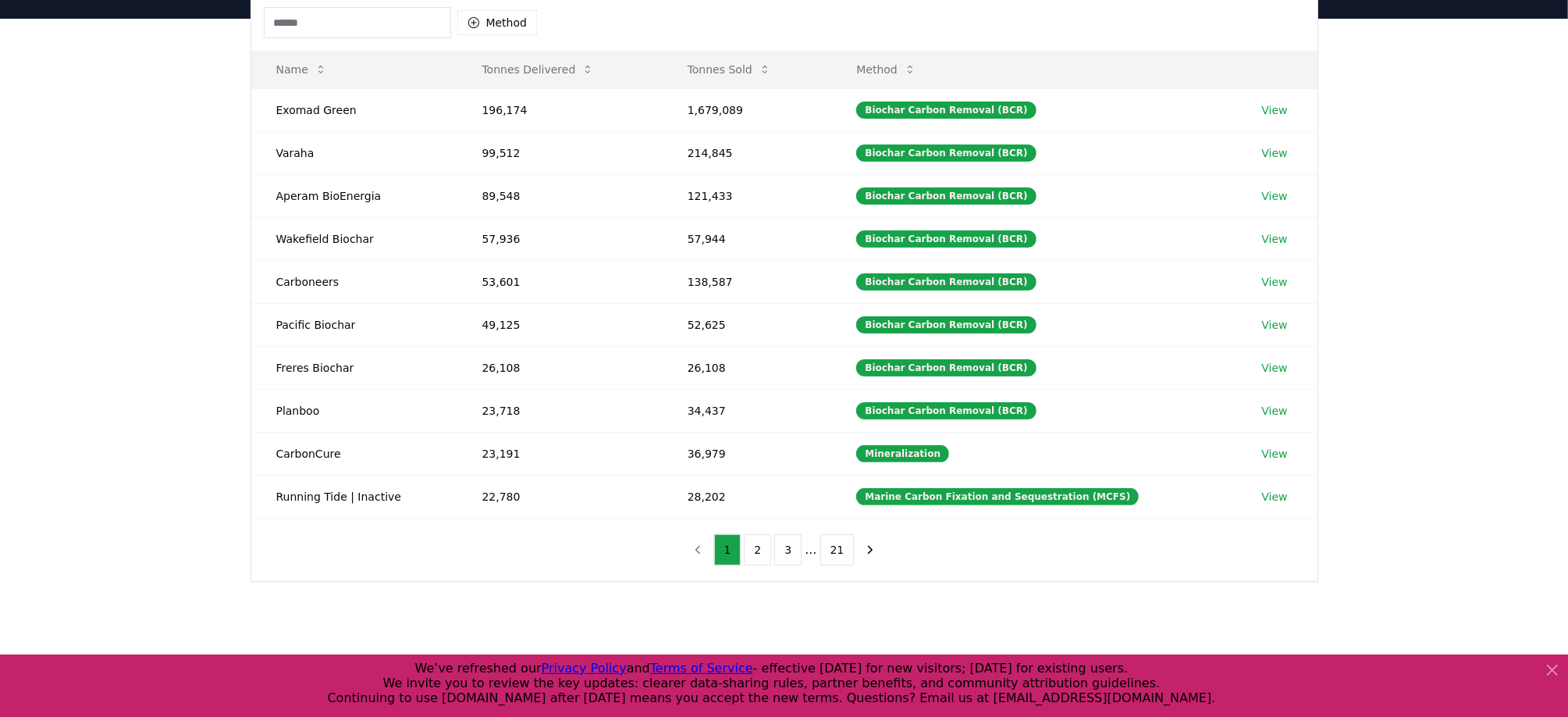
click at [159, 471] on div "Suppliers Purchasers Services Method Name Tonnes Delivered Tonnes Sold Method E…" at bounding box center [784, 331] width 1568 height 626
click at [1275, 446] on link "View" at bounding box center [1275, 454] width 26 height 15
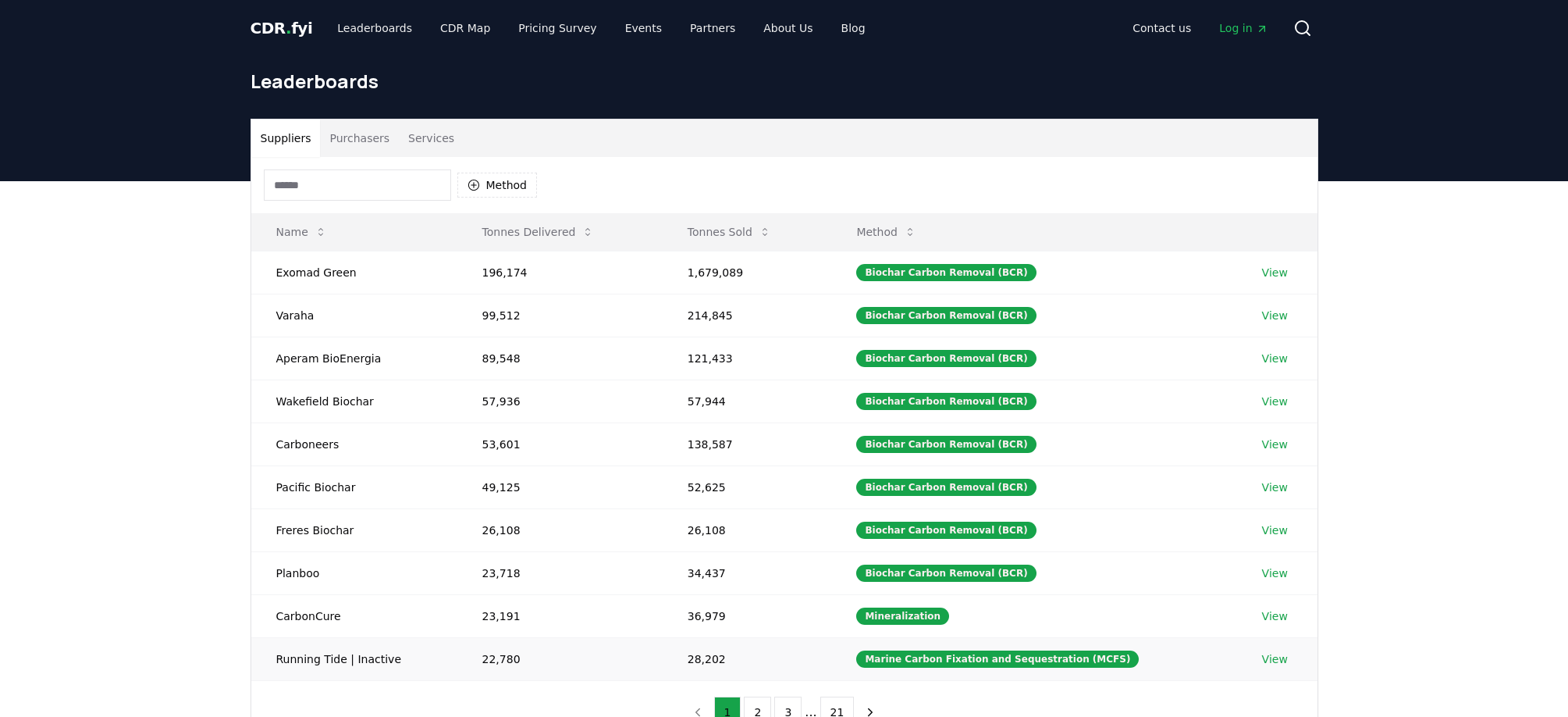
scroll to position [163, 0]
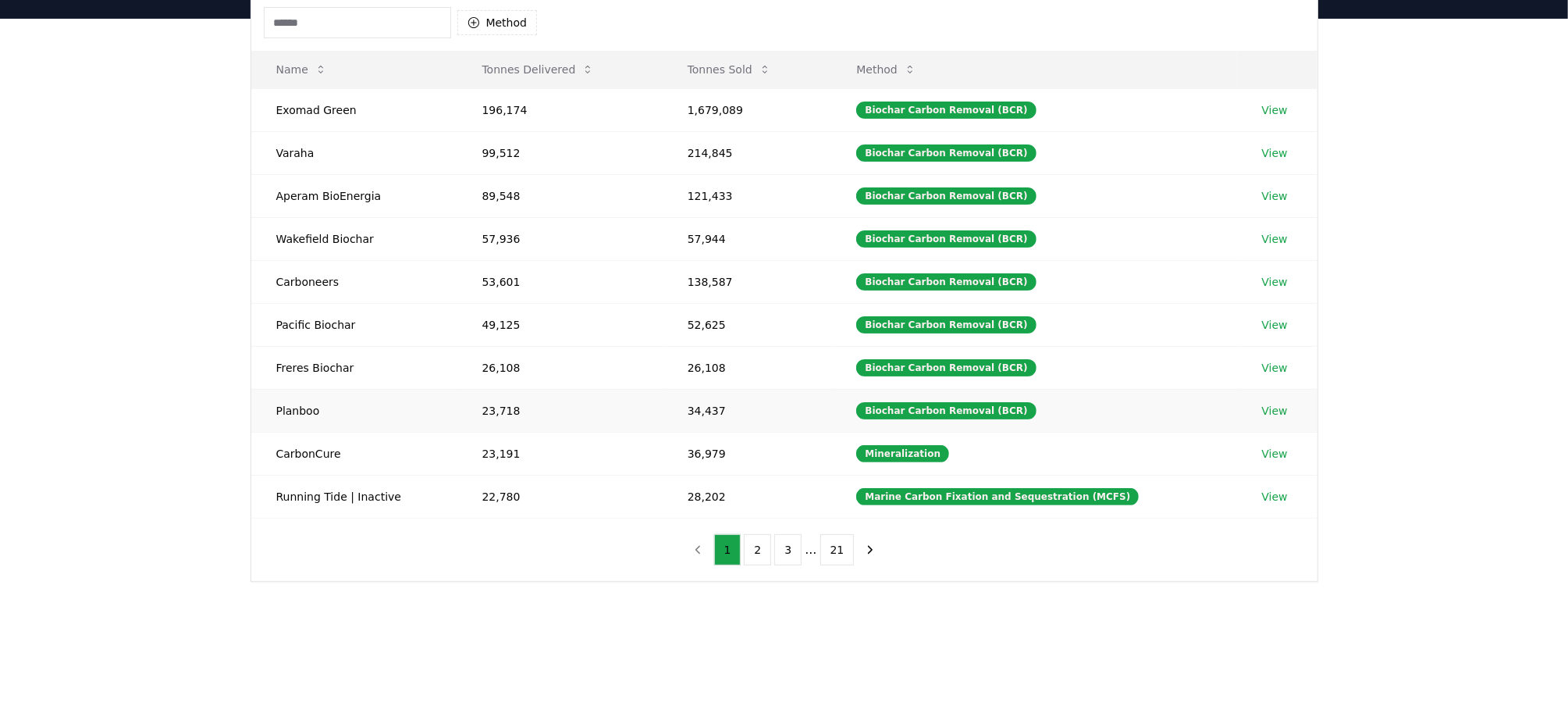
click at [1275, 403] on link "View" at bounding box center [1275, 411] width 26 height 15
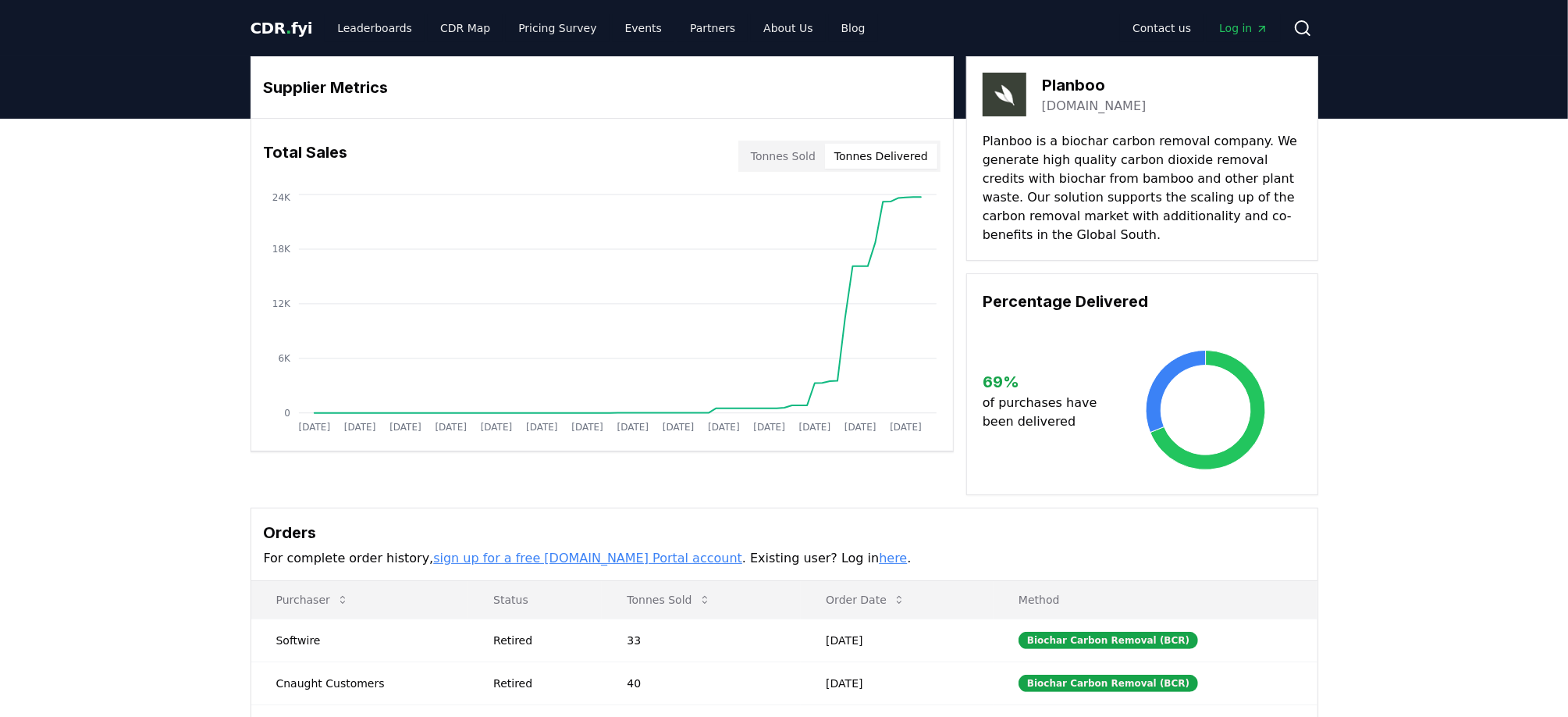
click at [879, 154] on button "Tonnes Delivered" at bounding box center [881, 156] width 113 height 25
click at [882, 149] on button "Tonnes Delivered" at bounding box center [881, 156] width 113 height 25
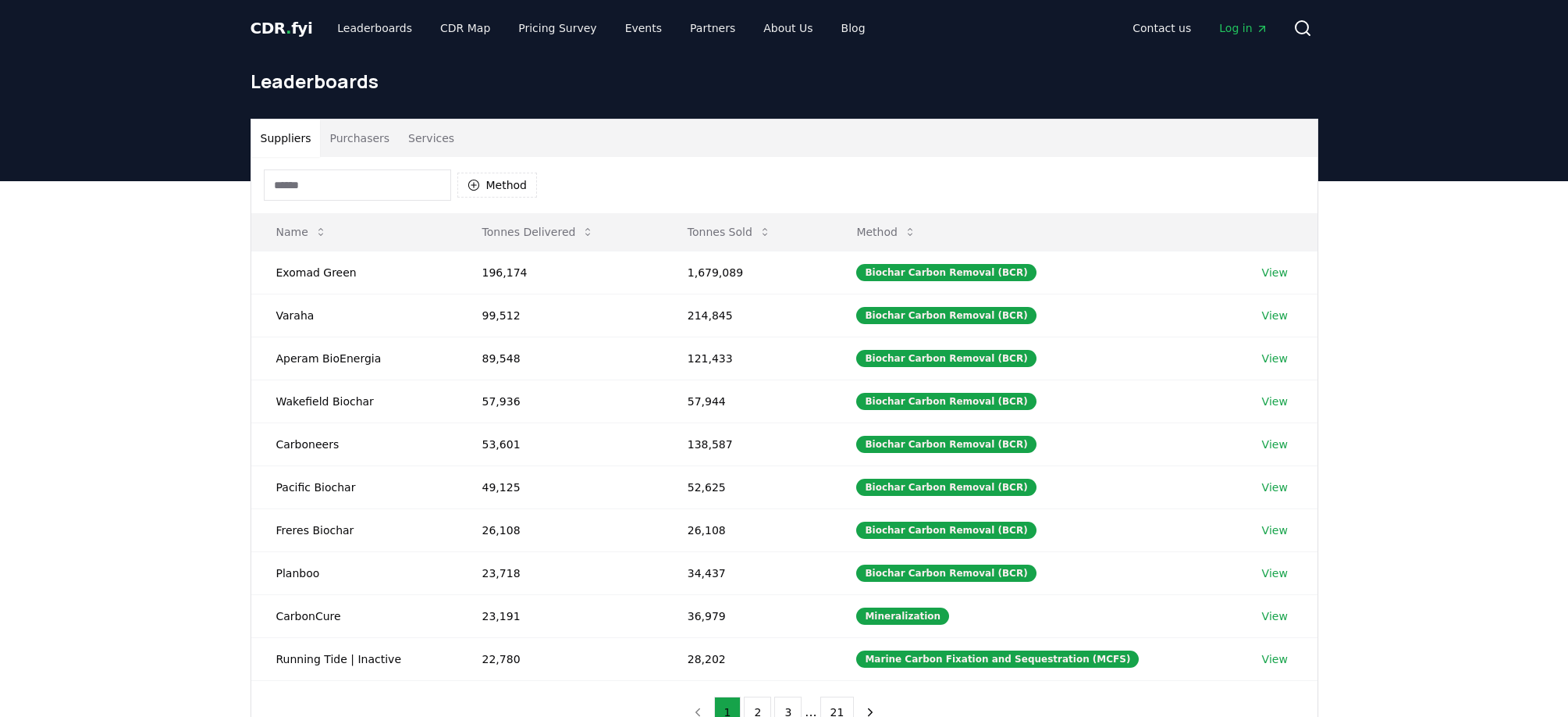
scroll to position [163, 0]
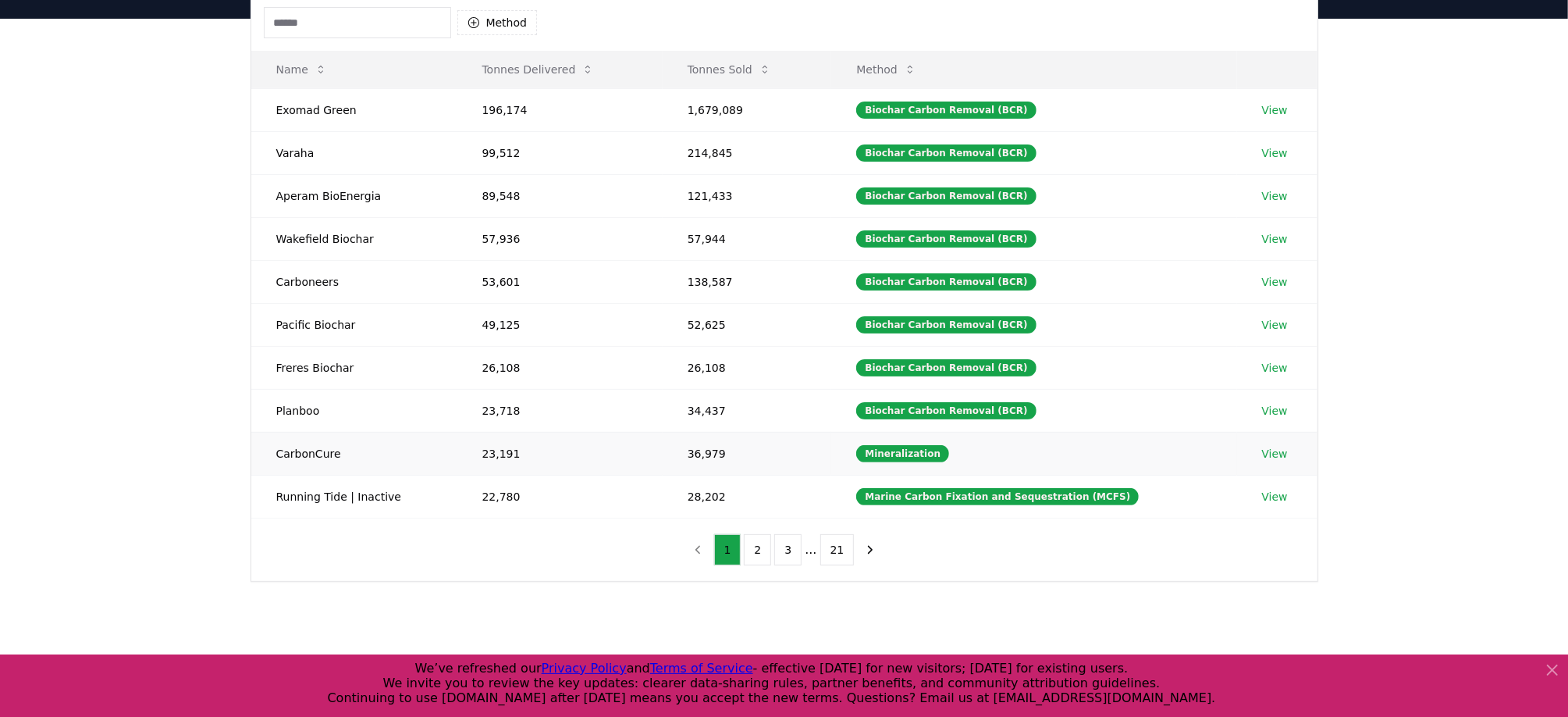
click at [1273, 446] on link "View" at bounding box center [1275, 454] width 26 height 15
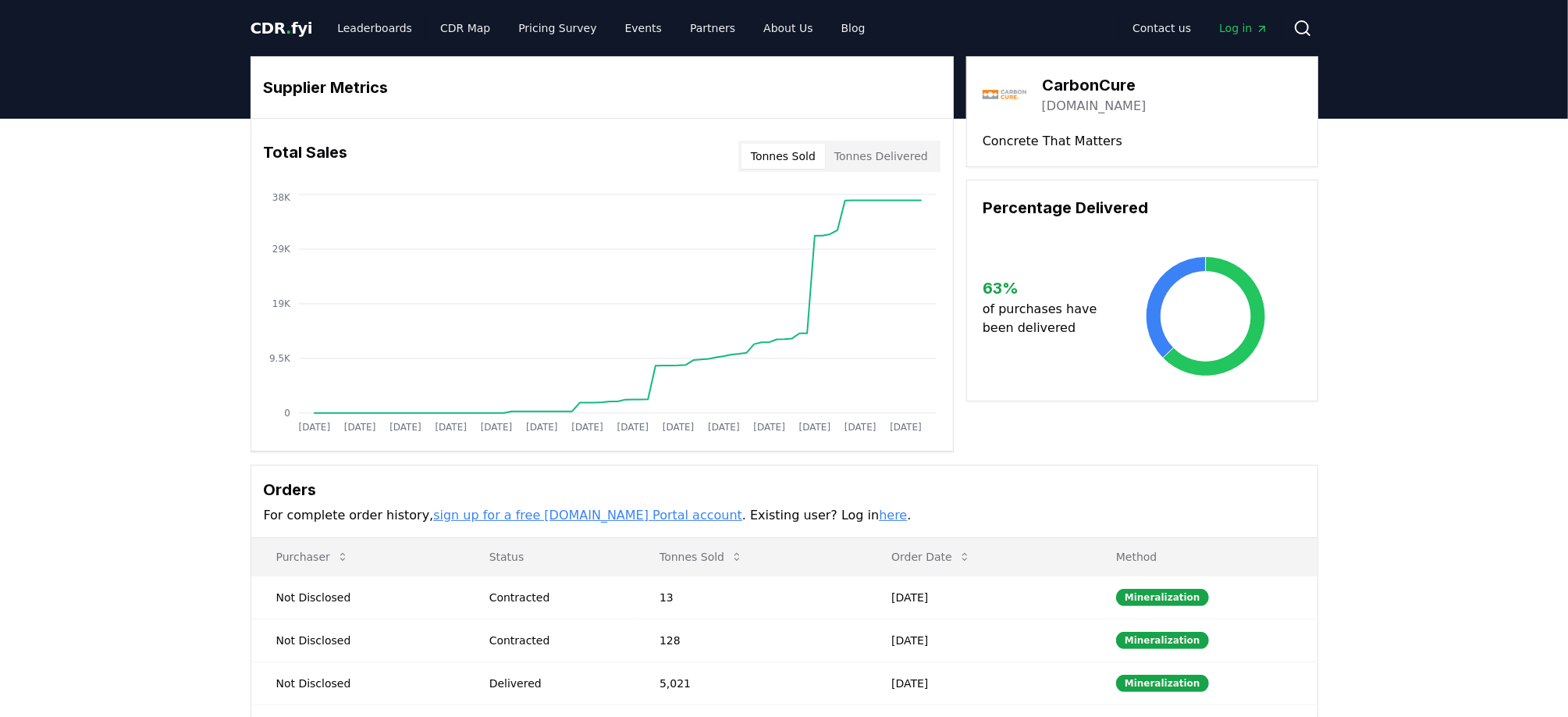
click at [874, 156] on button "Tonnes Delivered" at bounding box center [881, 156] width 113 height 25
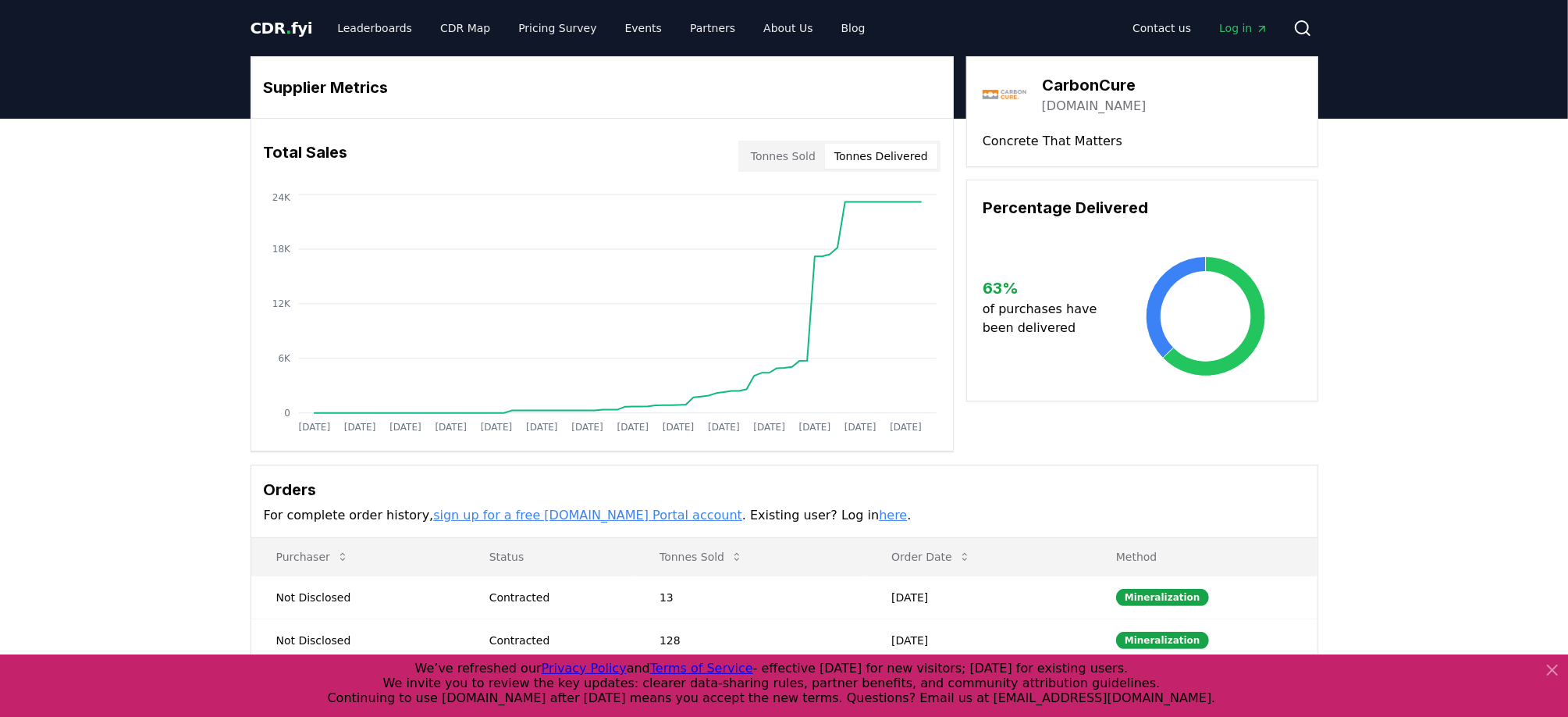
click at [139, 260] on div "Supplier Metrics Total Sales Tonnes Sold Tonnes Delivered Jan 2019 Jul 2019 Jan…" at bounding box center [784, 486] width 1568 height 736
click at [861, 156] on button "Tonnes Delivered" at bounding box center [881, 156] width 113 height 25
